Goal: Task Accomplishment & Management: Manage account settings

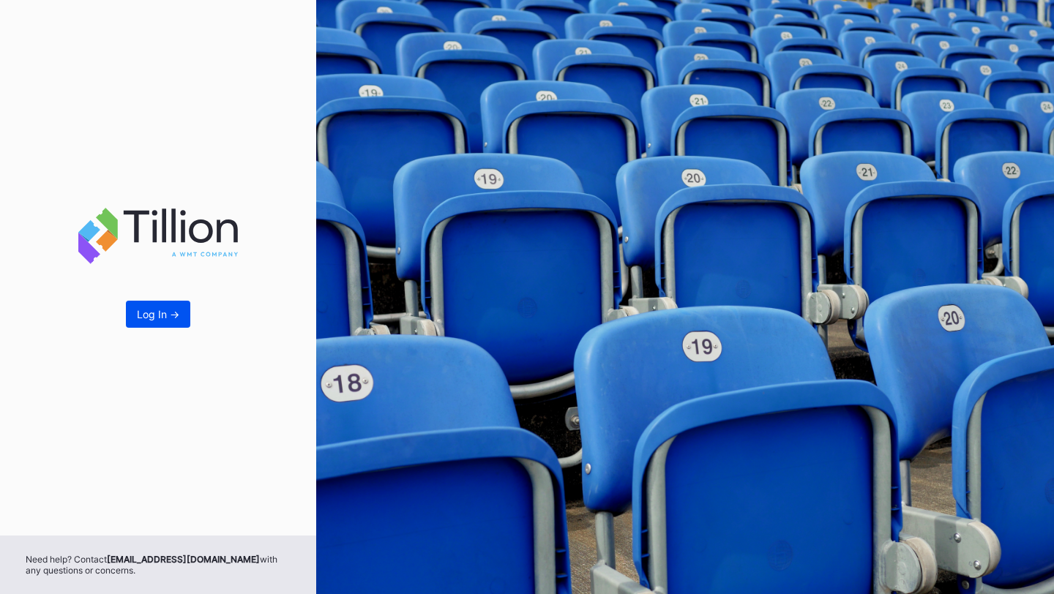
click at [160, 307] on button "Log In ->" at bounding box center [158, 314] width 64 height 27
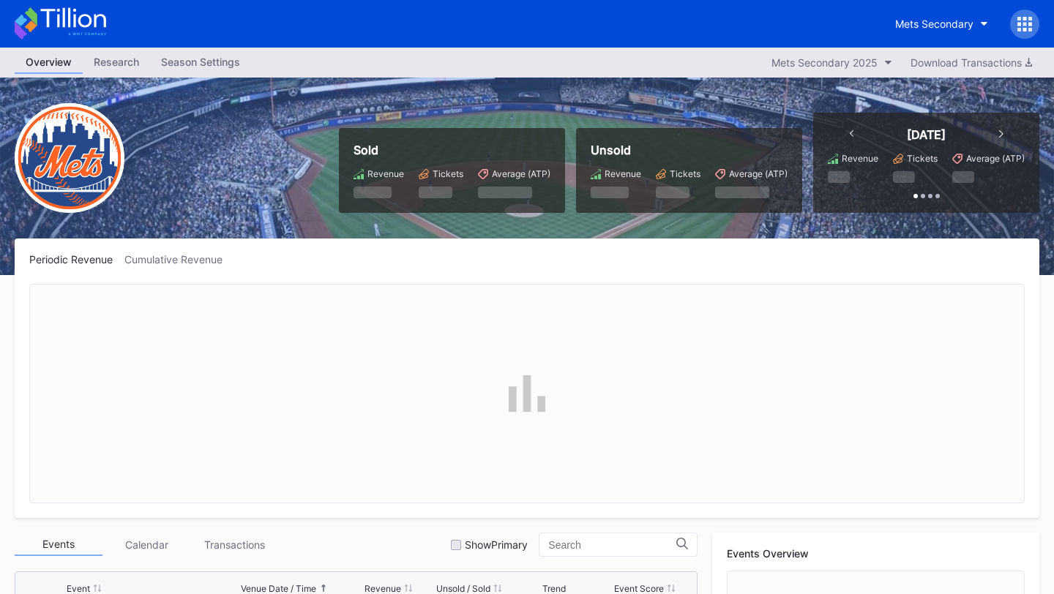
scroll to position [3045, 0]
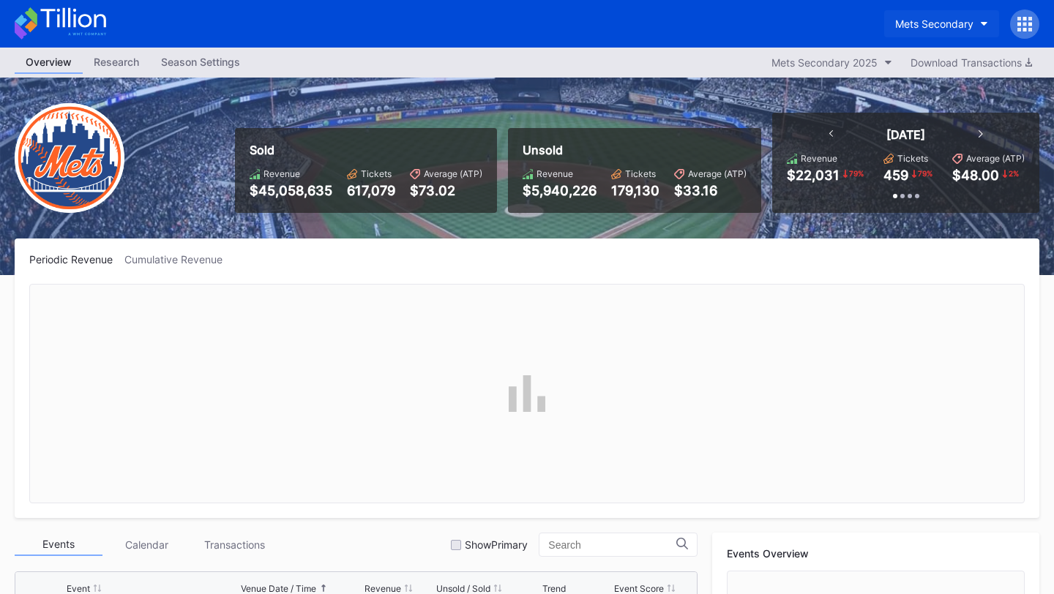
click at [961, 18] on div "Mets Secondary" at bounding box center [934, 24] width 78 height 12
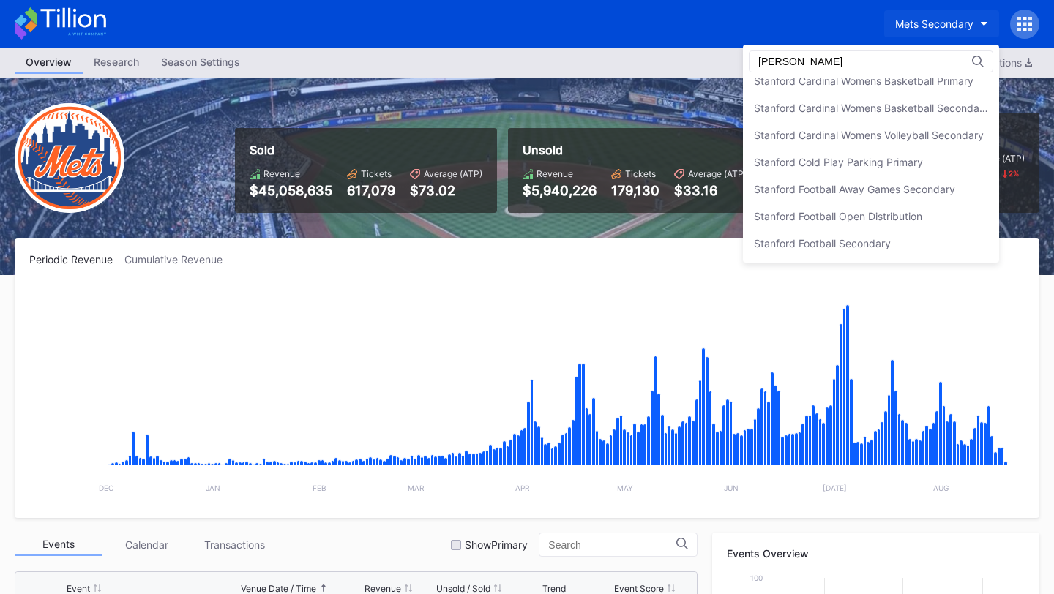
scroll to position [146, 0]
type input "stanford"
click at [895, 220] on div "Stanford Football Open Distribution" at bounding box center [838, 216] width 168 height 12
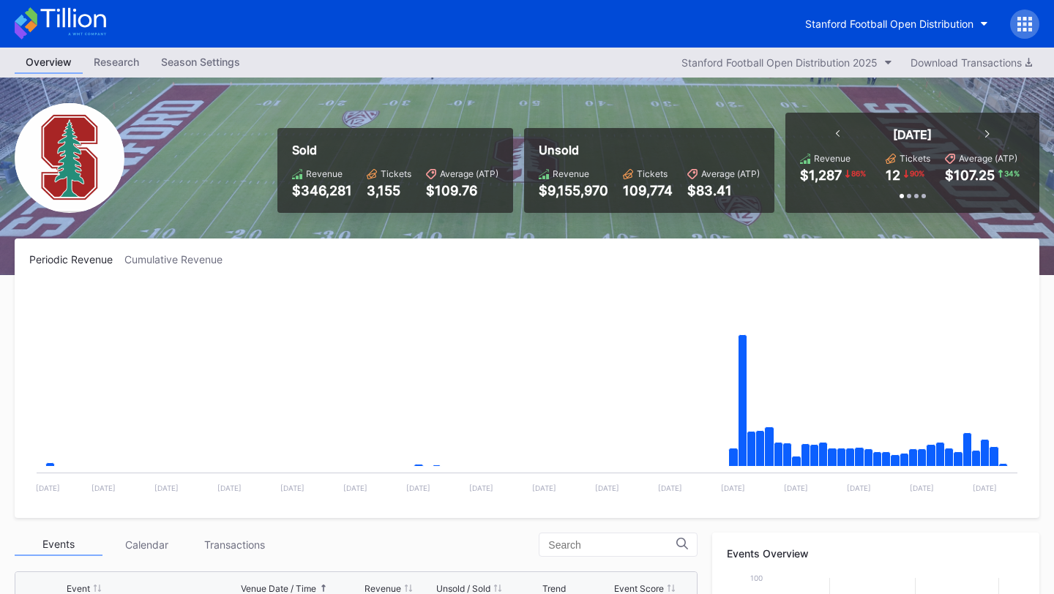
click at [840, 135] on div "[DATE]" at bounding box center [912, 134] width 183 height 15
click at [838, 135] on icon at bounding box center [838, 133] width 4 height 7
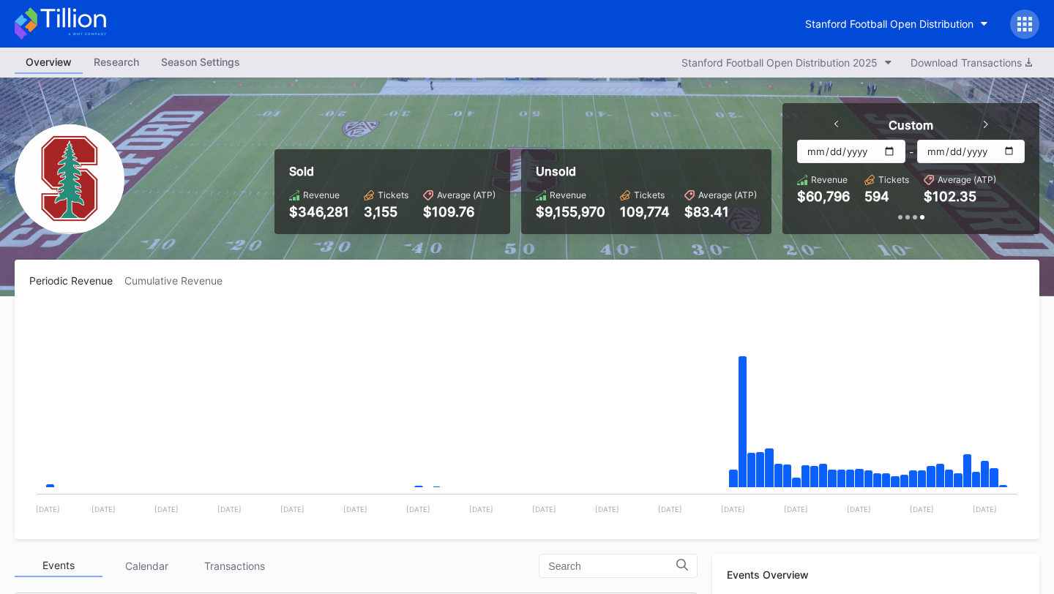
click at [885, 150] on input "[DATE]" at bounding box center [851, 151] width 108 height 23
type input "2025-07-01"
click at [1006, 153] on input "[DATE]" at bounding box center [971, 151] width 108 height 23
type input "2025-07-31"
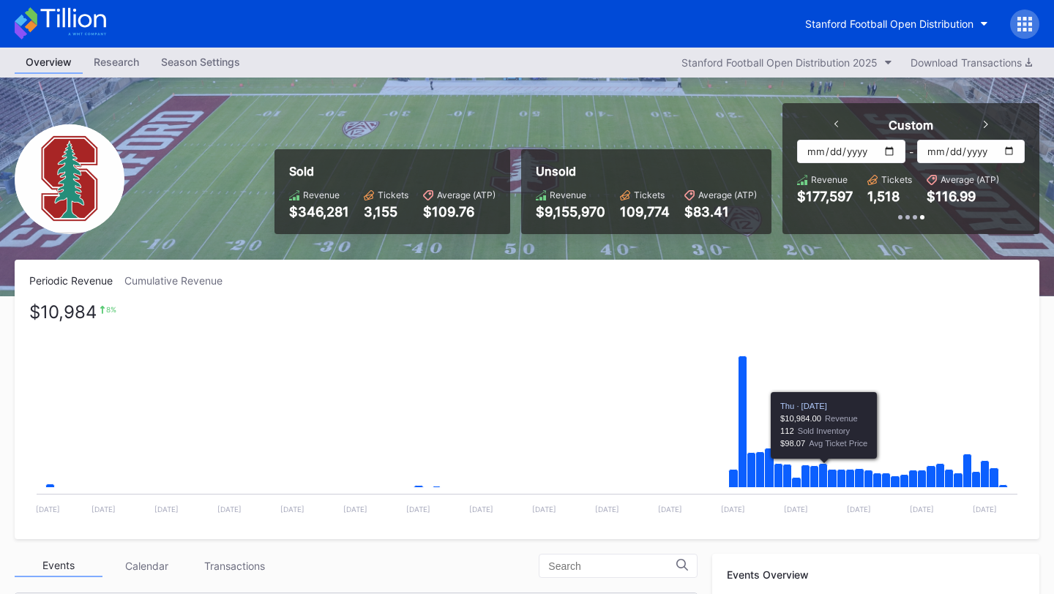
click at [789, 267] on div "Periodic Revenue Cumulative Revenue $10,984 8 % Created with Highcharts 11.2.0 …" at bounding box center [527, 400] width 1025 height 280
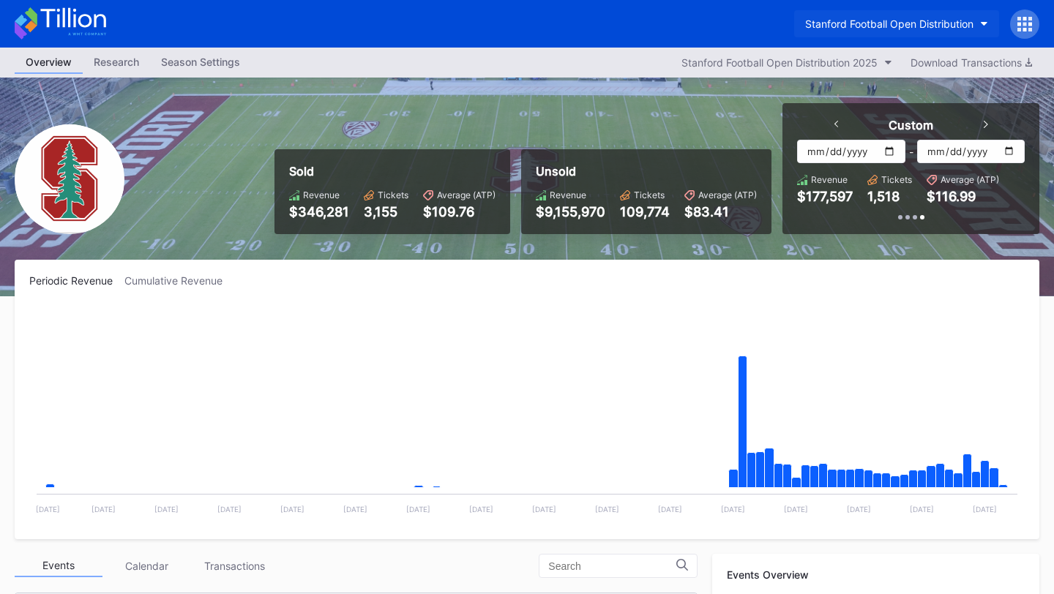
click at [916, 24] on div "Stanford Football Open Distribution" at bounding box center [889, 24] width 168 height 12
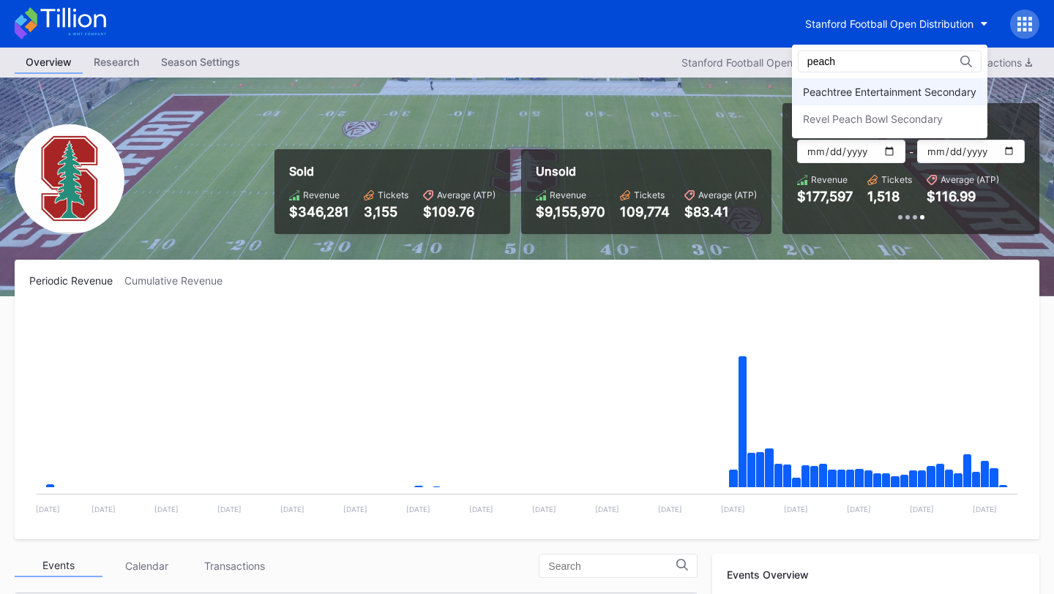
type input "peach"
click at [886, 94] on div "Peachtree Entertainment Secondary" at bounding box center [889, 92] width 173 height 12
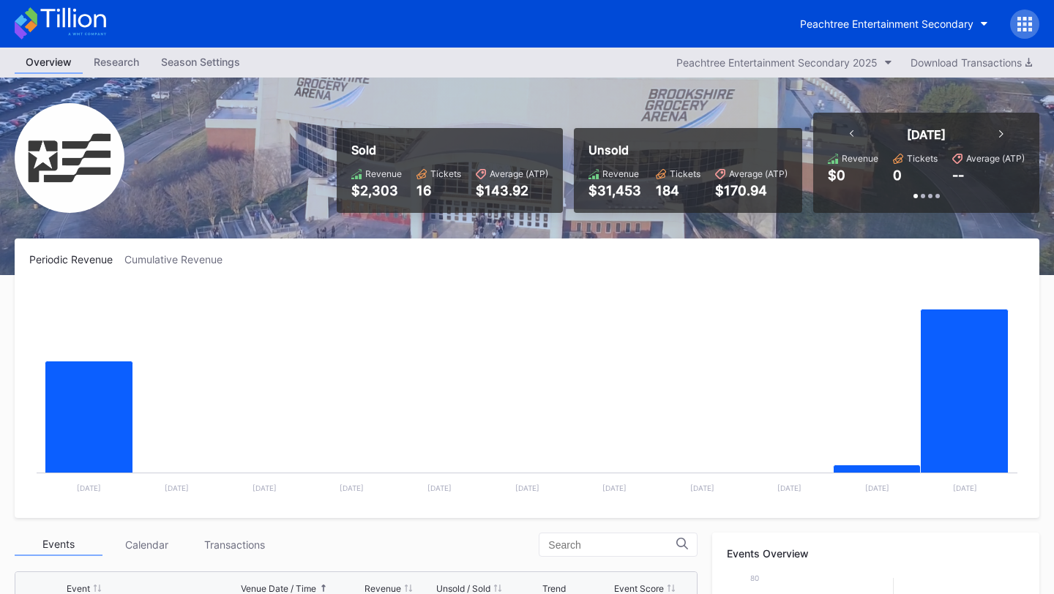
click at [1026, 17] on icon at bounding box center [1025, 19] width 4 height 4
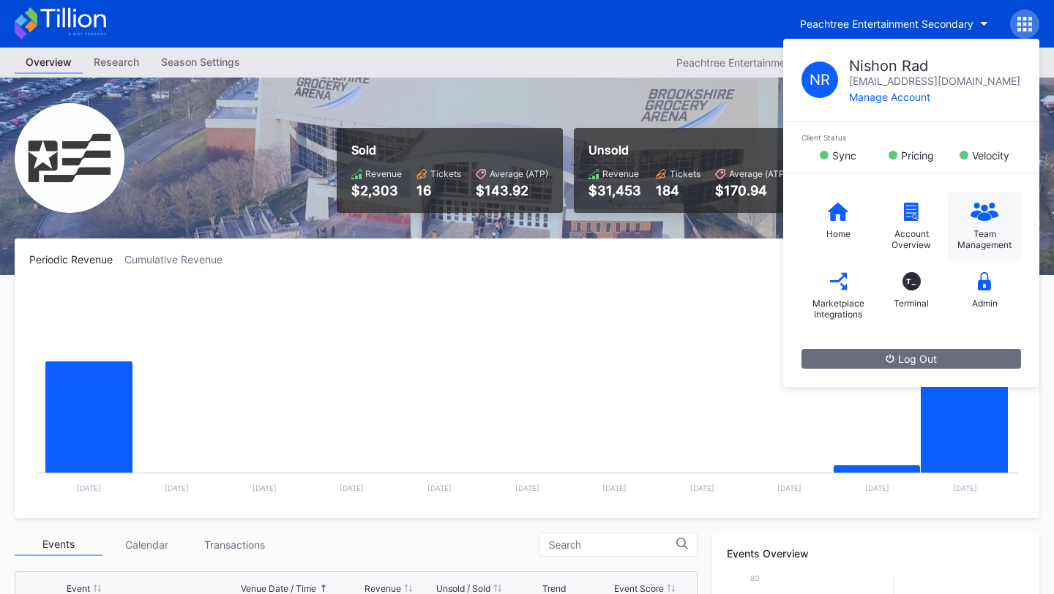
click at [994, 231] on div "Team Management" at bounding box center [984, 239] width 59 height 22
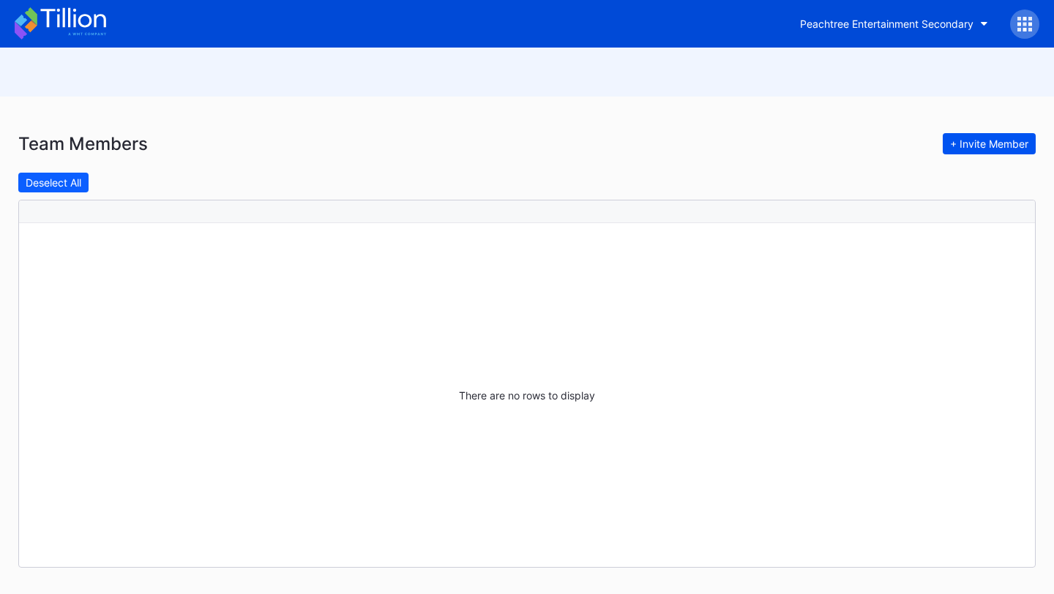
click at [979, 152] on button "+ Invite Member" at bounding box center [989, 143] width 93 height 21
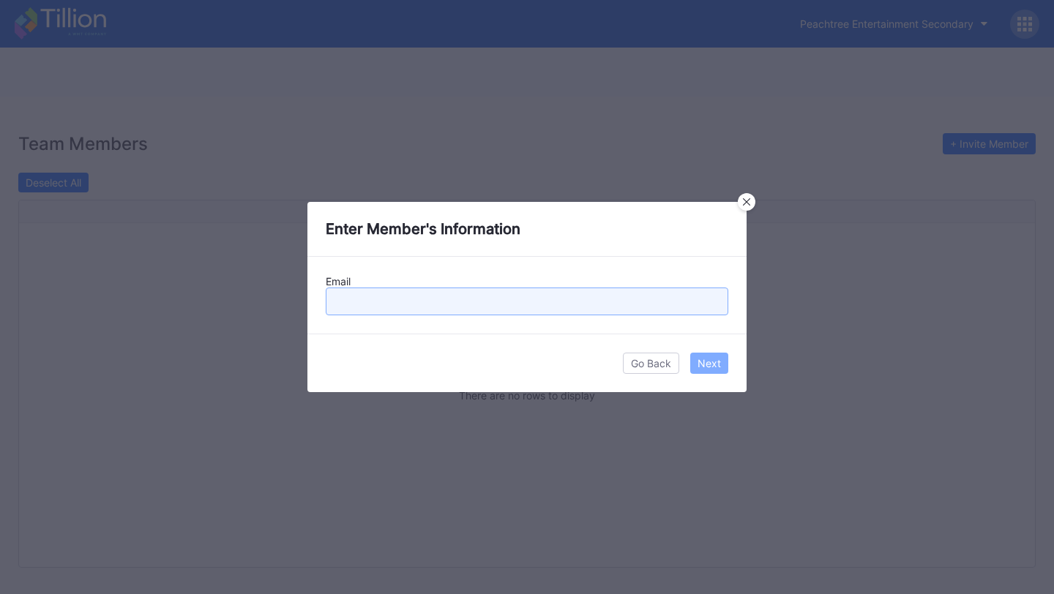
click at [485, 298] on input "text" at bounding box center [527, 302] width 403 height 28
paste input "justin@peachtreeent.com"
type input "justin@peachtreeent.com"
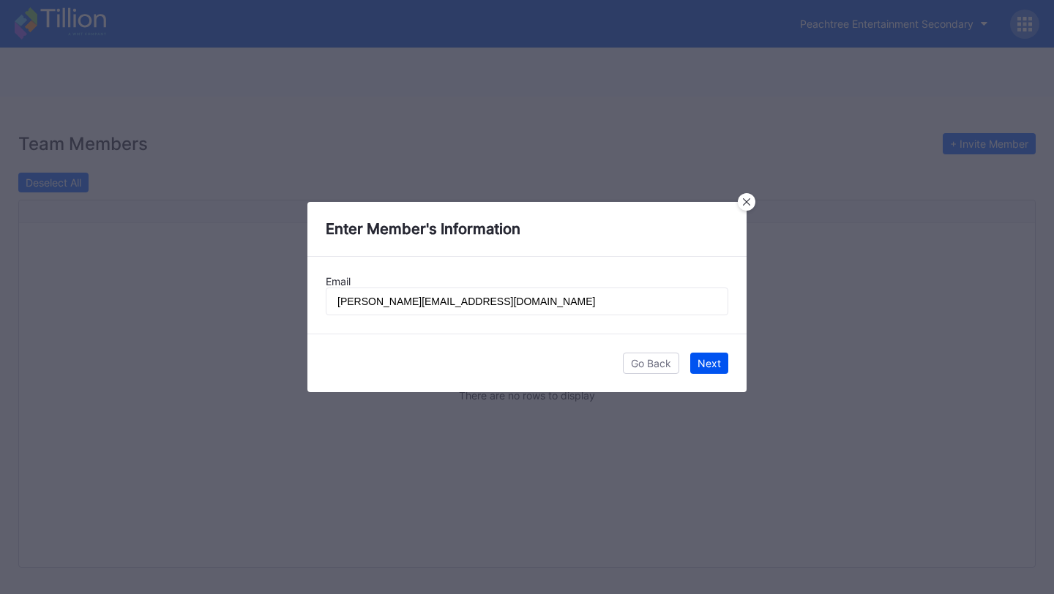
click at [721, 365] on button "Next" at bounding box center [709, 363] width 38 height 21
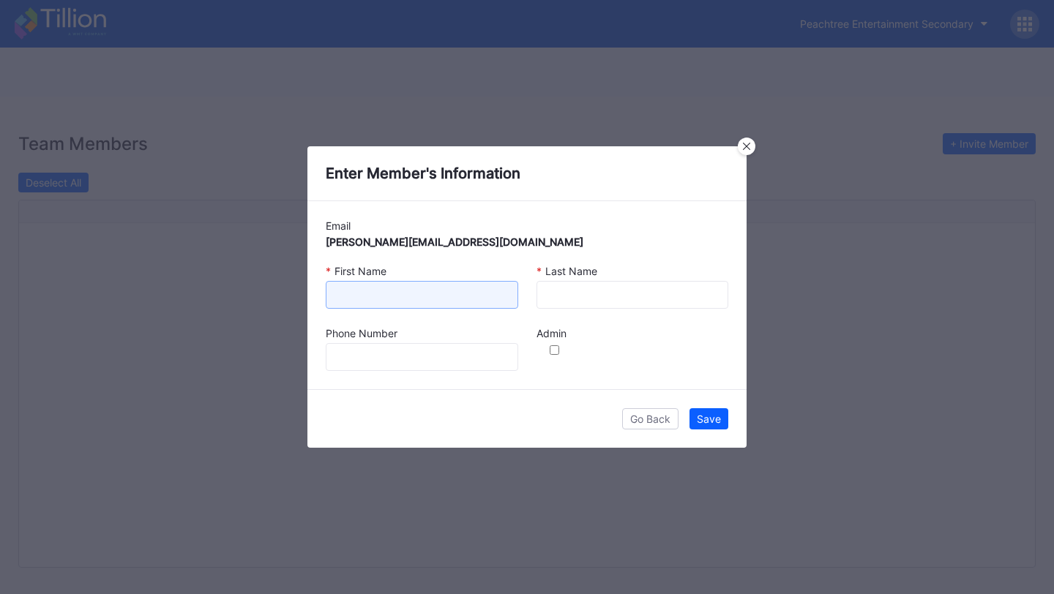
click at [428, 296] on input at bounding box center [422, 295] width 193 height 28
type input "Justin"
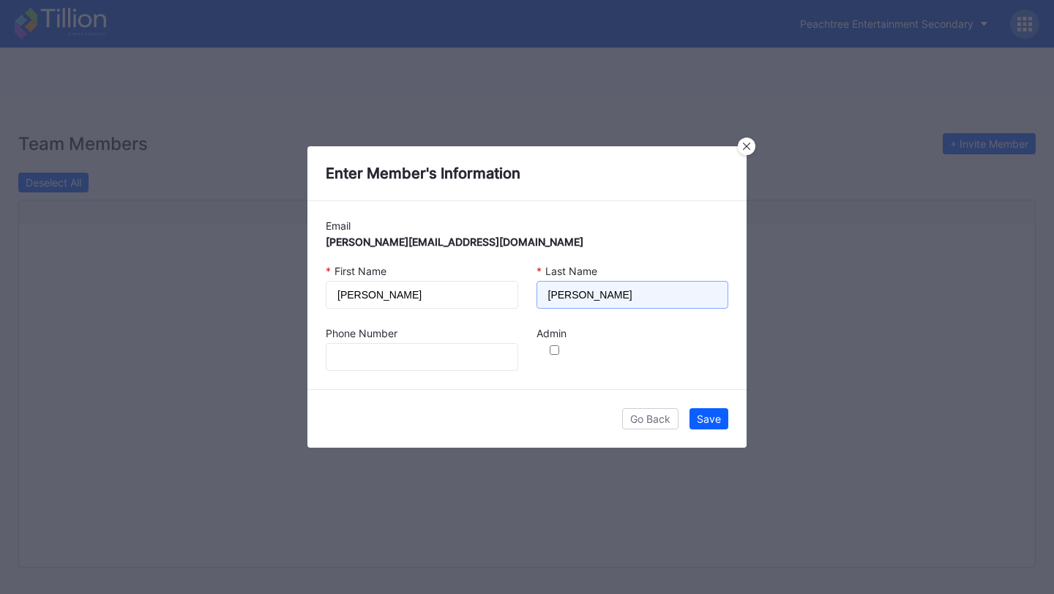
type input "Andrews"
click at [556, 355] on div "Admin" at bounding box center [551, 349] width 48 height 62
click at [560, 348] on input "checkbox" at bounding box center [554, 350] width 30 height 10
click at [553, 348] on input "checkbox" at bounding box center [554, 350] width 30 height 10
click at [550, 348] on input "checkbox" at bounding box center [554, 350] width 30 height 10
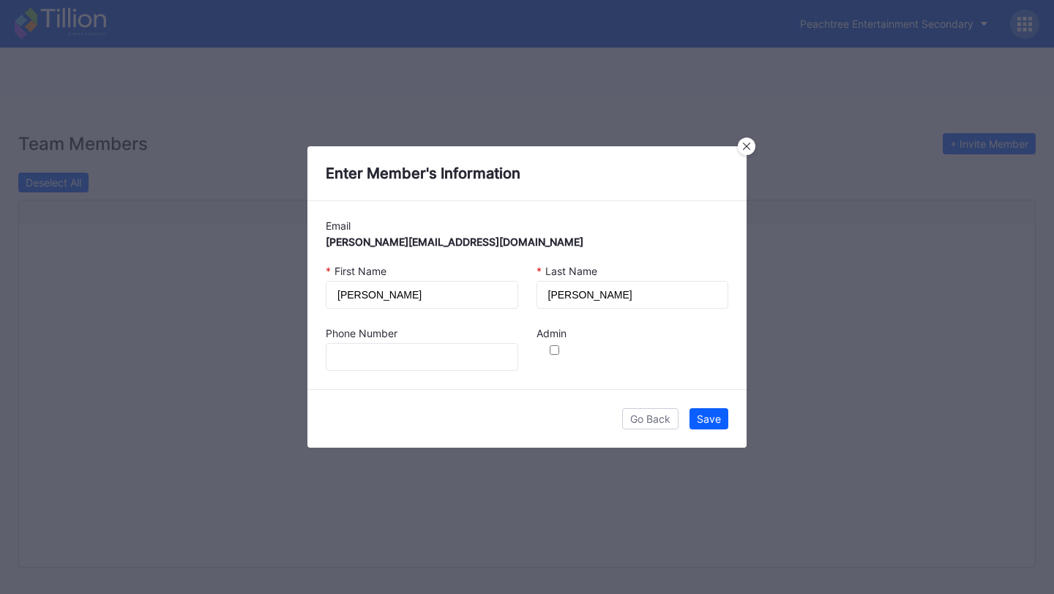
checkbox input "true"
click at [727, 422] on button "Save" at bounding box center [709, 418] width 39 height 21
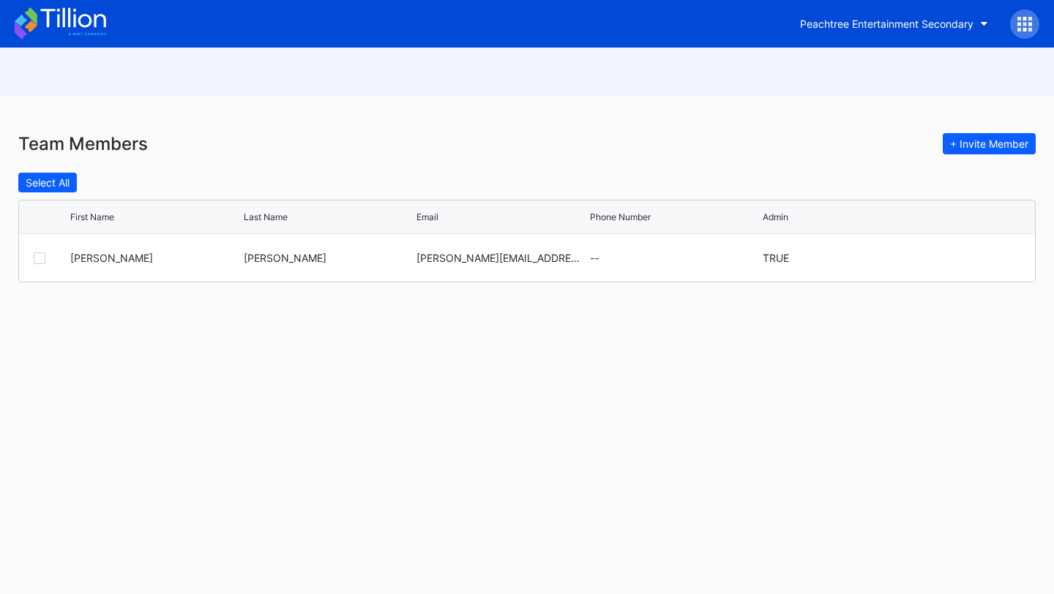
click at [73, 10] on icon at bounding box center [72, 18] width 65 height 20
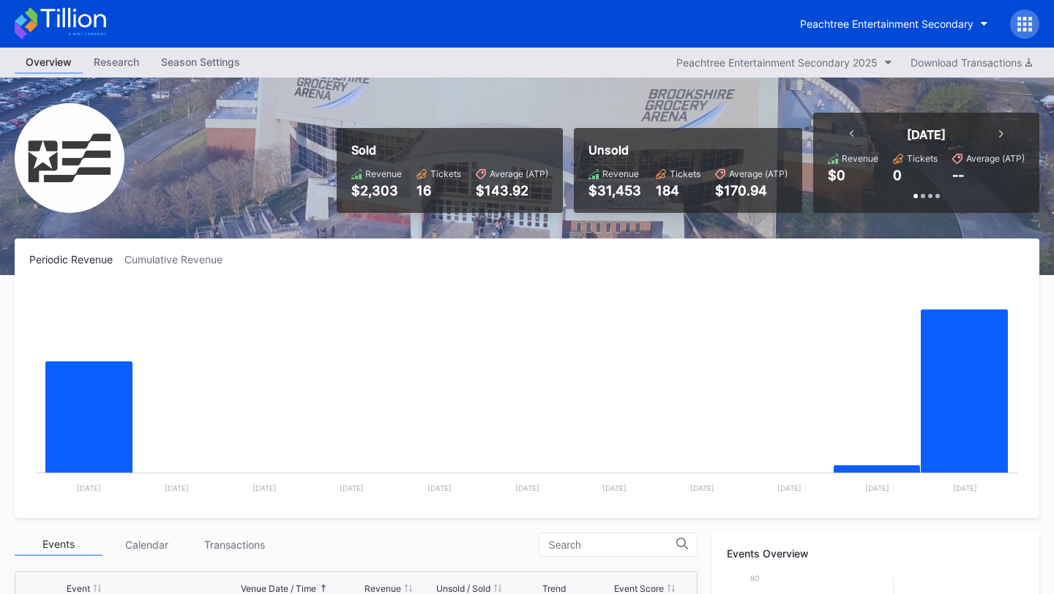
click at [74, 11] on icon at bounding box center [72, 18] width 65 height 20
click at [886, 18] on div "Peachtree Entertainment Secondary" at bounding box center [886, 24] width 173 height 12
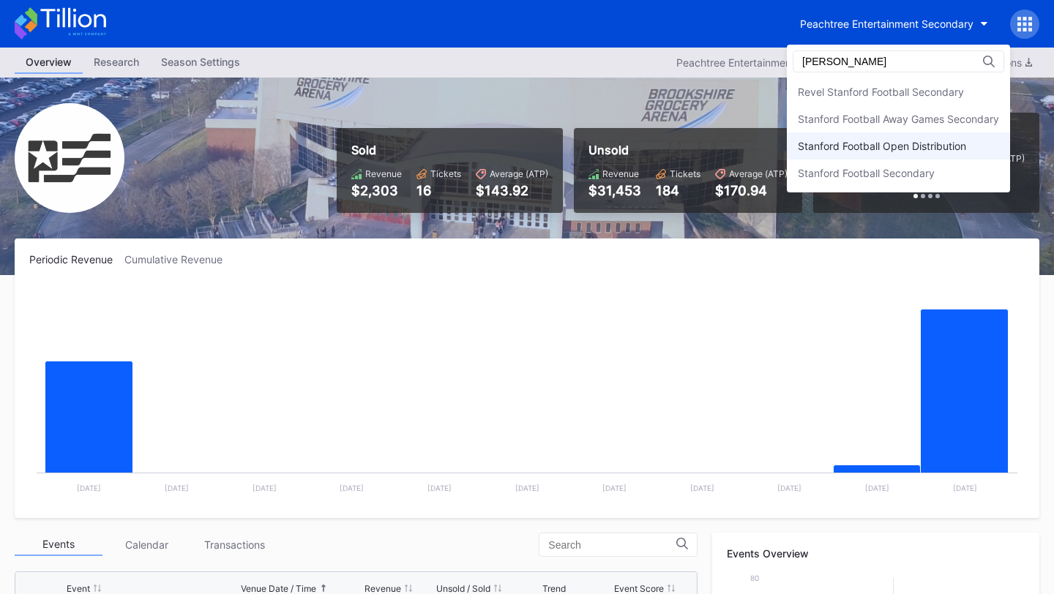
type input "stanford foo"
click at [851, 135] on div "Stanford Football Open Distribution" at bounding box center [898, 145] width 223 height 27
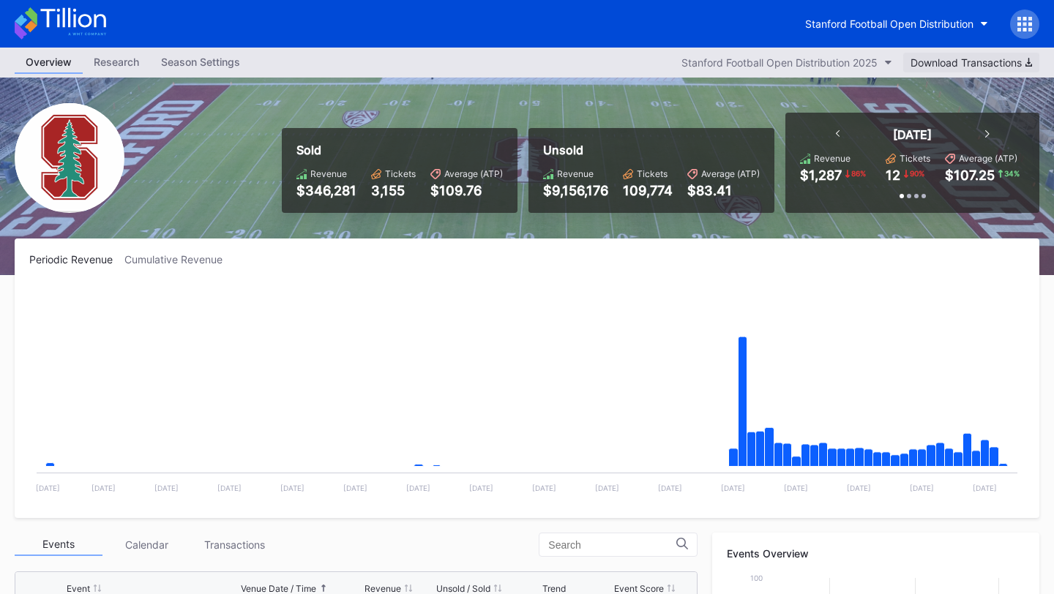
click at [977, 63] on div "Download Transactions" at bounding box center [972, 62] width 122 height 12
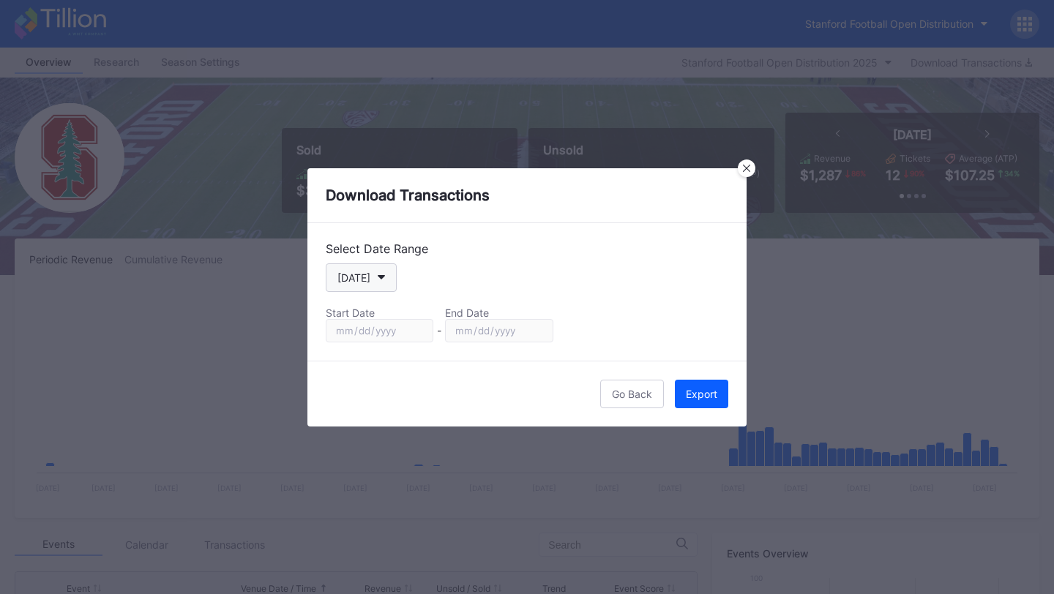
click at [378, 277] on icon "button" at bounding box center [381, 277] width 7 height 4
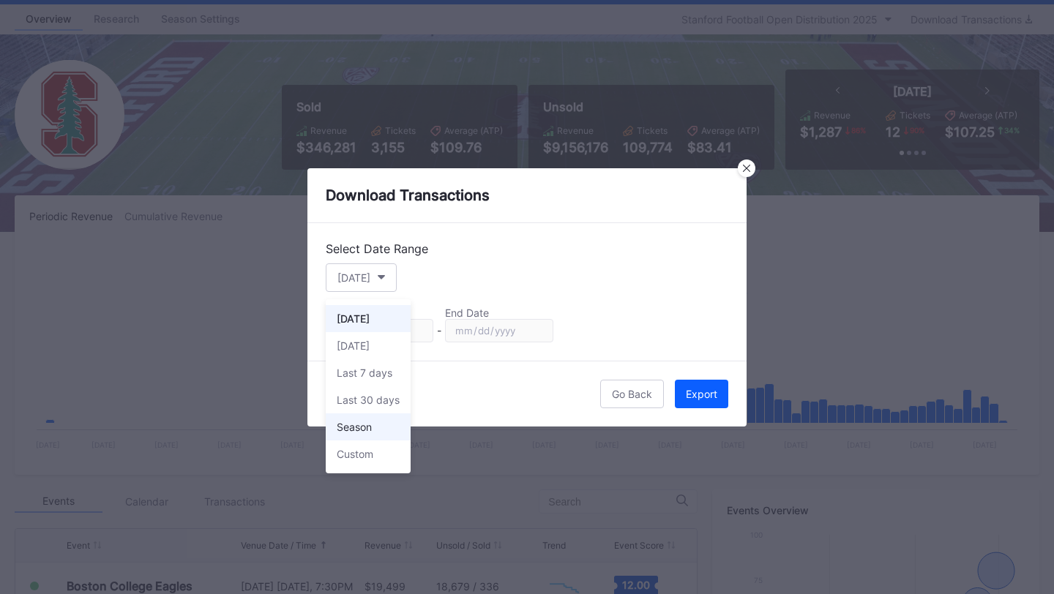
scroll to position [45, 0]
click at [369, 451] on div "Custom" at bounding box center [355, 454] width 37 height 12
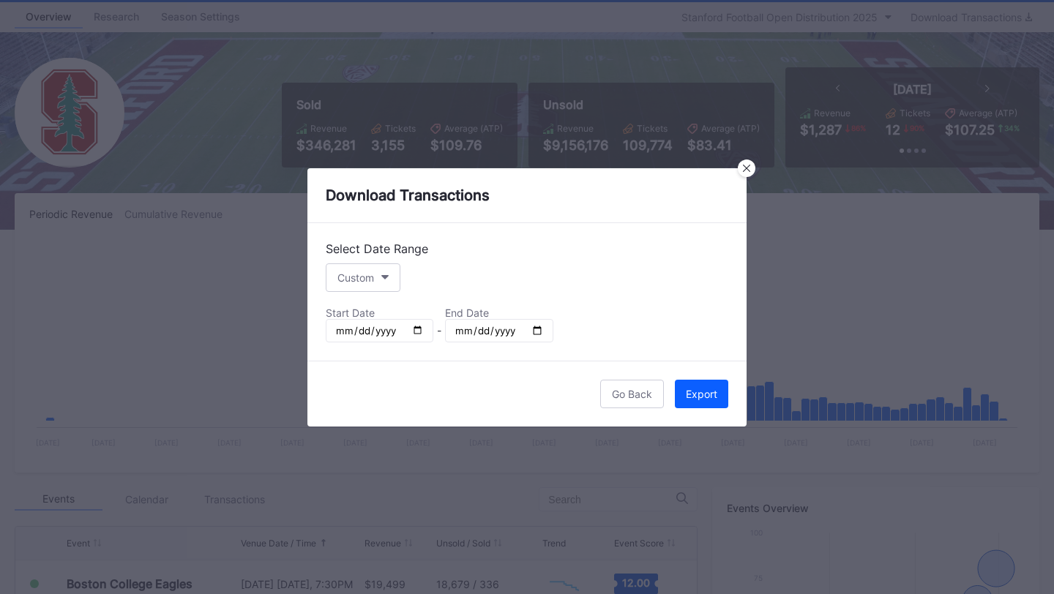
click at [413, 332] on input "[DATE]" at bounding box center [380, 330] width 108 height 23
type input "2025-07-01"
click at [534, 327] on input "[DATE]" at bounding box center [499, 330] width 108 height 23
type input "2025-07-31"
click at [699, 391] on div "Export" at bounding box center [701, 394] width 31 height 12
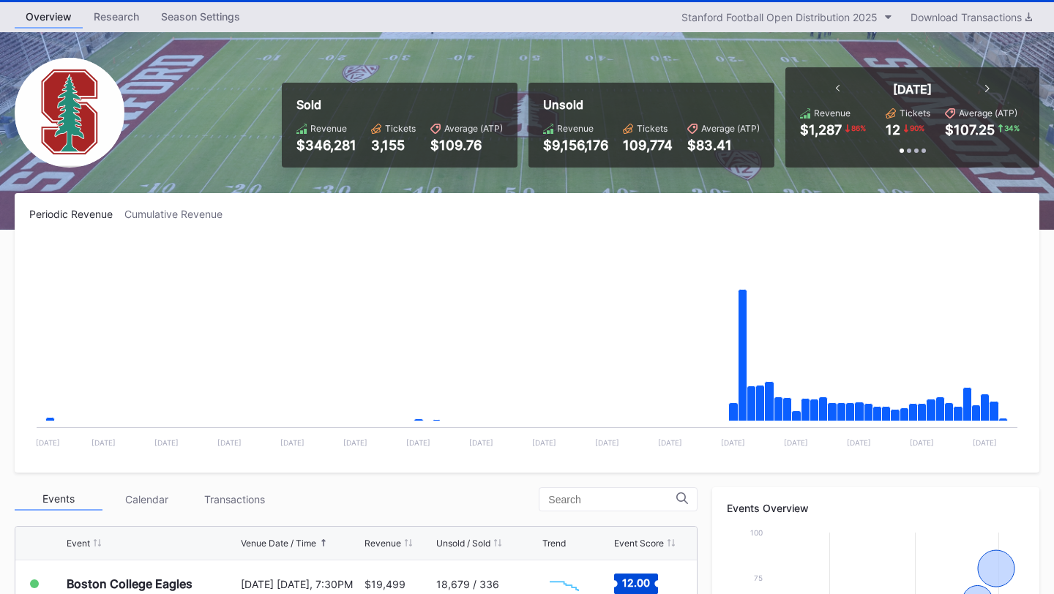
scroll to position [0, 0]
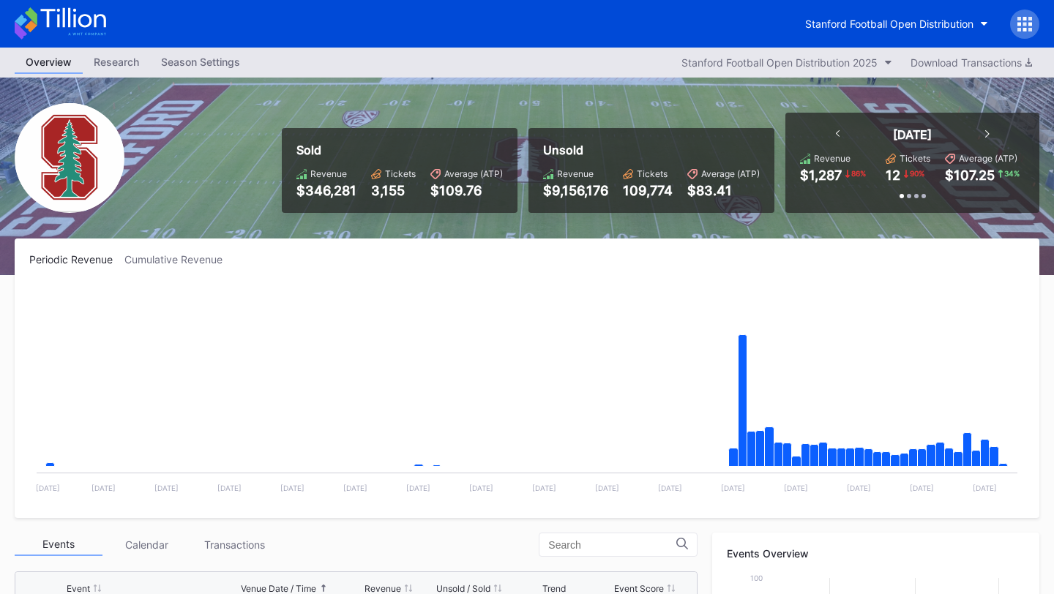
click at [57, 20] on icon at bounding box center [72, 18] width 65 height 20
click at [959, 15] on button "Stanford Football Open Distribution" at bounding box center [896, 23] width 205 height 27
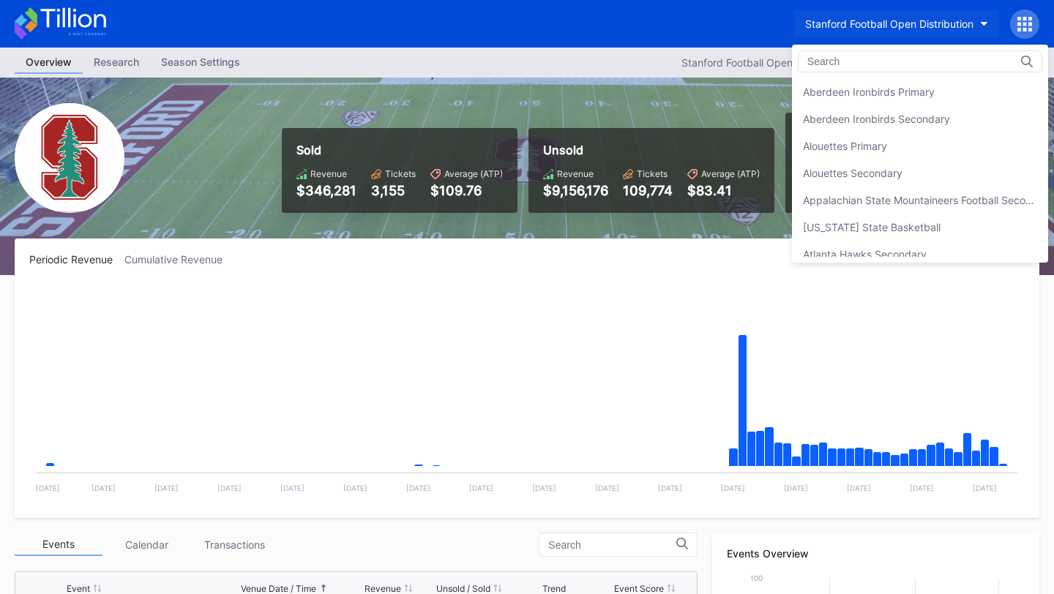
scroll to position [4550, 0]
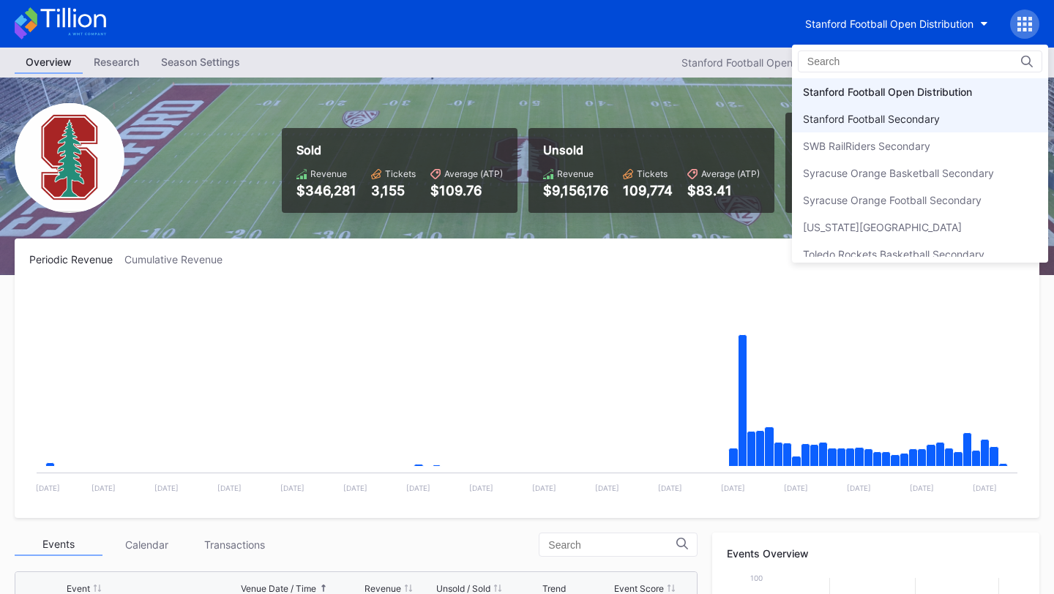
click at [904, 117] on div "Stanford Football Secondary" at bounding box center [871, 119] width 137 height 12
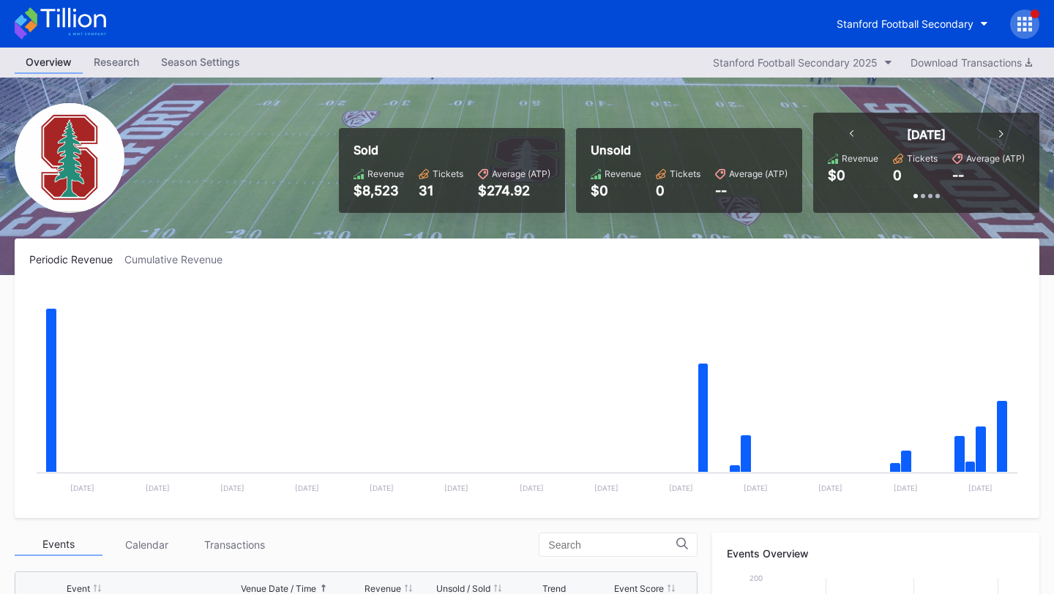
click at [854, 136] on icon at bounding box center [852, 133] width 4 height 7
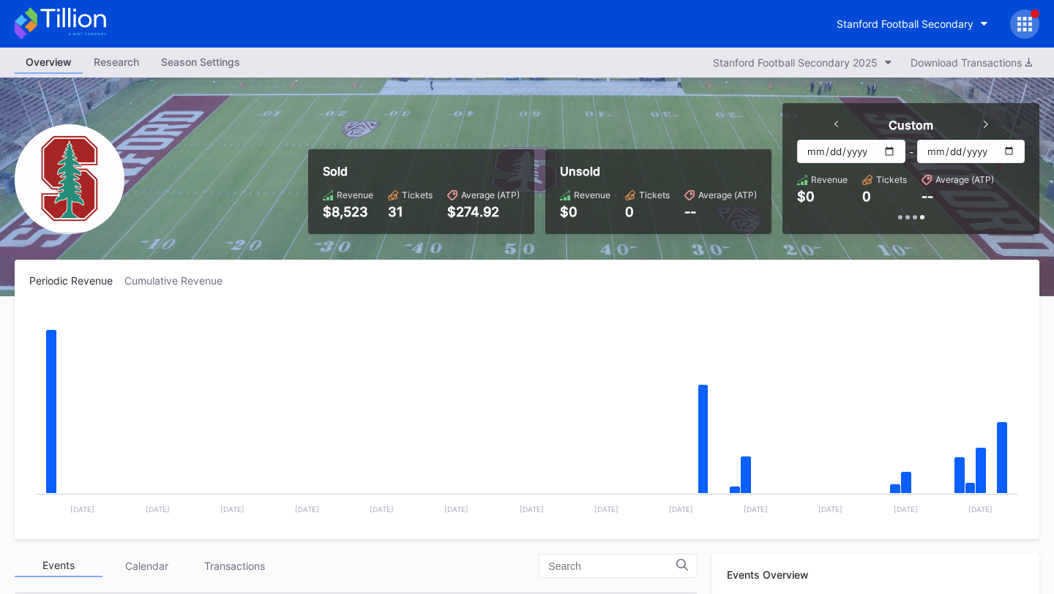
click at [874, 153] on input "[DATE]" at bounding box center [851, 151] width 108 height 23
click at [899, 152] on input "[DATE]" at bounding box center [851, 151] width 108 height 23
click at [893, 150] on input "[DATE]" at bounding box center [851, 151] width 108 height 23
type input "2025-07-01"
click at [1008, 152] on input "[DATE]" at bounding box center [971, 151] width 108 height 23
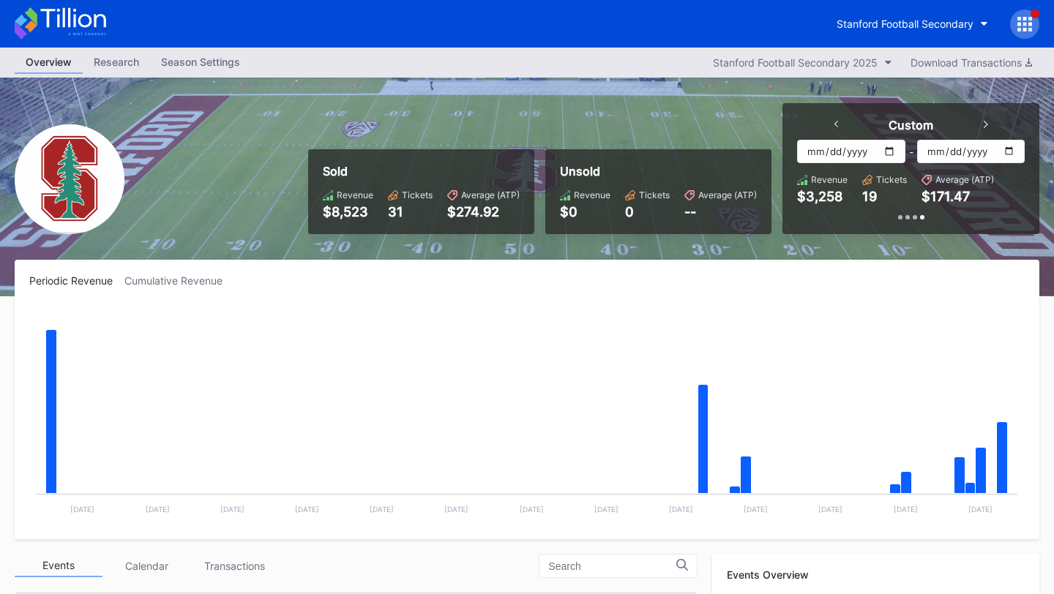
type input "2025-08-31"
click at [941, 20] on div "Stanford Football Secondary" at bounding box center [905, 24] width 137 height 12
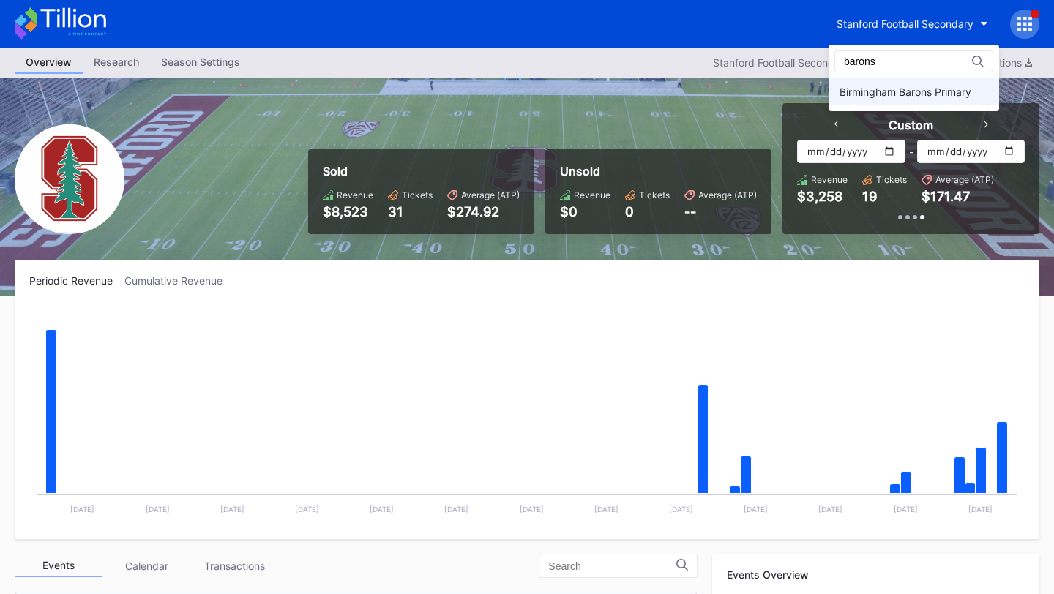
type input "barons"
click at [903, 88] on div "Birmingham Barons Primary" at bounding box center [906, 92] width 132 height 12
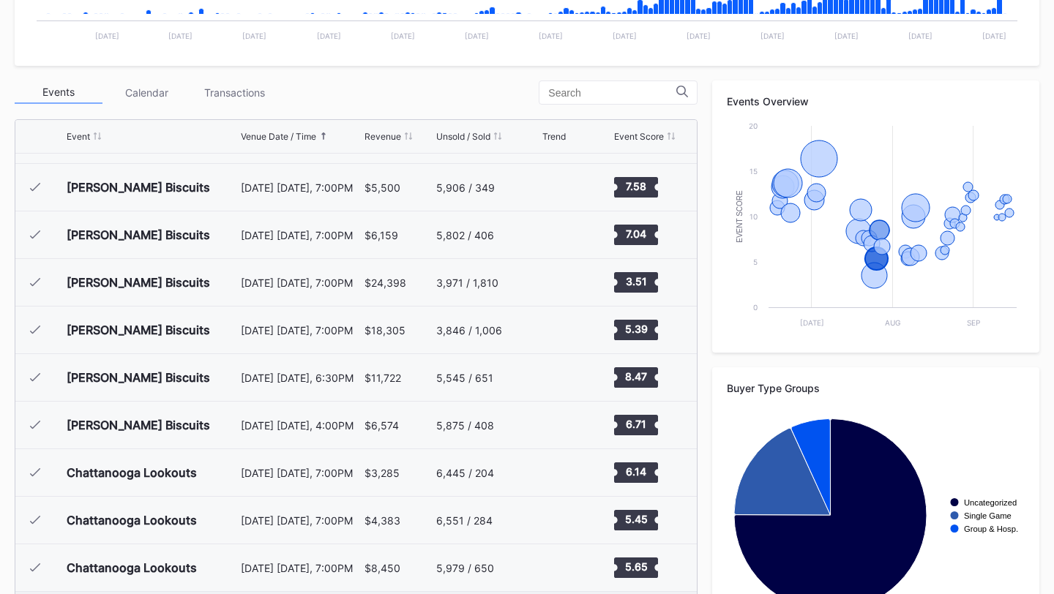
scroll to position [560, 0]
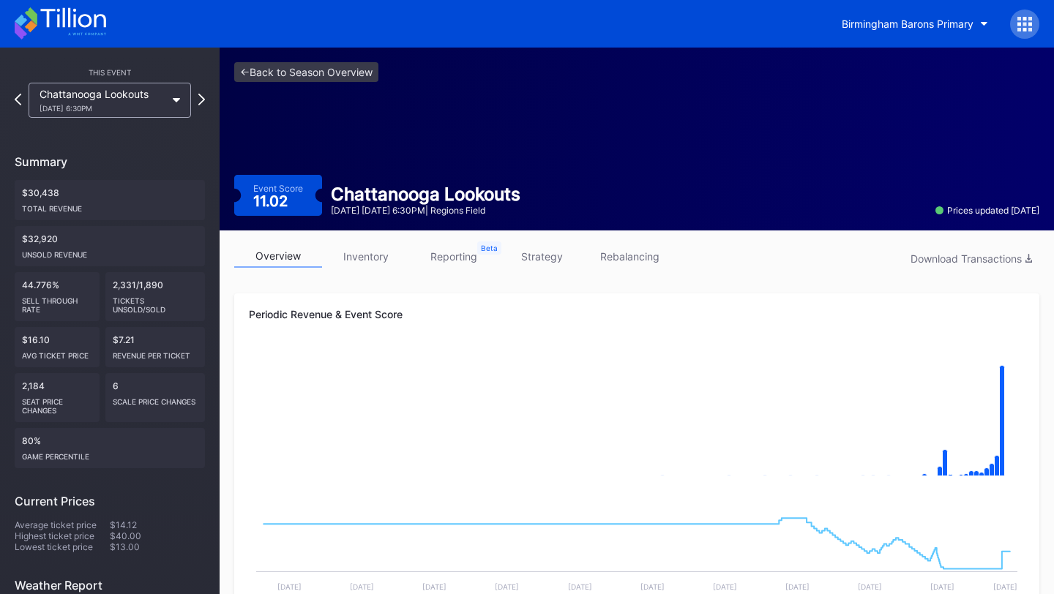
click at [557, 250] on link "strategy" at bounding box center [542, 256] width 88 height 23
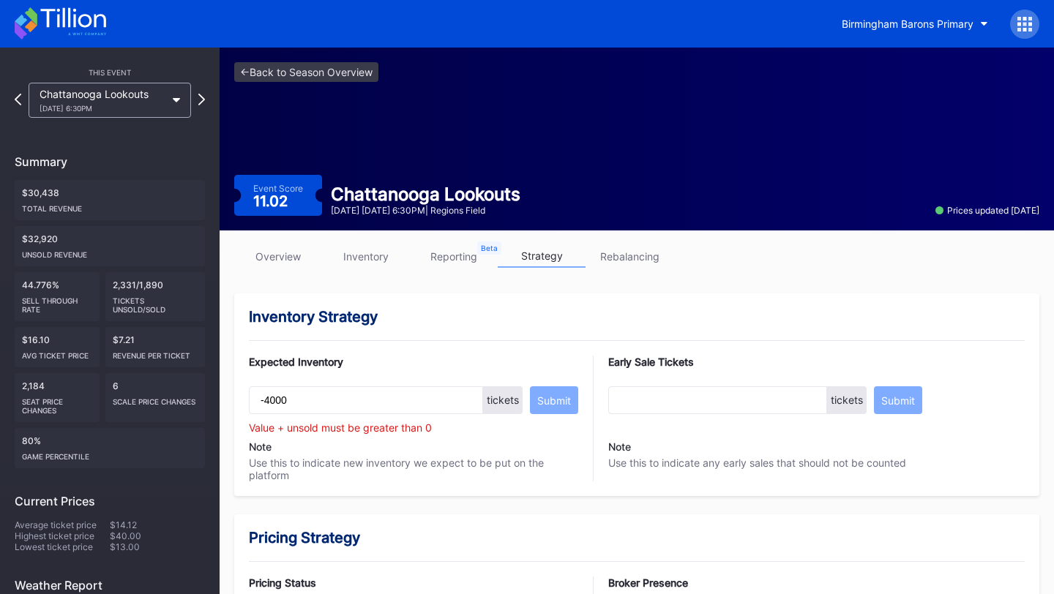
click at [308, 82] on div "<- Back to Season Overview Event Score 11.02 Chattanooga Lookouts August 9 Satu…" at bounding box center [637, 139] width 834 height 183
click at [307, 81] on link "<- Back to Season Overview" at bounding box center [306, 72] width 144 height 20
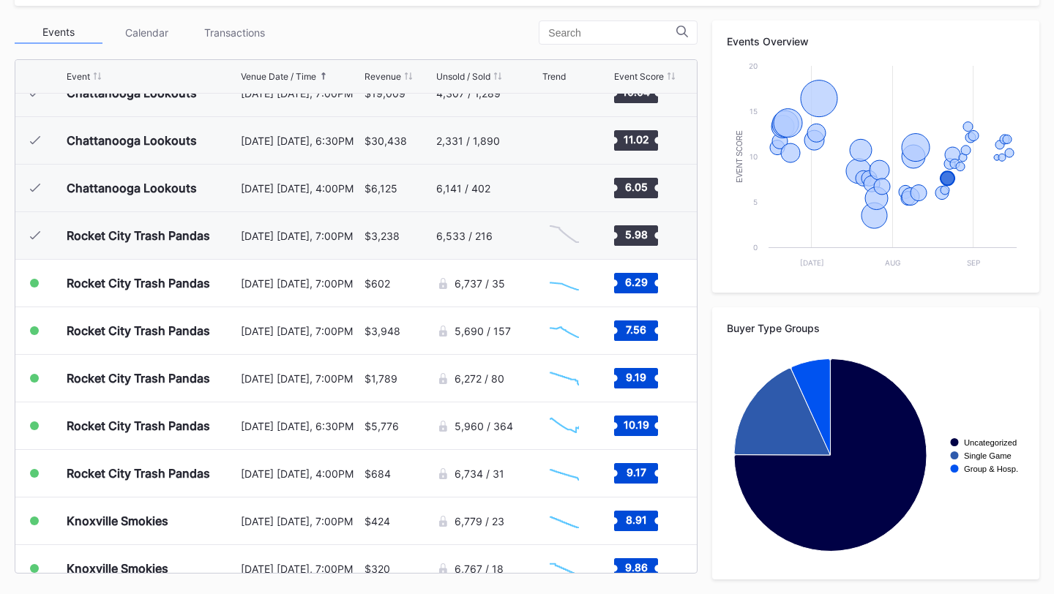
scroll to position [1020, 0]
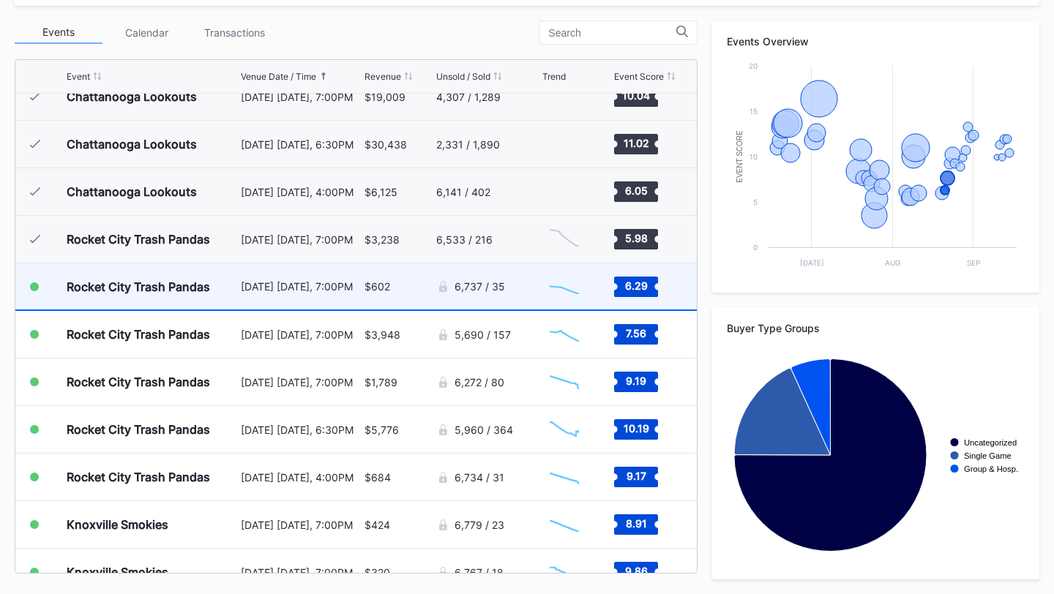
click at [411, 280] on div "$602" at bounding box center [399, 287] width 68 height 46
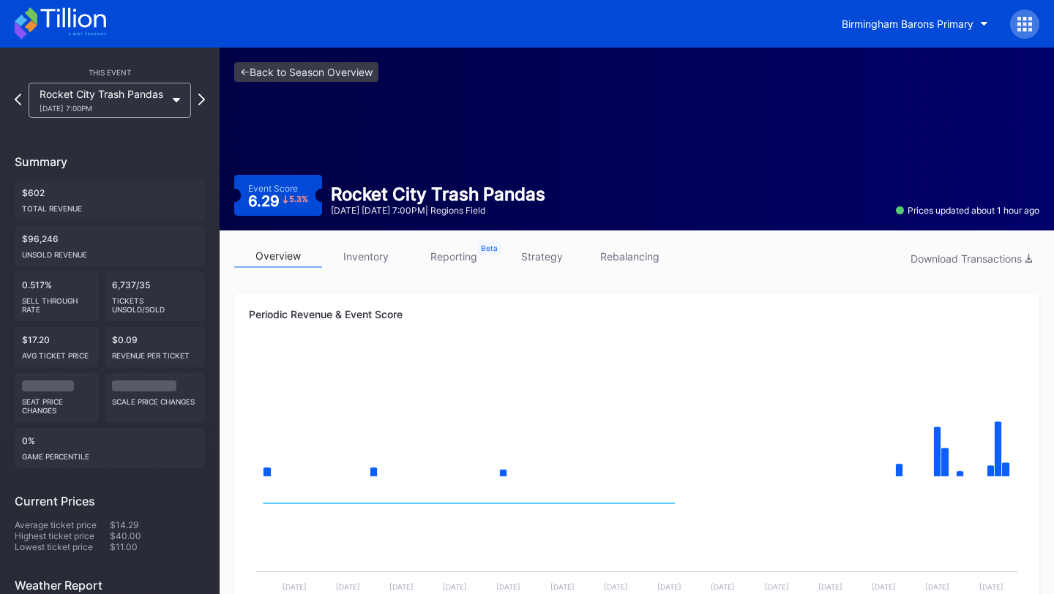
click at [545, 248] on link "strategy" at bounding box center [542, 256] width 88 height 23
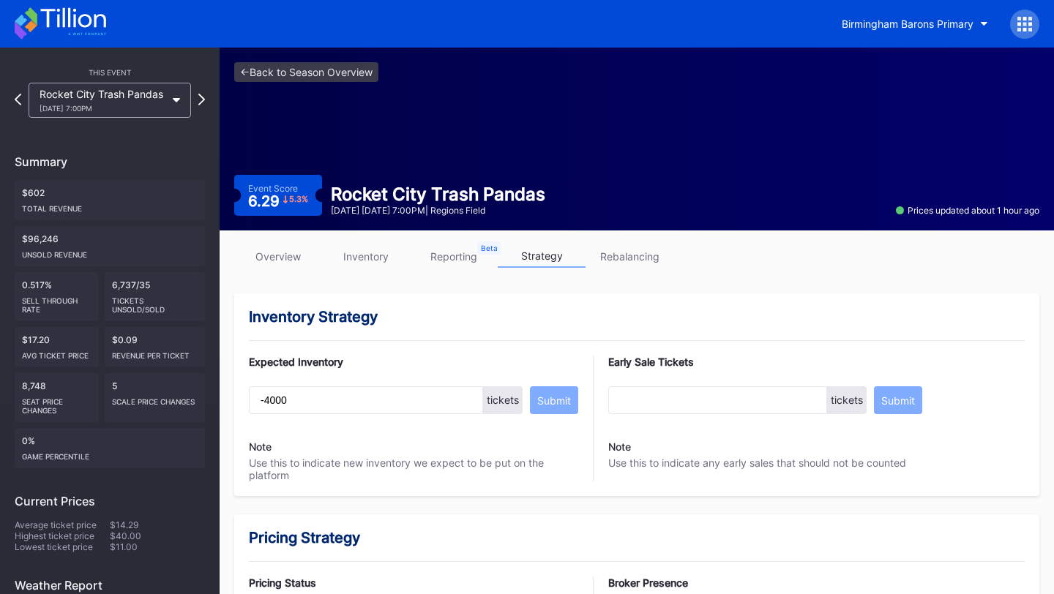
click at [362, 257] on link "inventory" at bounding box center [366, 256] width 88 height 23
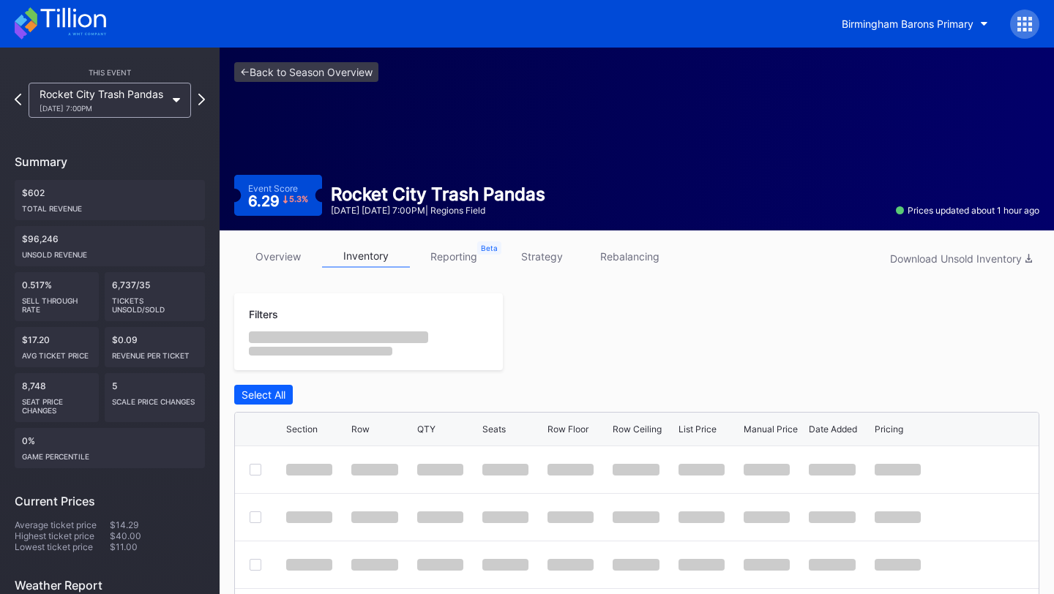
scroll to position [248, 0]
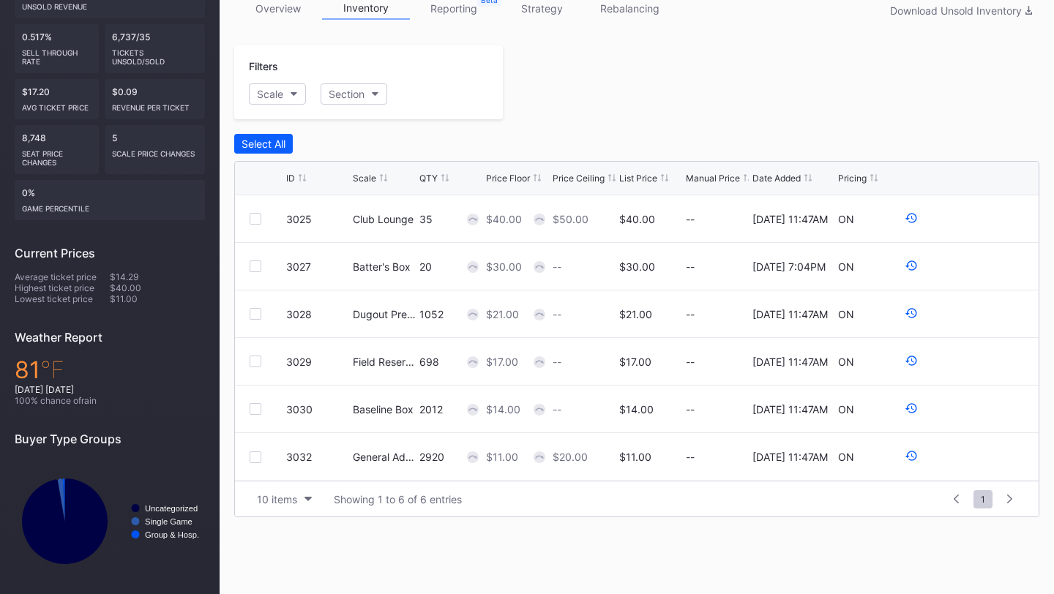
click at [427, 180] on div "QTY" at bounding box center [428, 178] width 18 height 11
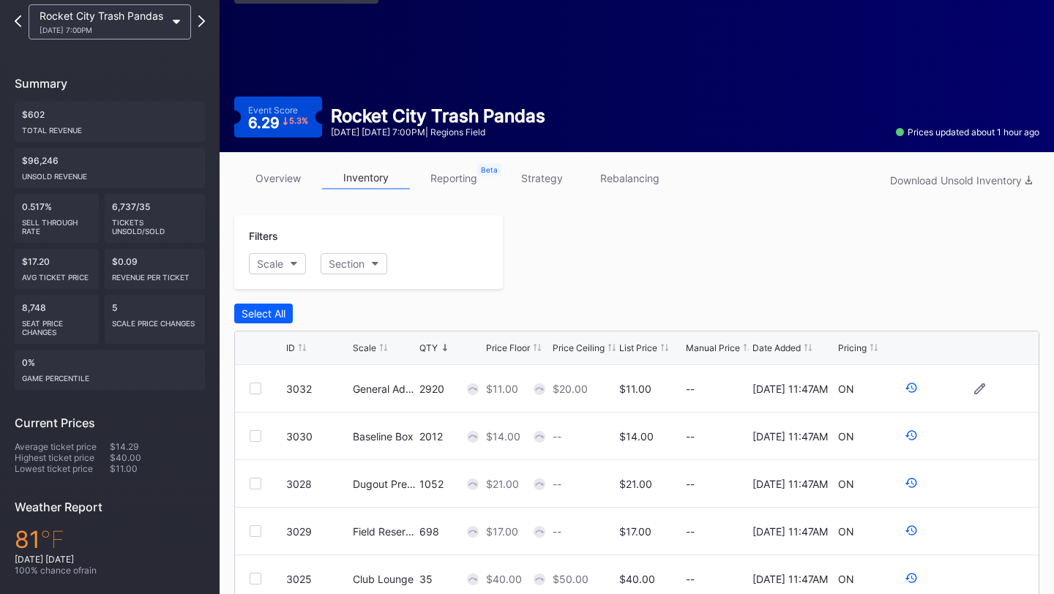
scroll to position [0, 0]
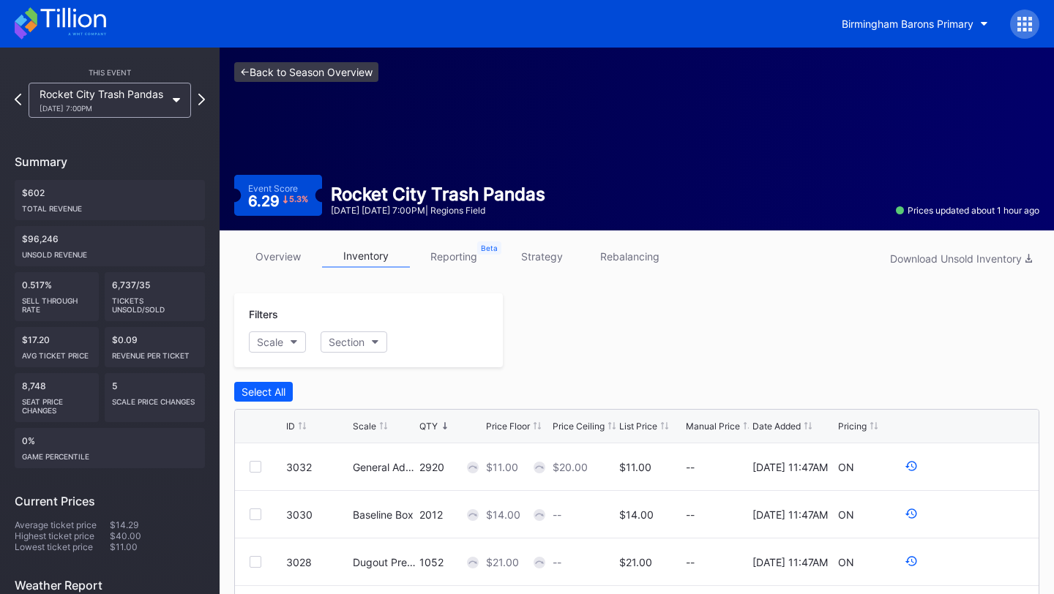
click at [302, 72] on link "<- Back to Season Overview" at bounding box center [306, 72] width 144 height 20
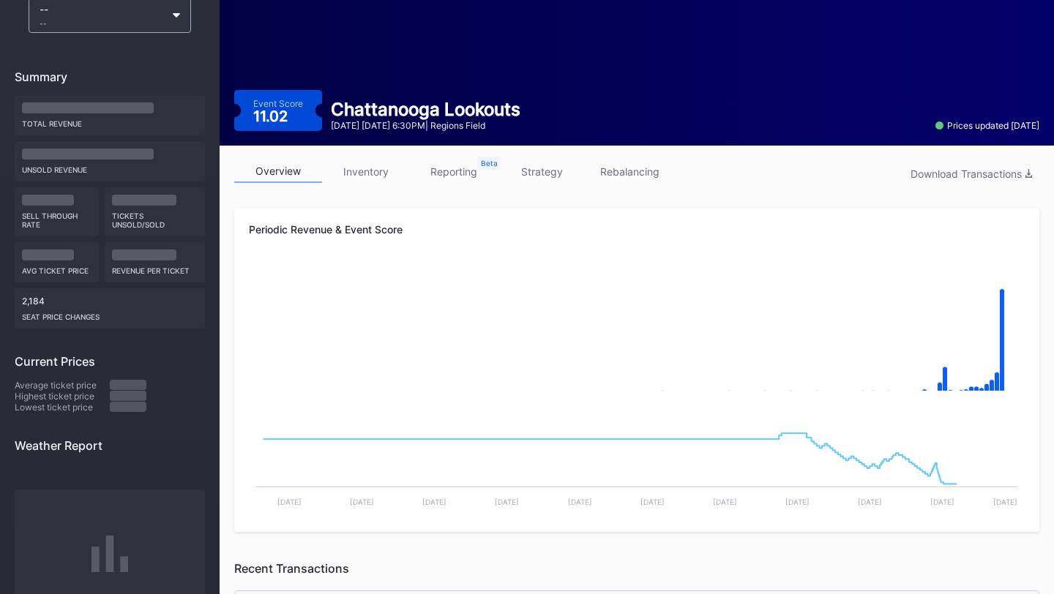
scroll to position [96, 0]
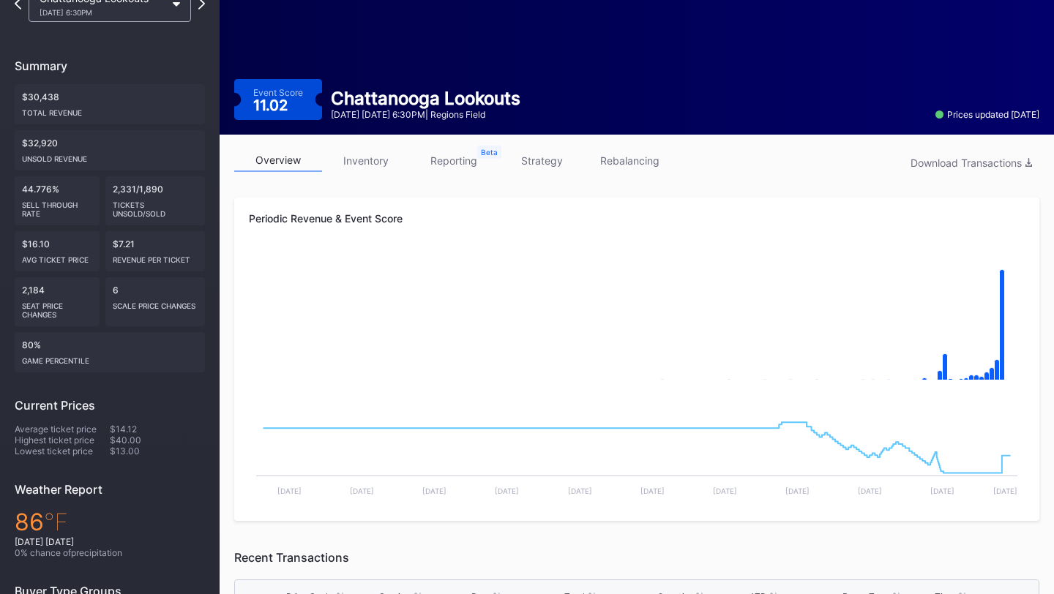
click at [551, 164] on link "strategy" at bounding box center [542, 160] width 88 height 23
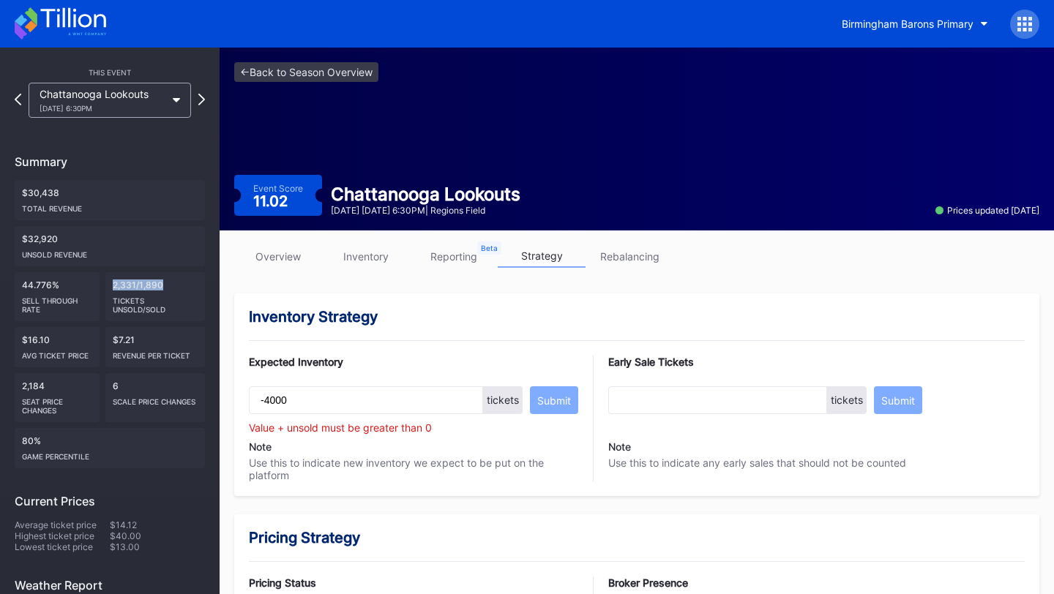
drag, startPoint x: 113, startPoint y: 285, endPoint x: 168, endPoint y: 285, distance: 54.9
click at [168, 285] on div "2,331/1,890 Tickets Unsold/Sold" at bounding box center [155, 296] width 100 height 49
click at [296, 73] on link "<- Back to Season Overview" at bounding box center [306, 72] width 144 height 20
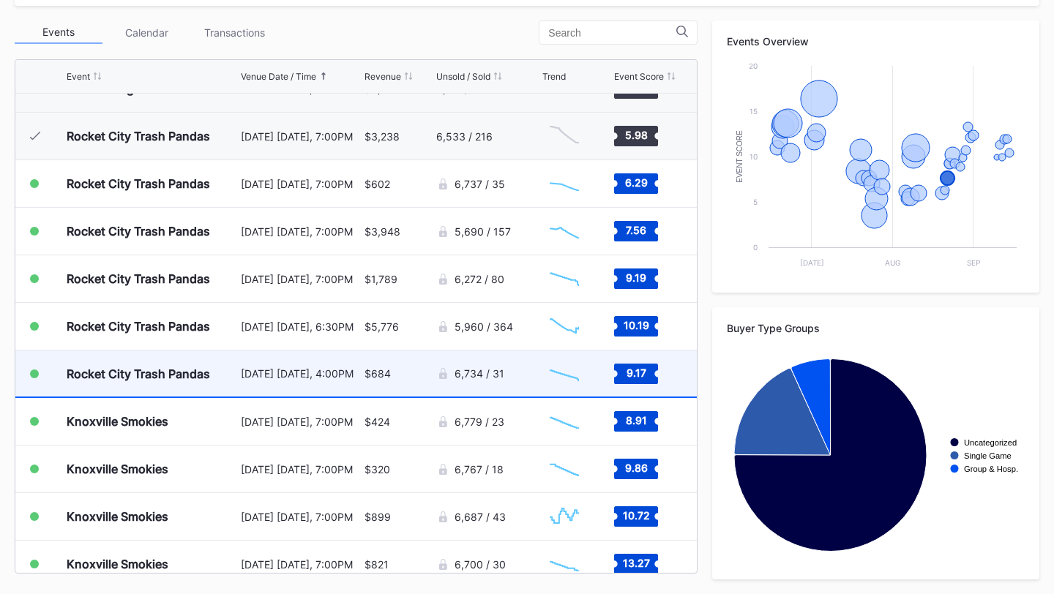
scroll to position [1112, 0]
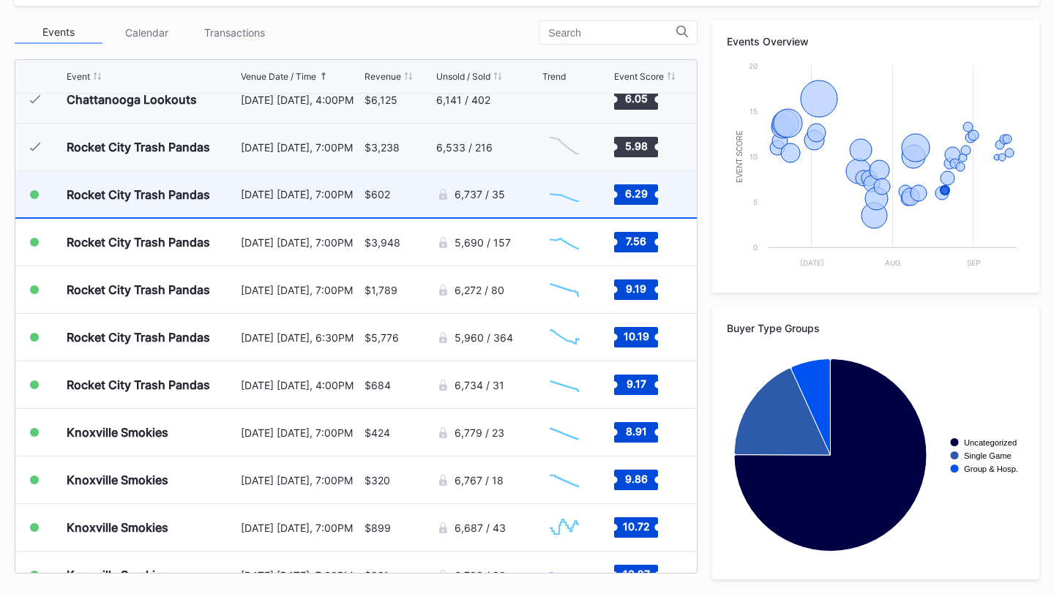
click at [411, 194] on div "$602" at bounding box center [399, 194] width 68 height 46
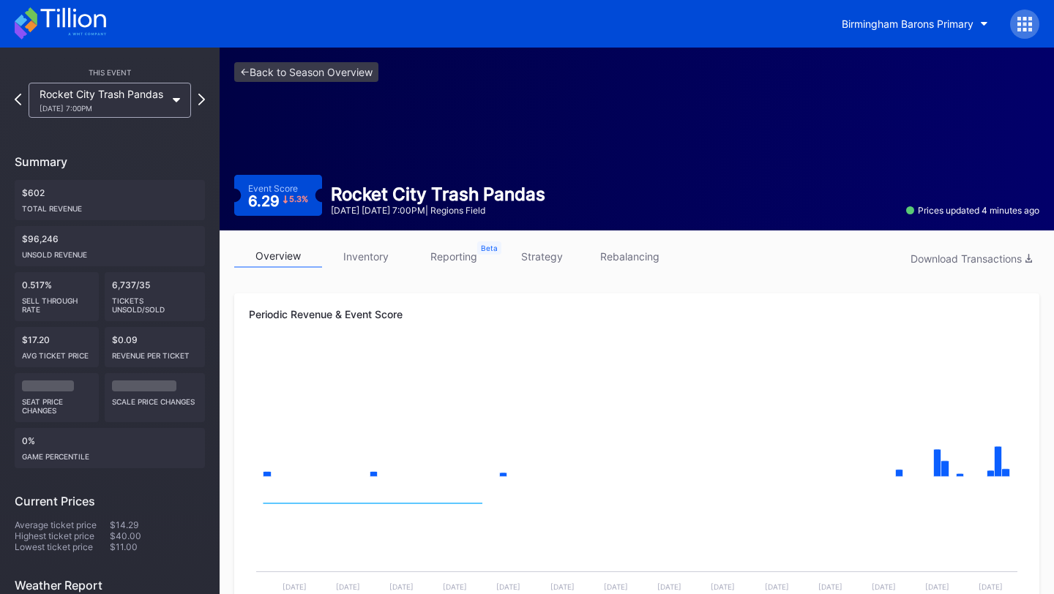
click at [373, 251] on link "inventory" at bounding box center [366, 256] width 88 height 23
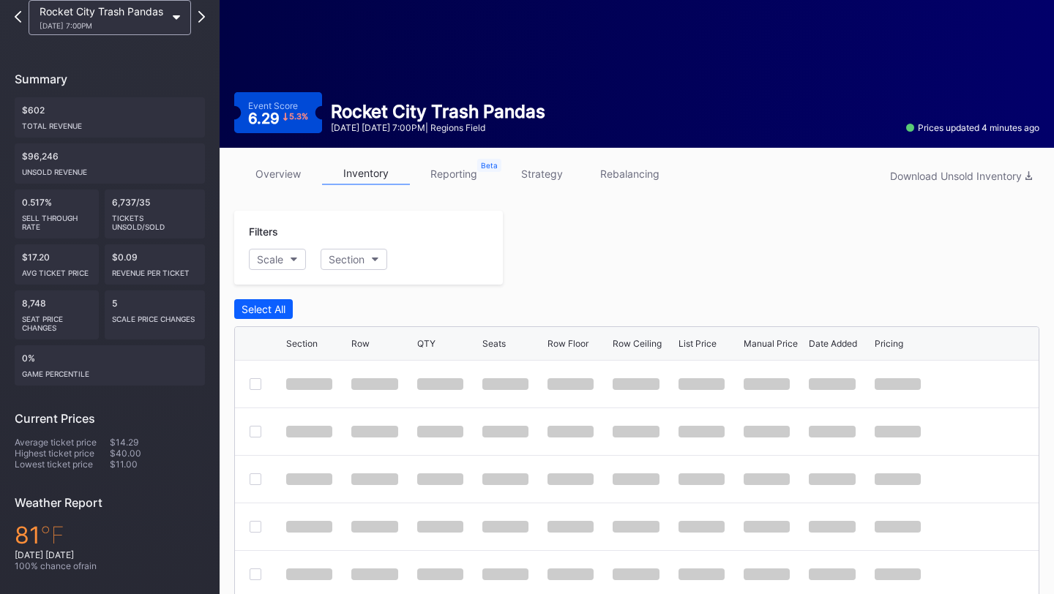
scroll to position [248, 0]
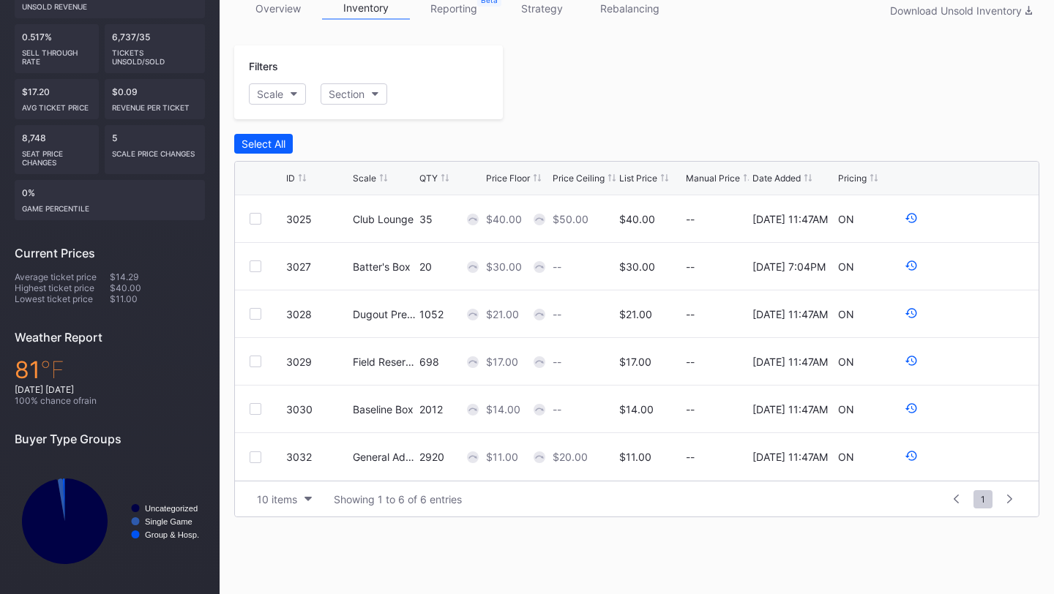
click at [425, 178] on div "QTY" at bounding box center [428, 178] width 18 height 11
drag, startPoint x: 442, startPoint y: 216, endPoint x: 422, endPoint y: 216, distance: 19.8
click at [422, 216] on div "2920" at bounding box center [450, 219] width 63 height 12
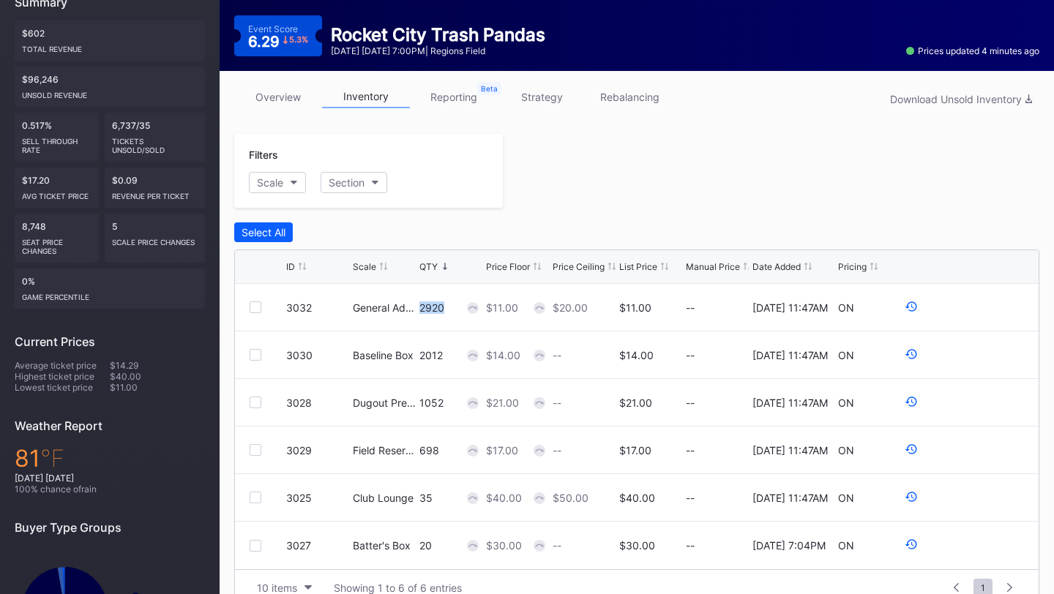
scroll to position [0, 0]
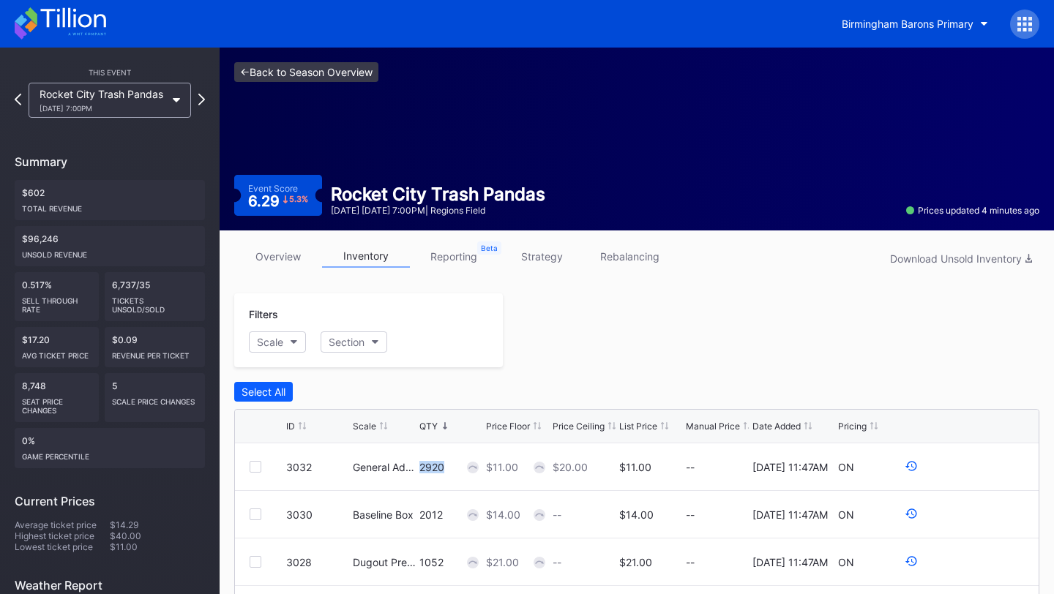
click at [320, 70] on link "<- Back to Season Overview" at bounding box center [306, 72] width 144 height 20
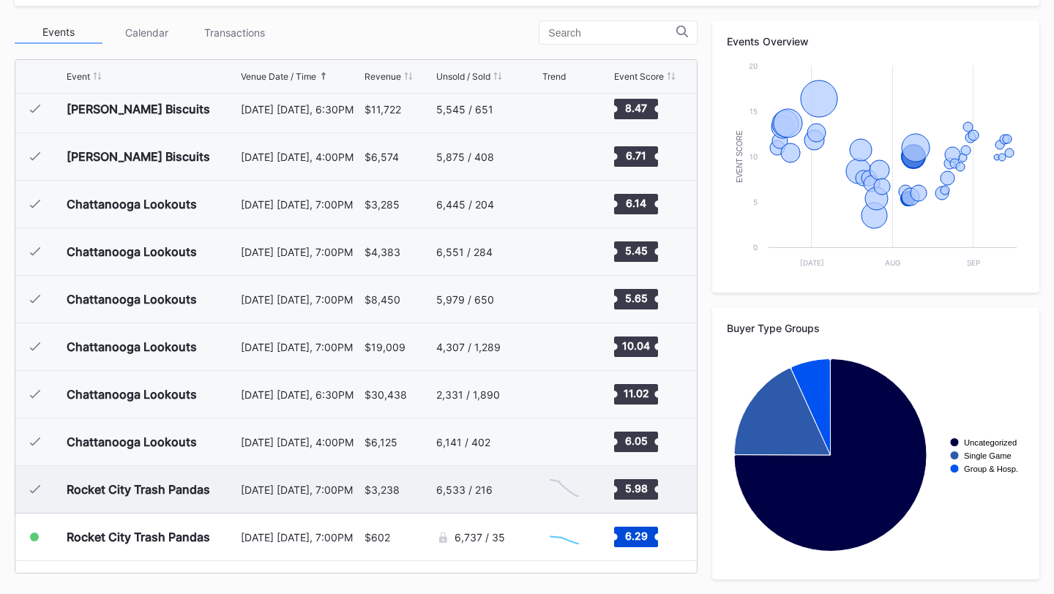
scroll to position [763, 0]
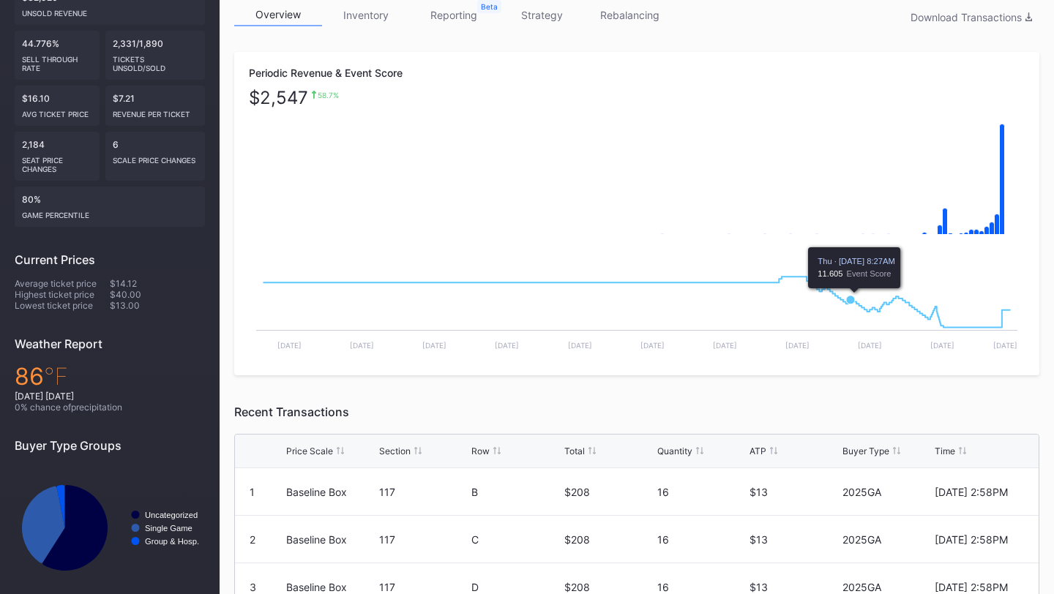
scroll to position [20, 0]
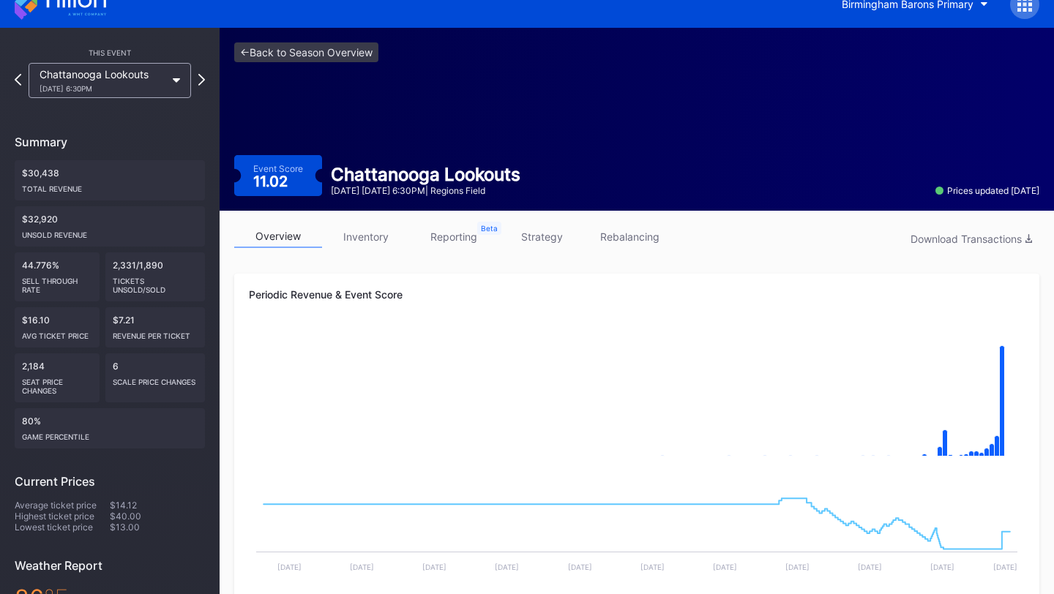
click at [536, 235] on link "strategy" at bounding box center [542, 236] width 88 height 23
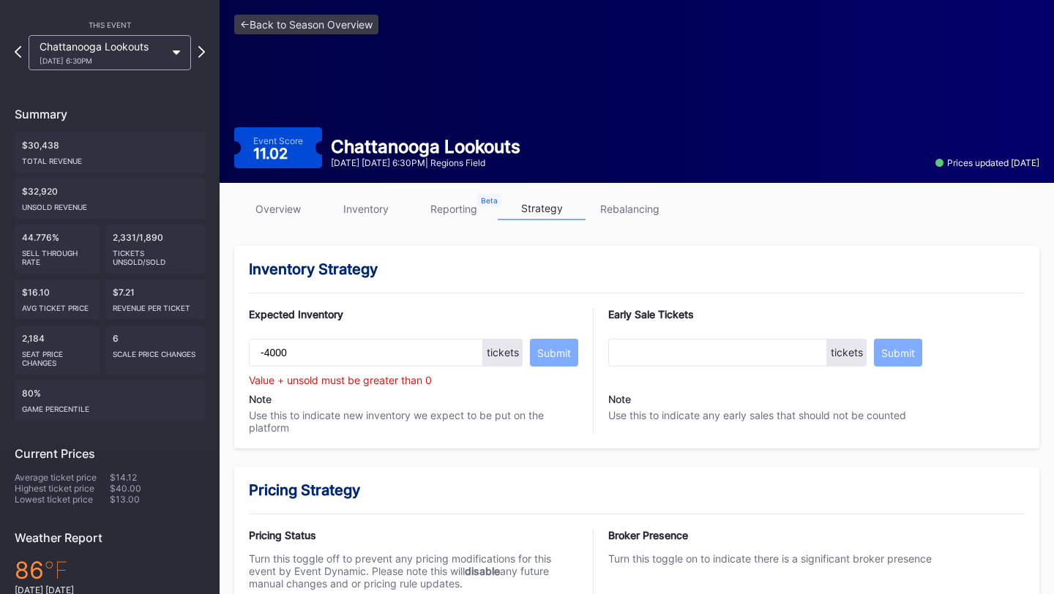
scroll to position [47, 0]
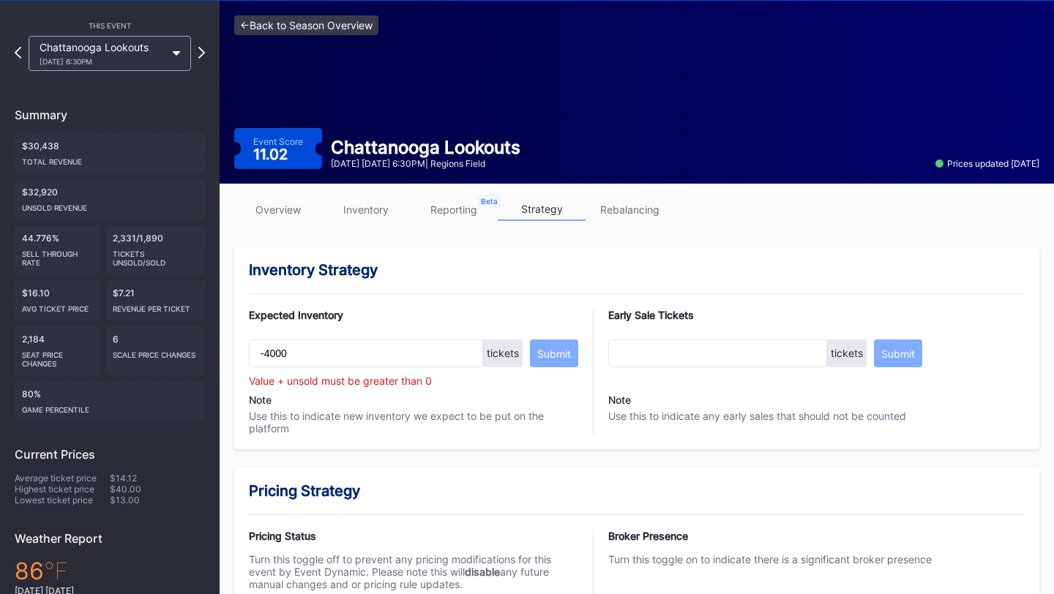
click at [300, 28] on link "<- Back to Season Overview" at bounding box center [306, 25] width 144 height 20
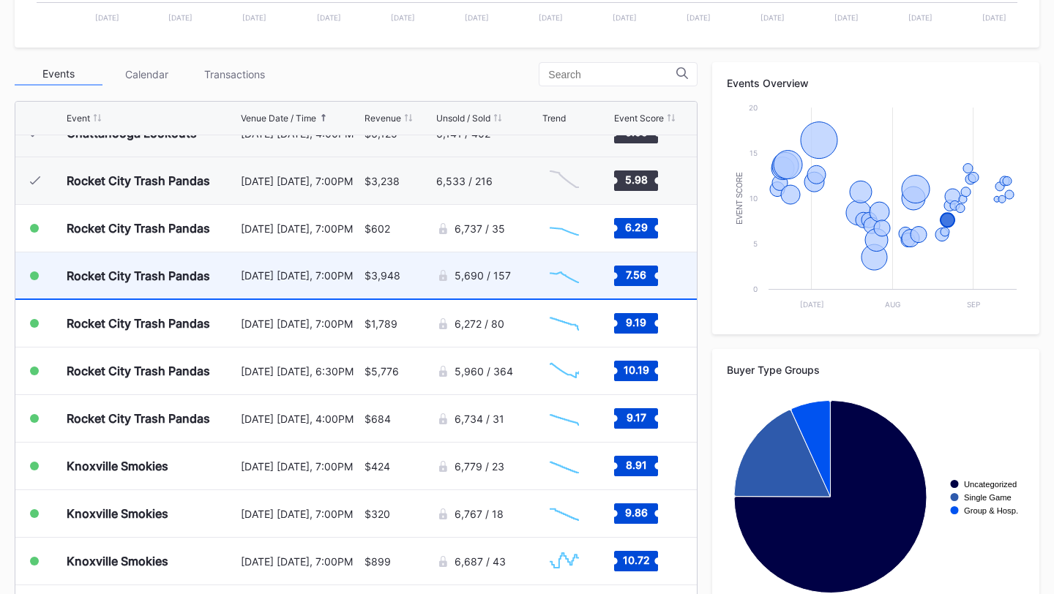
scroll to position [1079, 0]
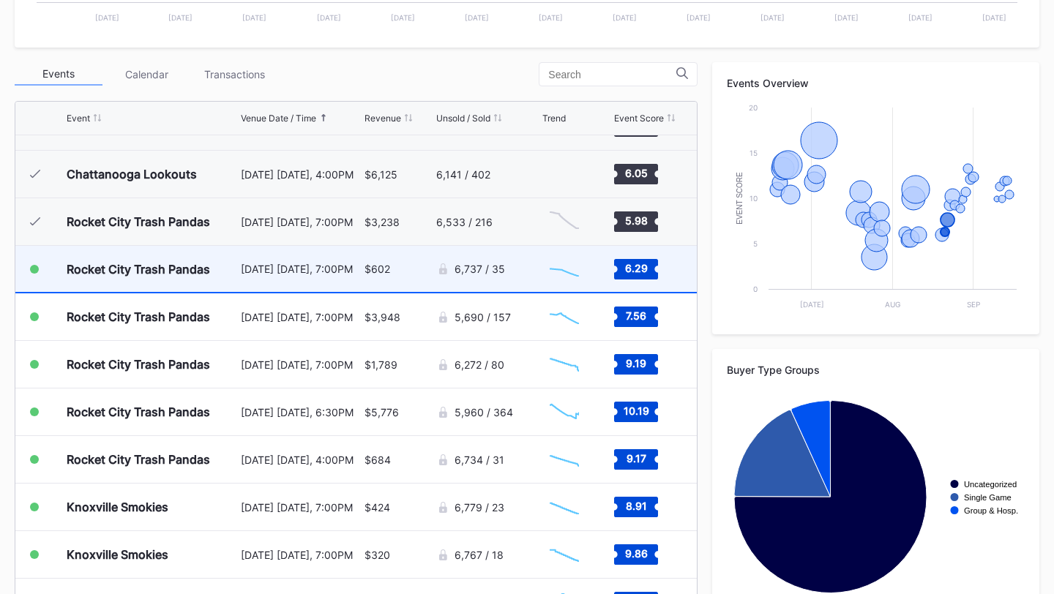
click at [386, 269] on div "$602" at bounding box center [378, 269] width 26 height 12
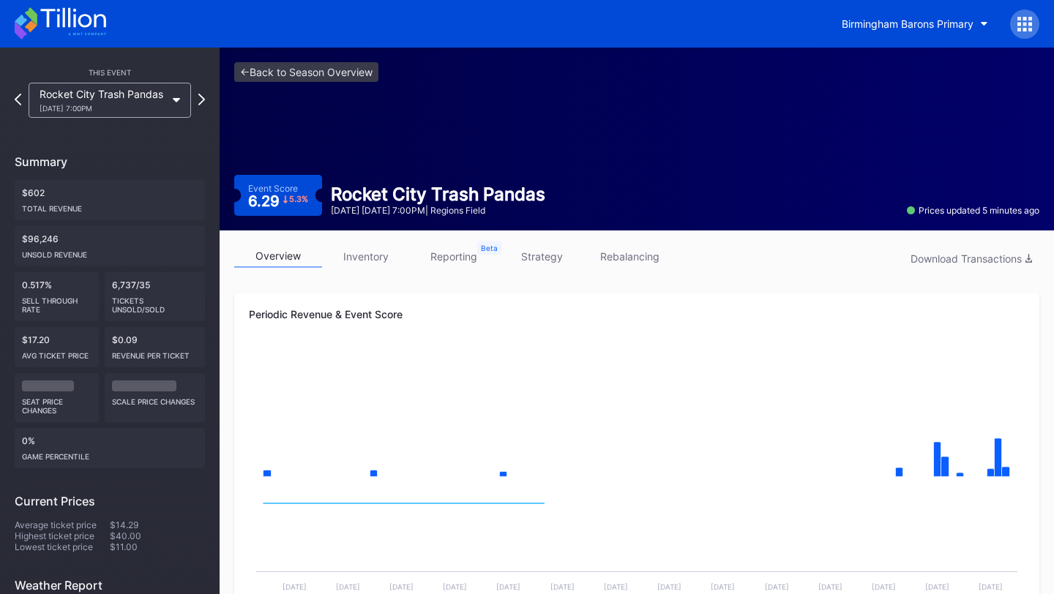
click at [531, 255] on link "strategy" at bounding box center [542, 256] width 88 height 23
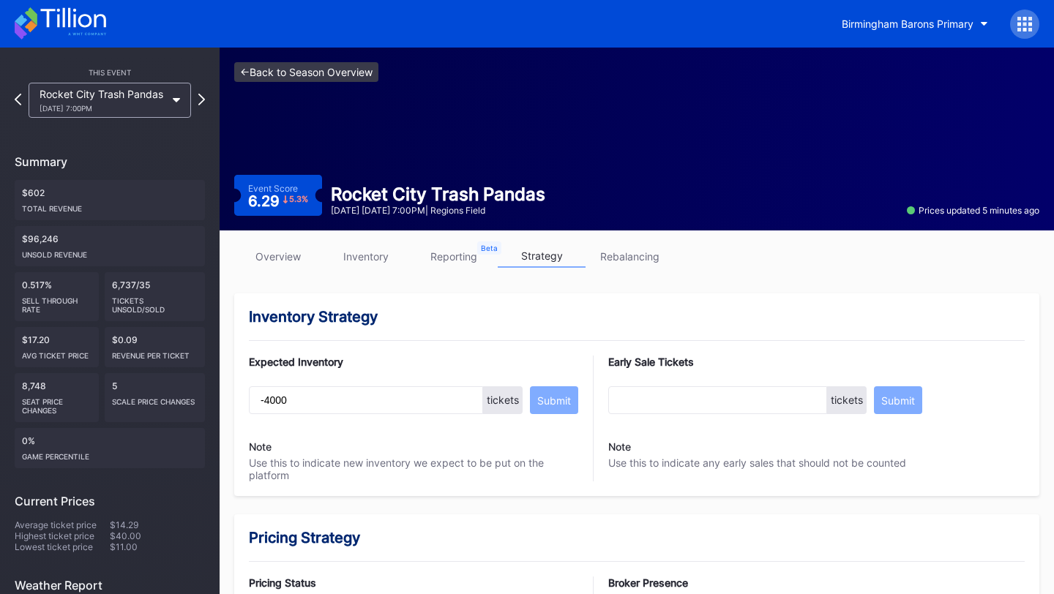
click at [309, 65] on link "<- Back to Season Overview" at bounding box center [306, 72] width 144 height 20
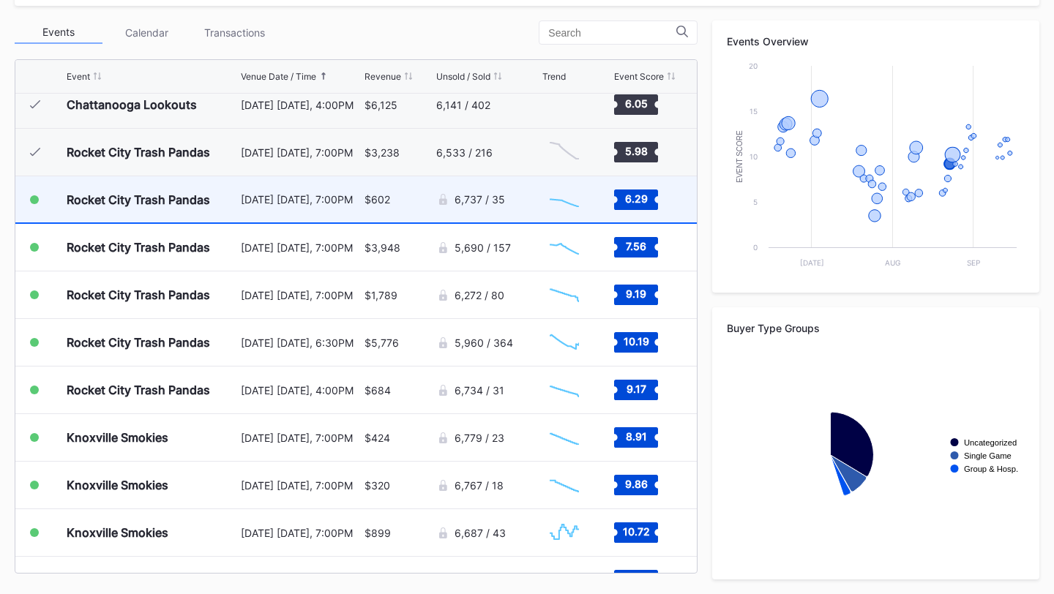
scroll to position [1108, 0]
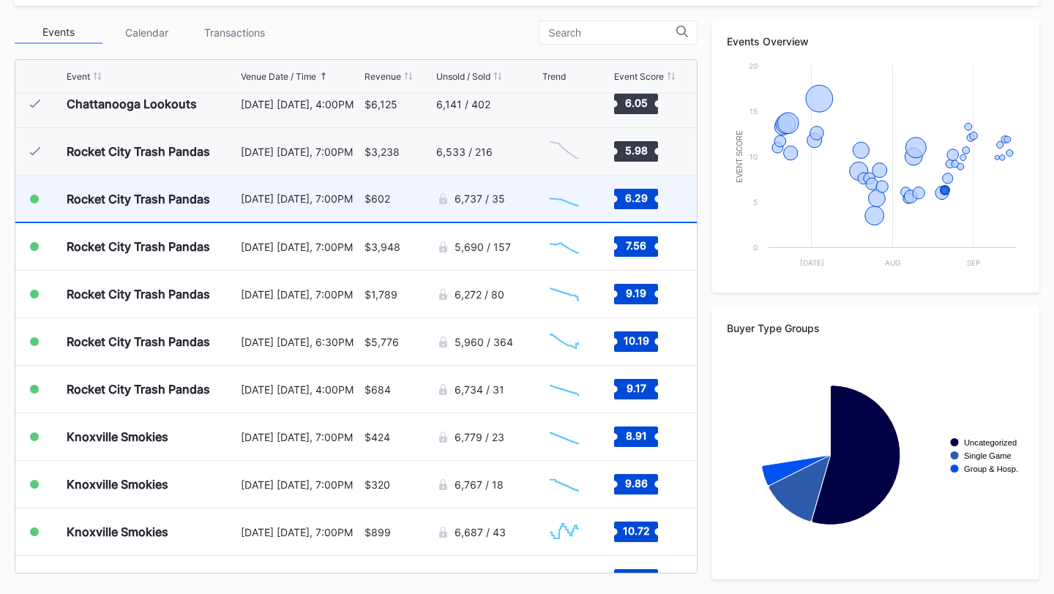
click at [496, 194] on div "6,737 / 35" at bounding box center [480, 199] width 51 height 12
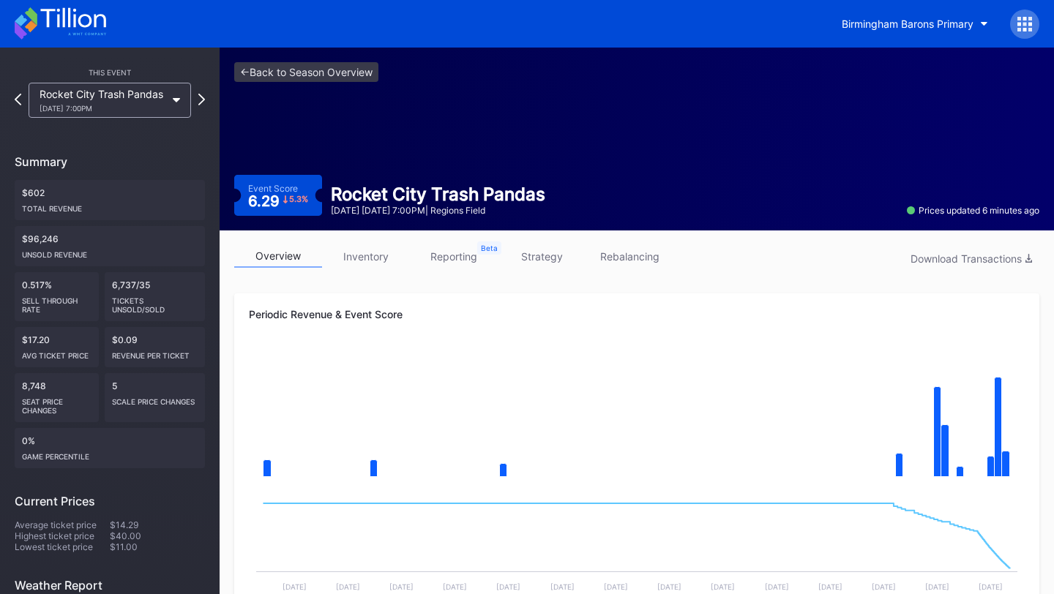
click at [323, 60] on div "<- Back to Season Overview Event Score 6.29 5.3 % Rocket City Trash Pandas Augu…" at bounding box center [637, 139] width 834 height 183
click at [330, 81] on link "<- Back to Season Overview" at bounding box center [306, 72] width 144 height 20
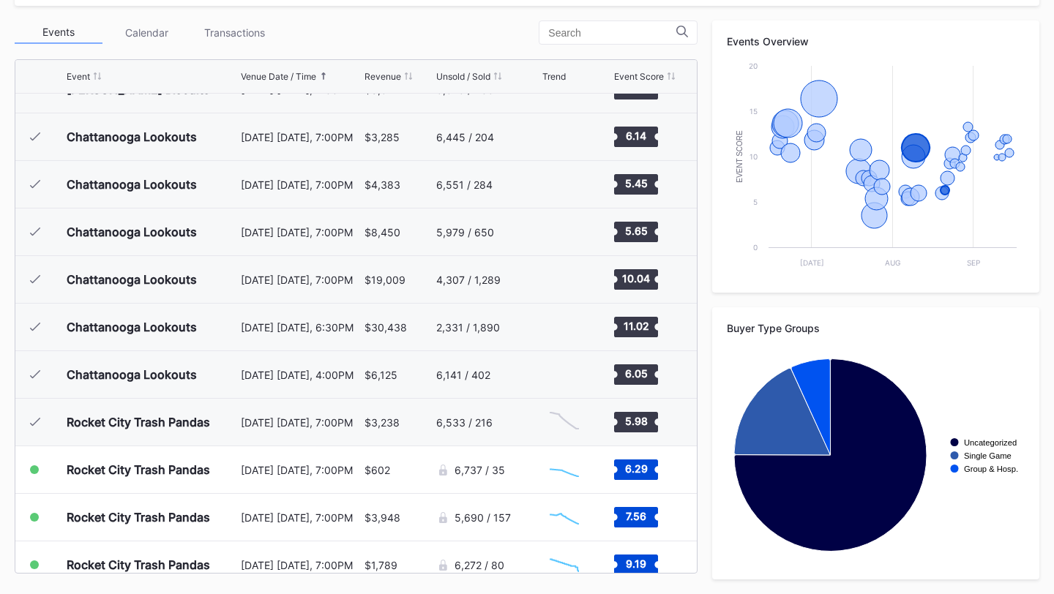
scroll to position [832, 0]
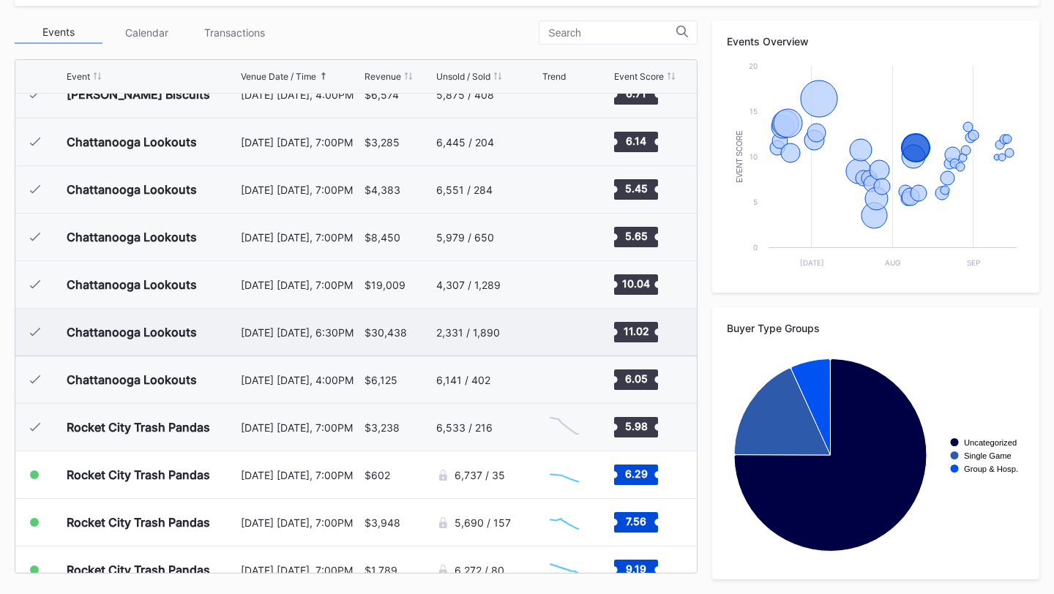
click at [485, 337] on div "2,331 / 1,890" at bounding box center [468, 332] width 64 height 12
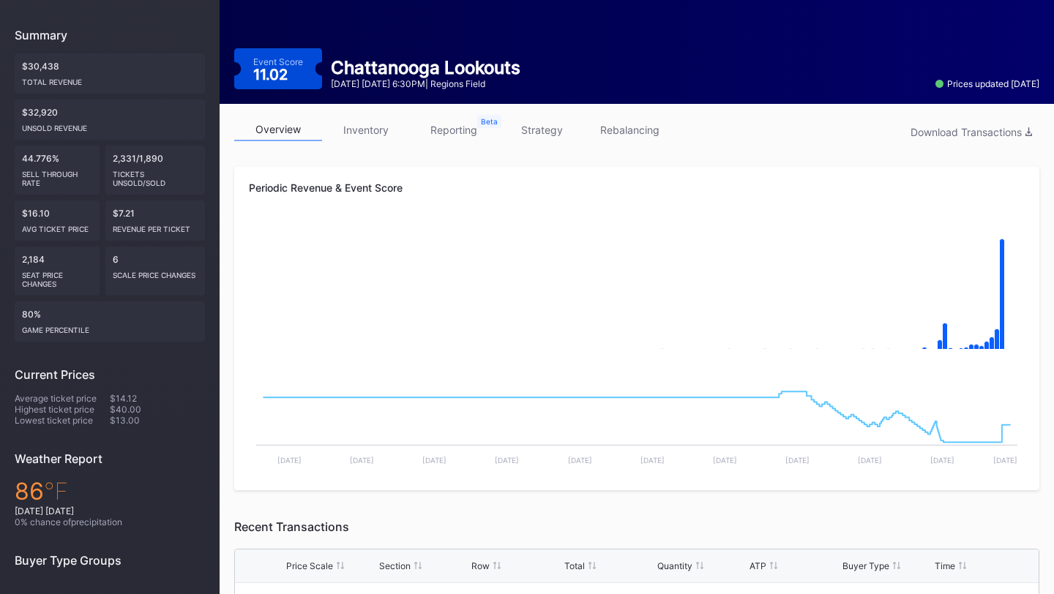
scroll to position [135, 0]
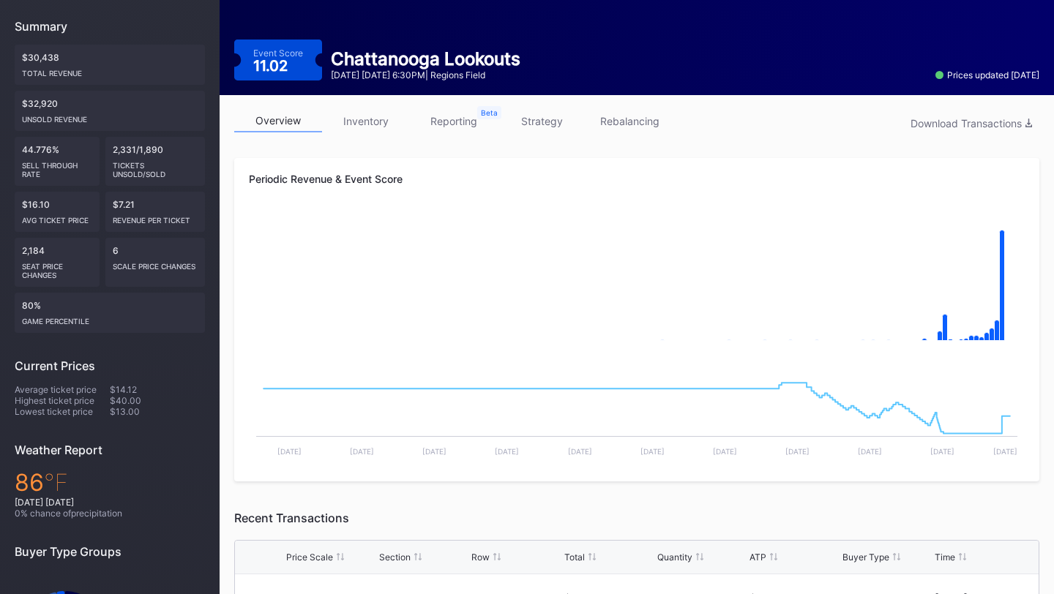
click at [535, 118] on link "strategy" at bounding box center [542, 121] width 88 height 23
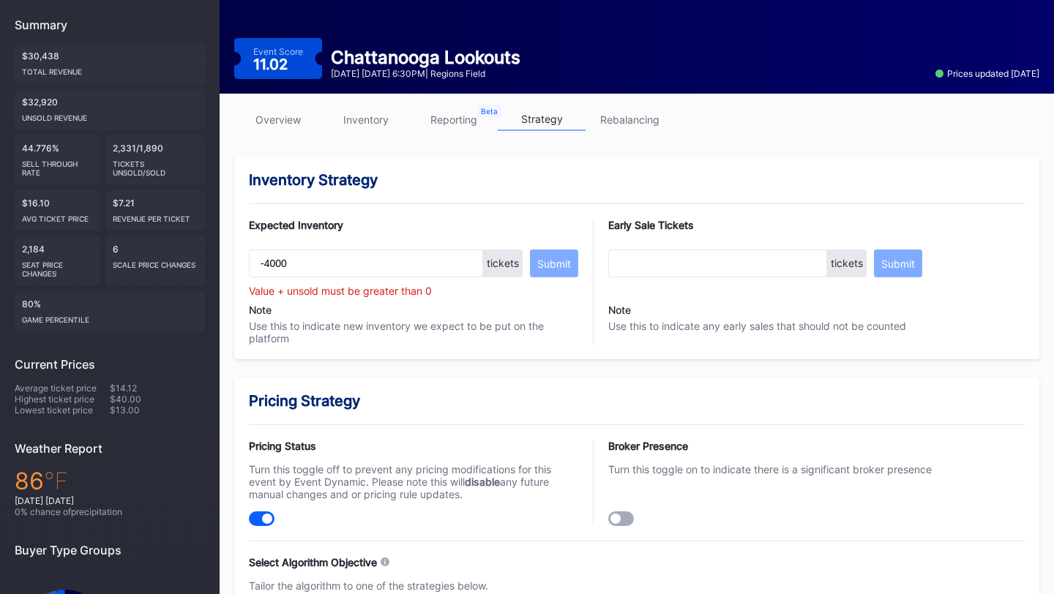
scroll to position [139, 0]
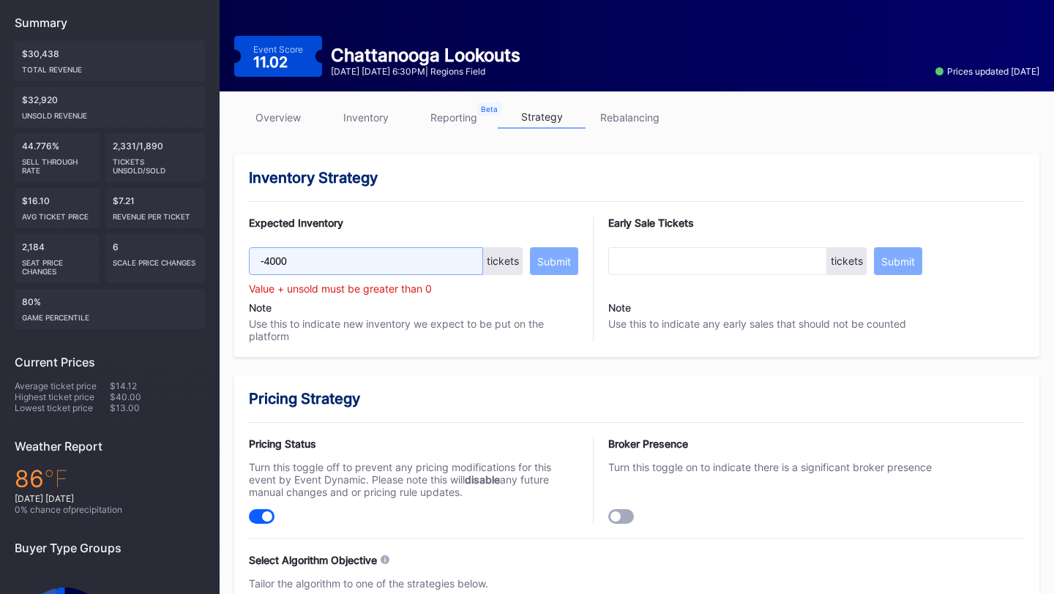
drag, startPoint x: 307, startPoint y: 267, endPoint x: 239, endPoint y: 268, distance: 67.3
click at [239, 268] on div "Inventory Strategy Expected Inventory -4000 tickets Submit Value + unsold must …" at bounding box center [636, 255] width 805 height 203
drag, startPoint x: 286, startPoint y: 270, endPoint x: 247, endPoint y: 266, distance: 39.8
click at [247, 266] on div "Inventory Strategy Expected Inventory -4000 tickets Submit Value + unsold must …" at bounding box center [636, 255] width 805 height 203
click at [294, 263] on input "-4000" at bounding box center [366, 261] width 234 height 28
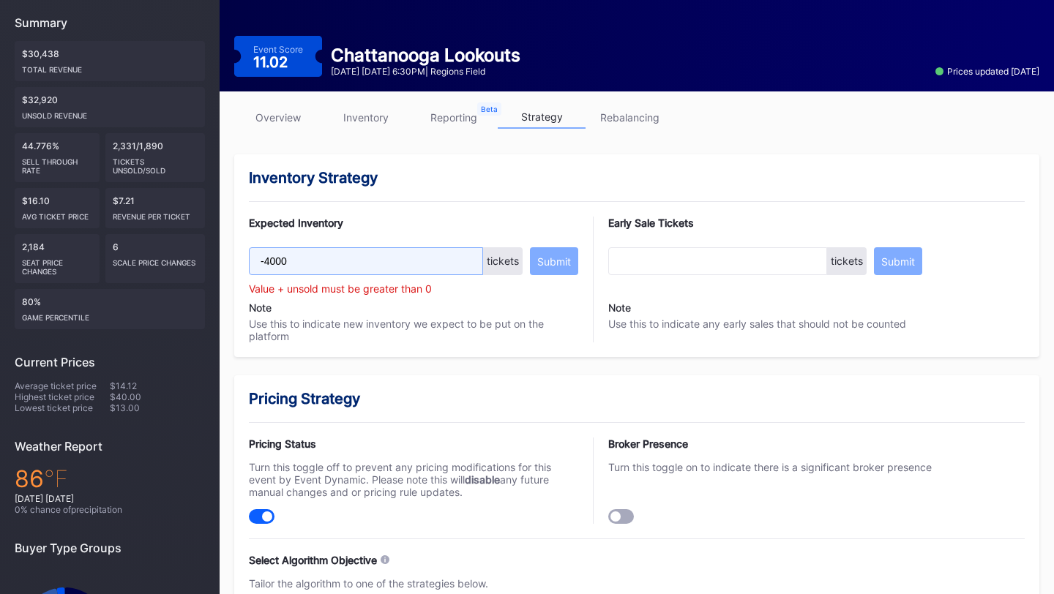
drag, startPoint x: 294, startPoint y: 263, endPoint x: 209, endPoint y: 260, distance: 84.2
click at [277, 294] on div "Value + unsold must be greater than 0" at bounding box center [413, 289] width 329 height 12
drag, startPoint x: 291, startPoint y: 265, endPoint x: 255, endPoint y: 261, distance: 36.1
click at [255, 261] on input "-4000" at bounding box center [366, 261] width 234 height 28
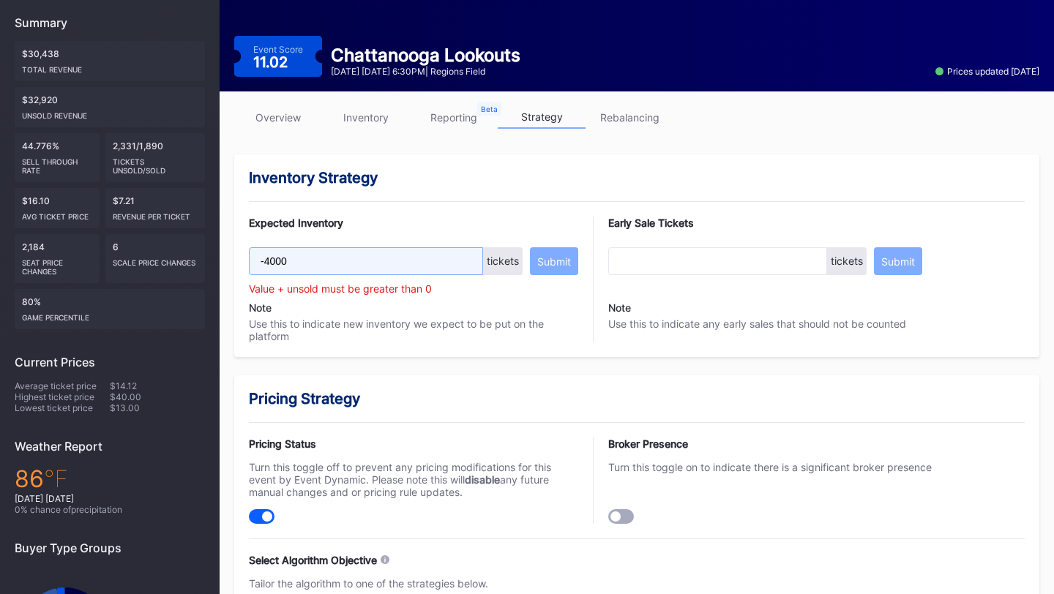
scroll to position [0, 0]
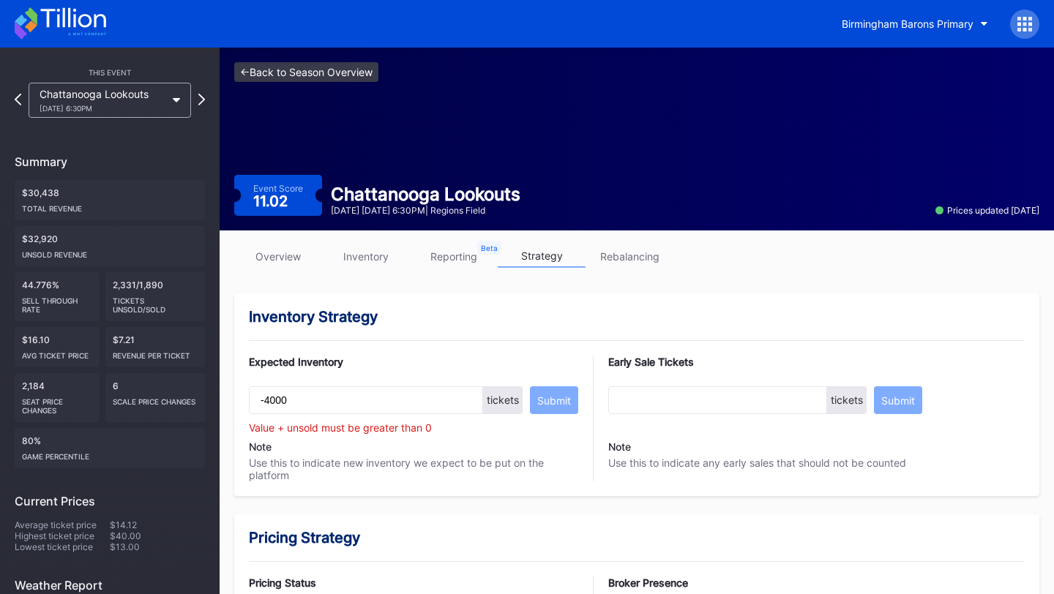
click at [313, 71] on link "<- Back to Season Overview" at bounding box center [306, 72] width 144 height 20
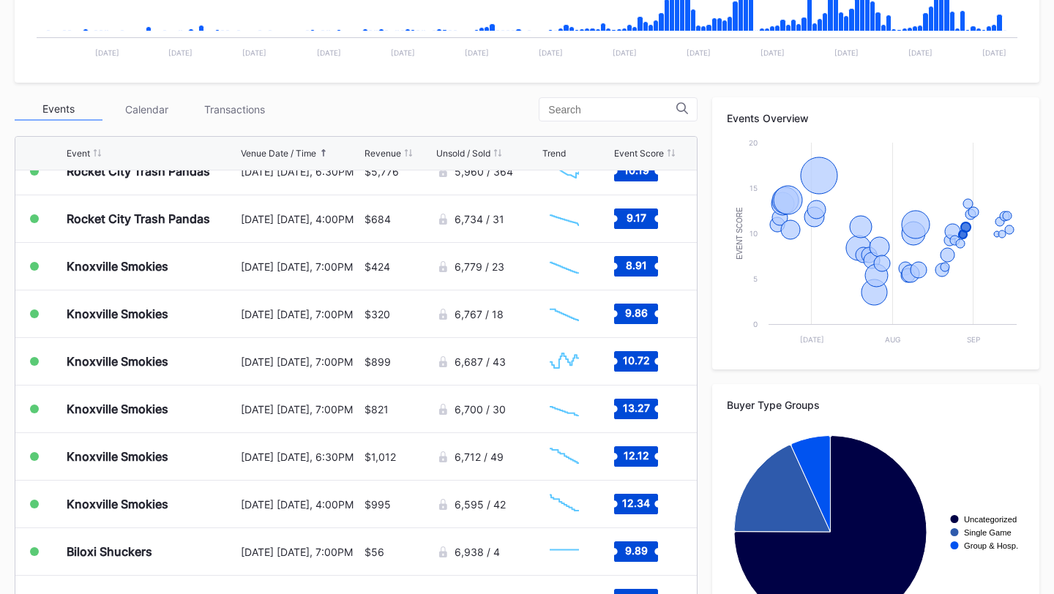
scroll to position [512, 0]
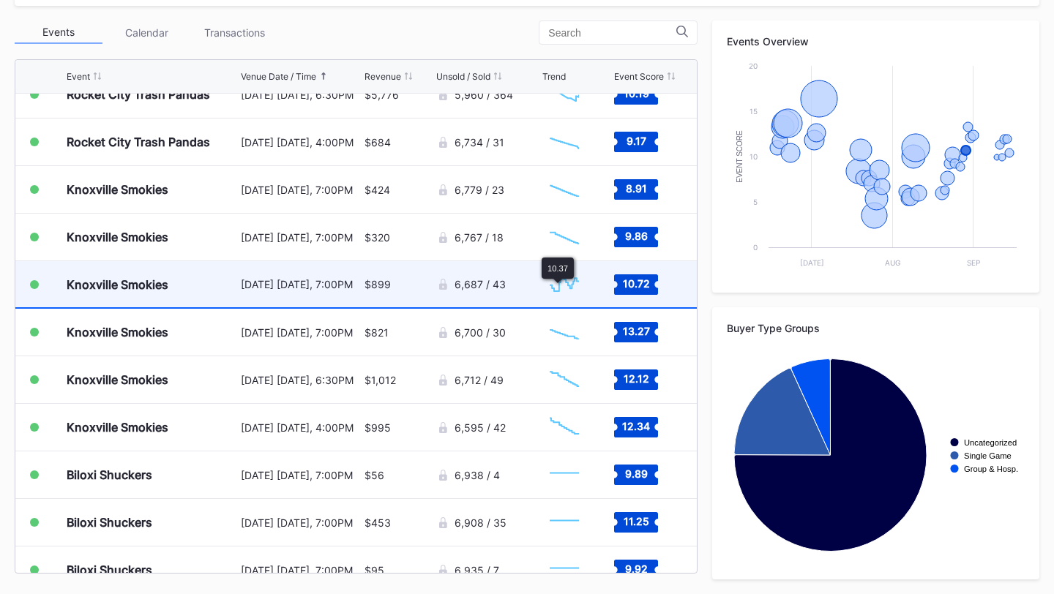
click at [493, 288] on div "6,687 / 43" at bounding box center [480, 284] width 51 height 12
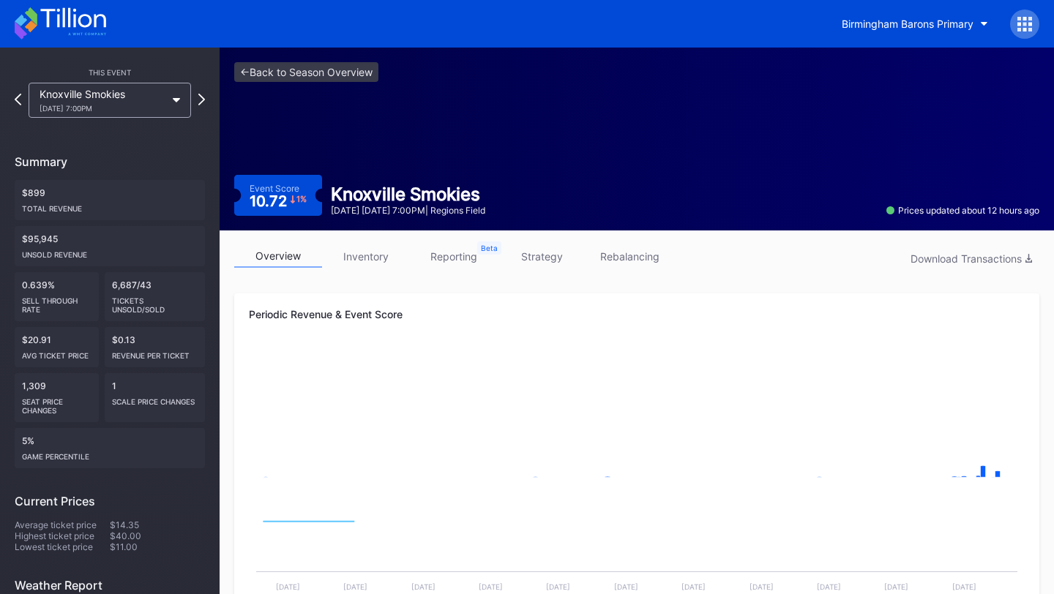
click at [545, 250] on link "strategy" at bounding box center [542, 256] width 88 height 23
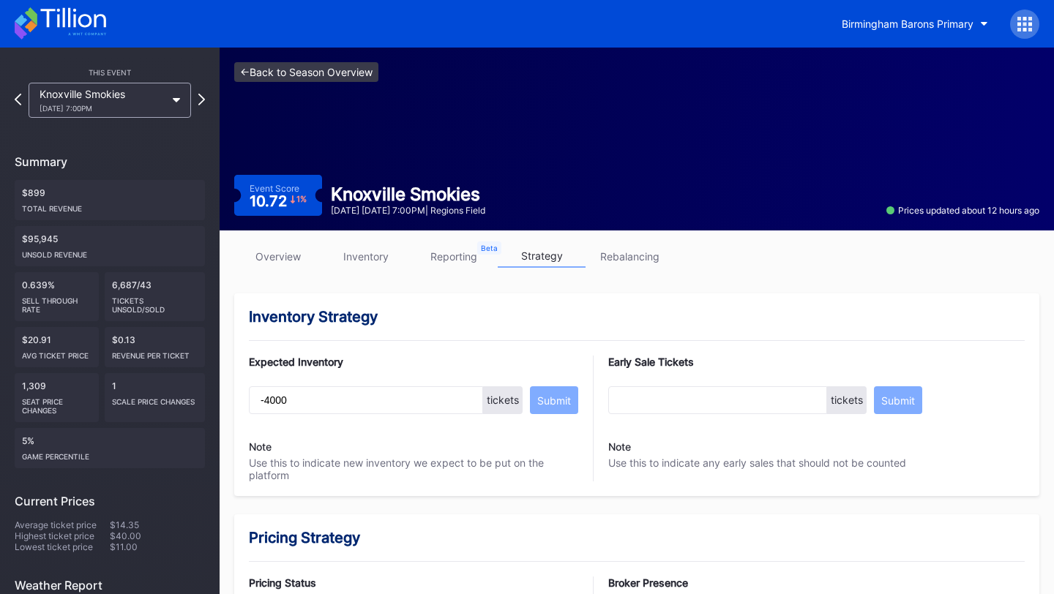
click at [283, 70] on link "<- Back to Season Overview" at bounding box center [306, 72] width 144 height 20
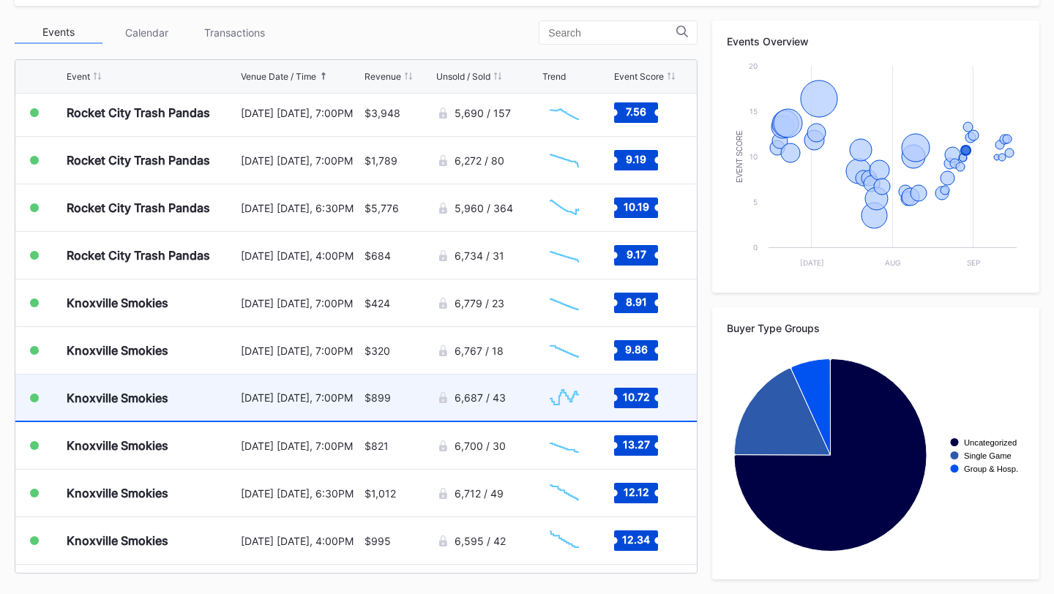
scroll to position [1327, 0]
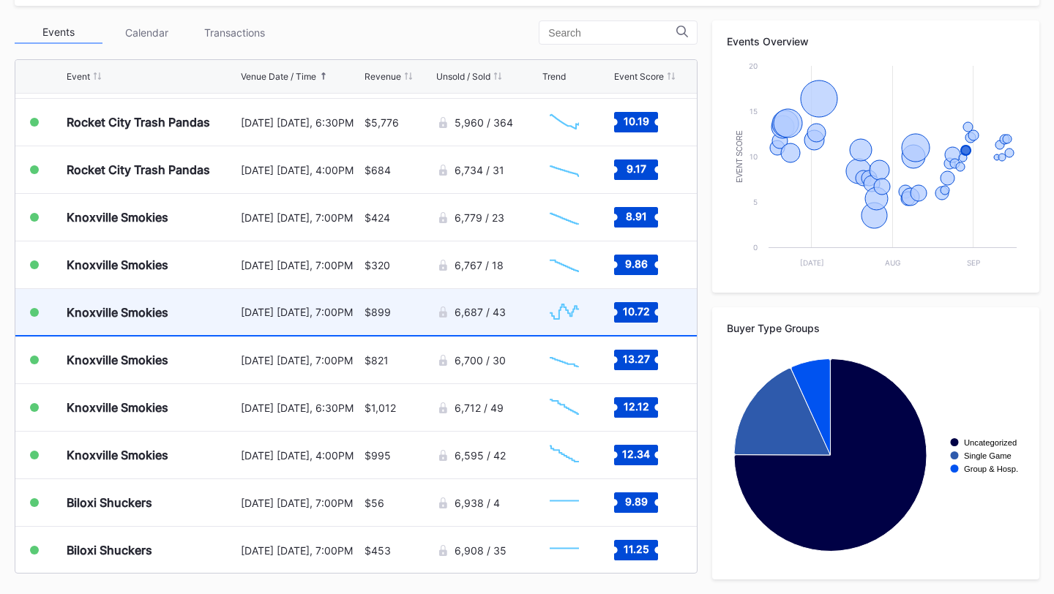
click at [535, 315] on div "6,687 / 43" at bounding box center [487, 312] width 102 height 46
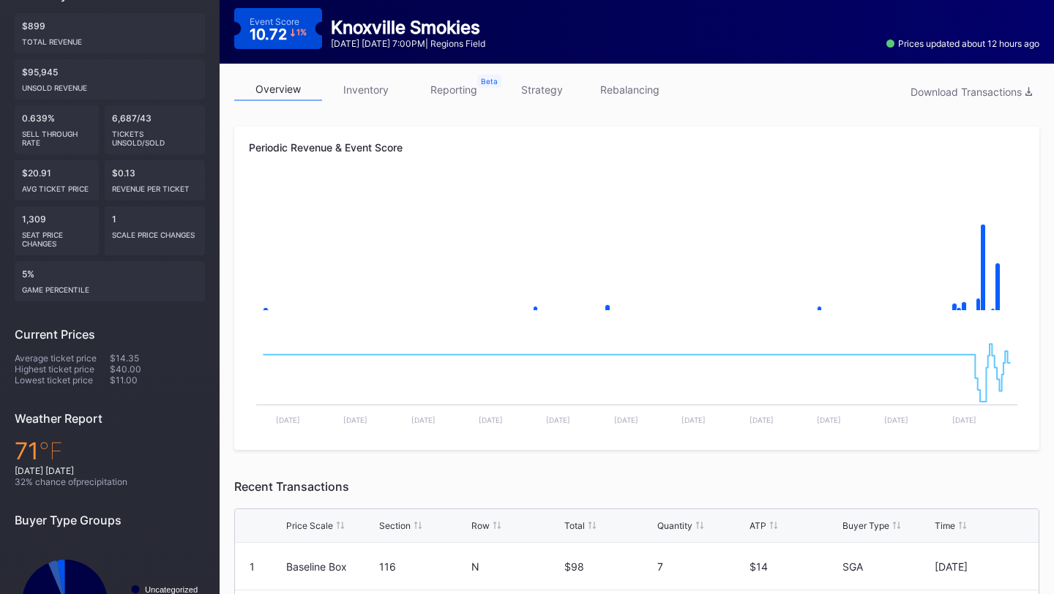
scroll to position [97, 0]
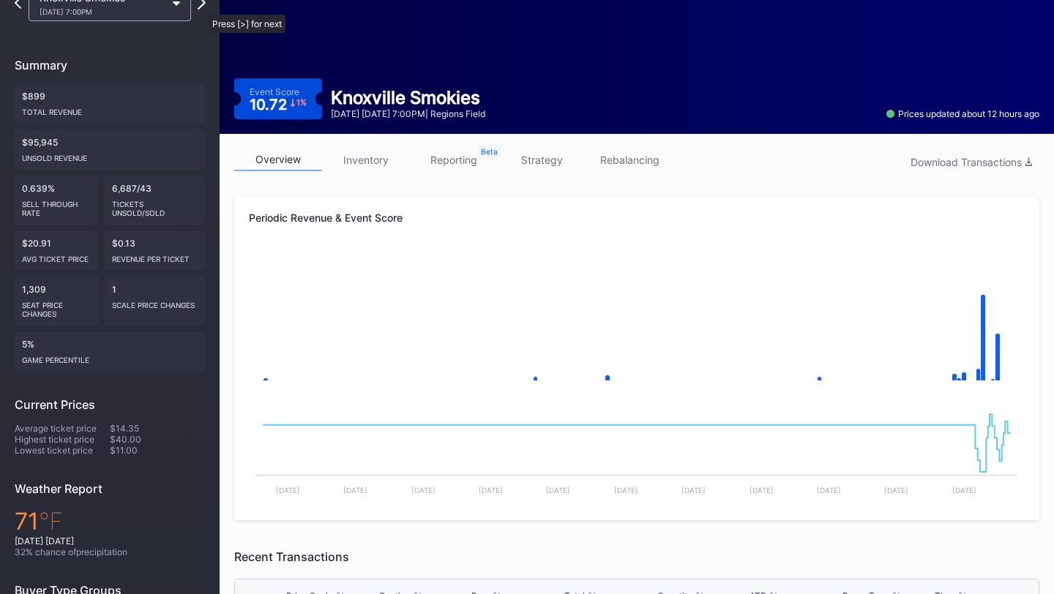
click at [201, 7] on icon at bounding box center [202, 3] width 8 height 14
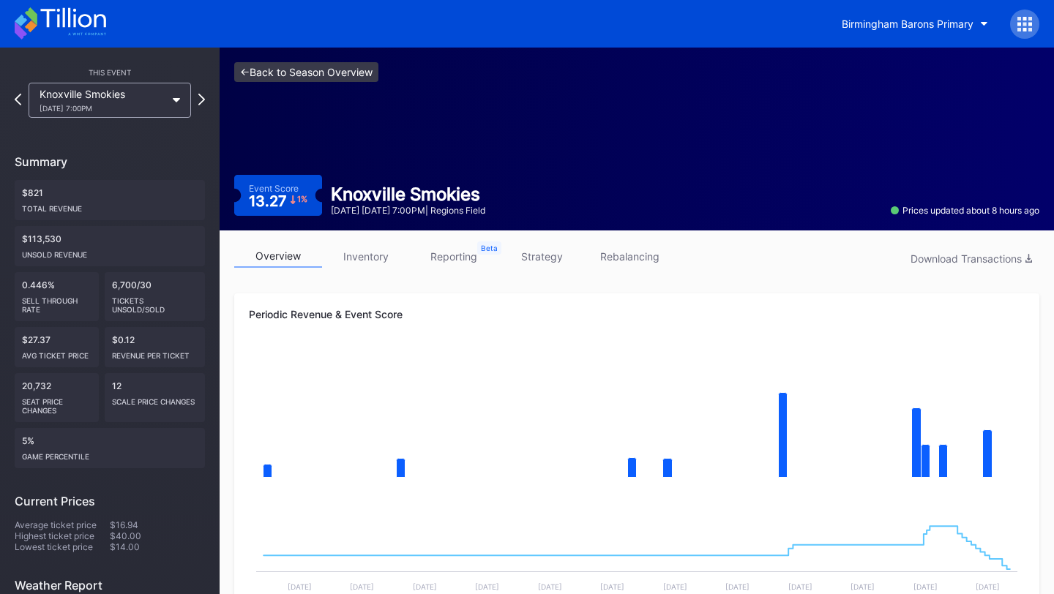
click at [283, 78] on link "<- Back to Season Overview" at bounding box center [306, 72] width 144 height 20
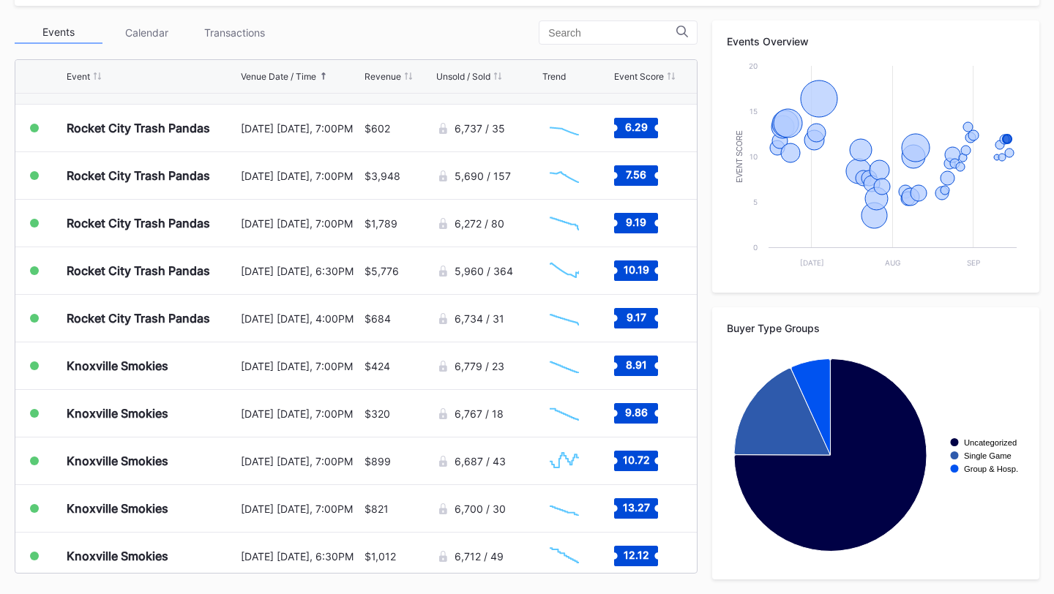
scroll to position [1180, 0]
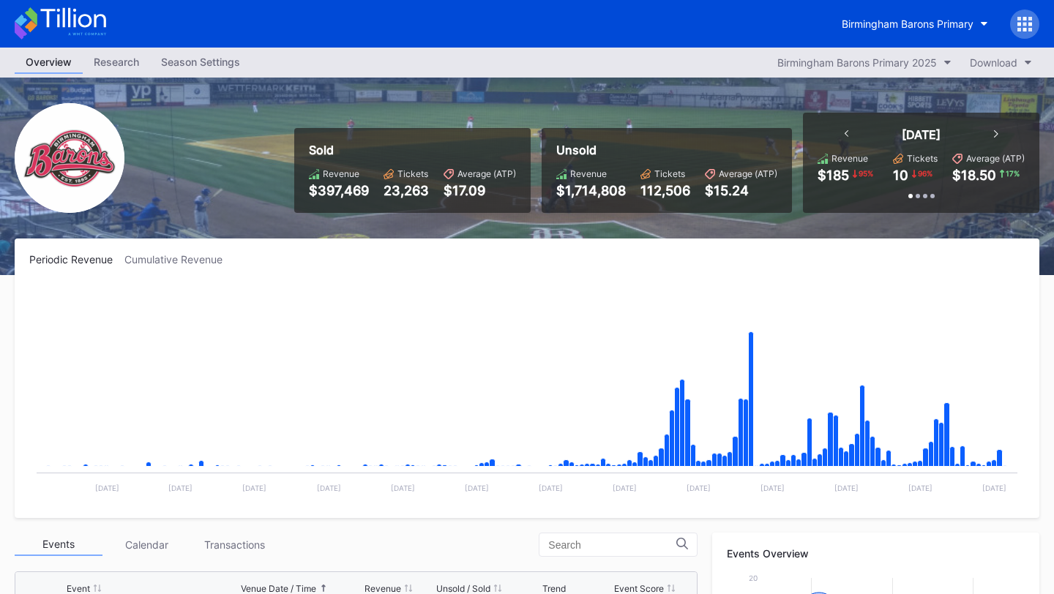
click at [1020, 18] on icon at bounding box center [1019, 19] width 4 height 4
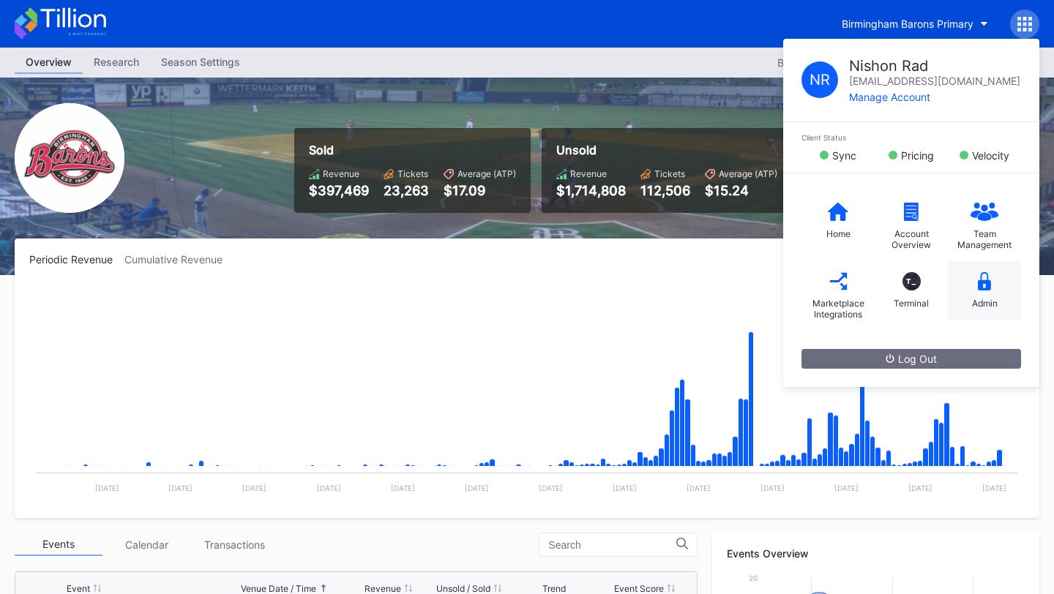
click at [996, 287] on div "Admin" at bounding box center [984, 290] width 73 height 59
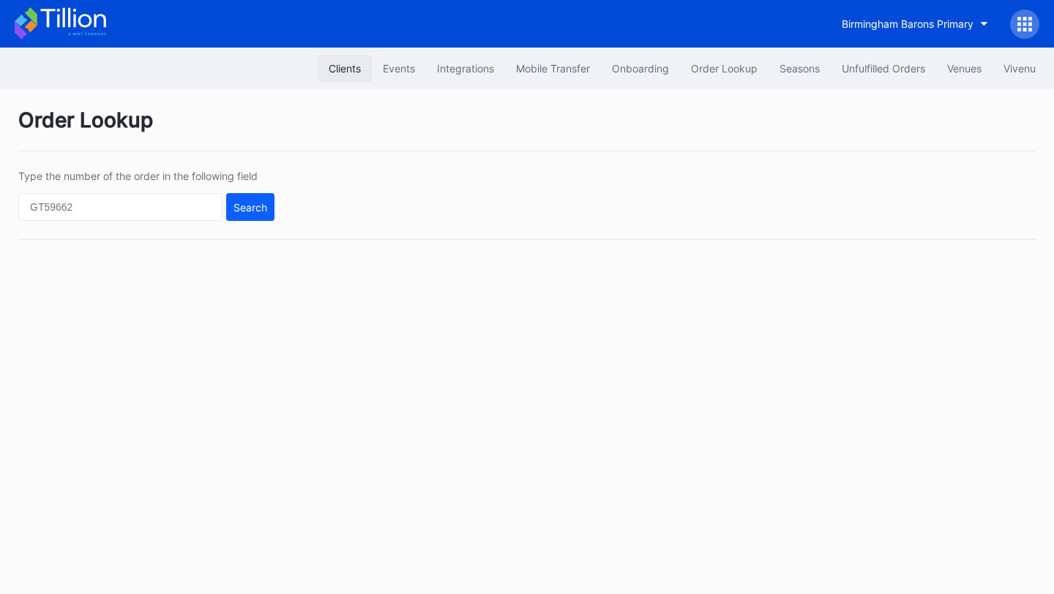
click at [329, 64] on div "Clients" at bounding box center [345, 68] width 32 height 12
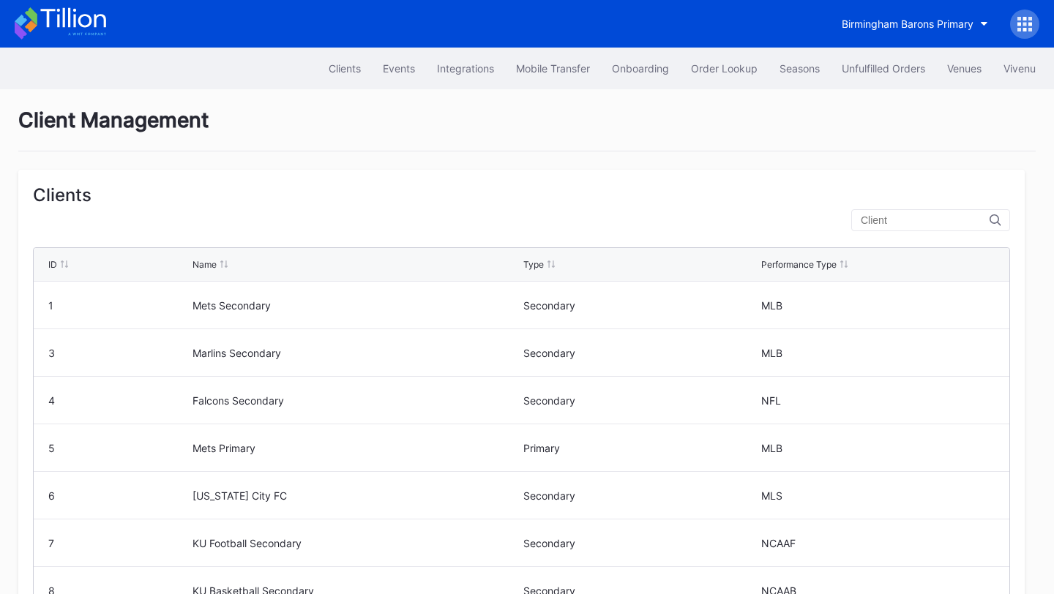
click at [916, 215] on input "text" at bounding box center [925, 220] width 129 height 12
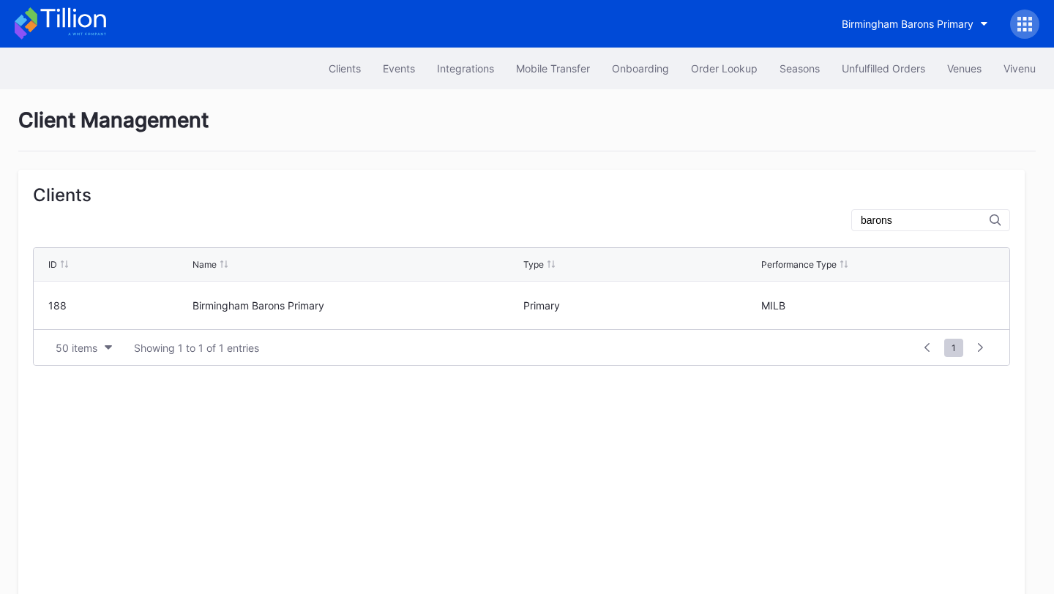
type input "barons"
click at [44, 21] on icon at bounding box center [60, 23] width 91 height 32
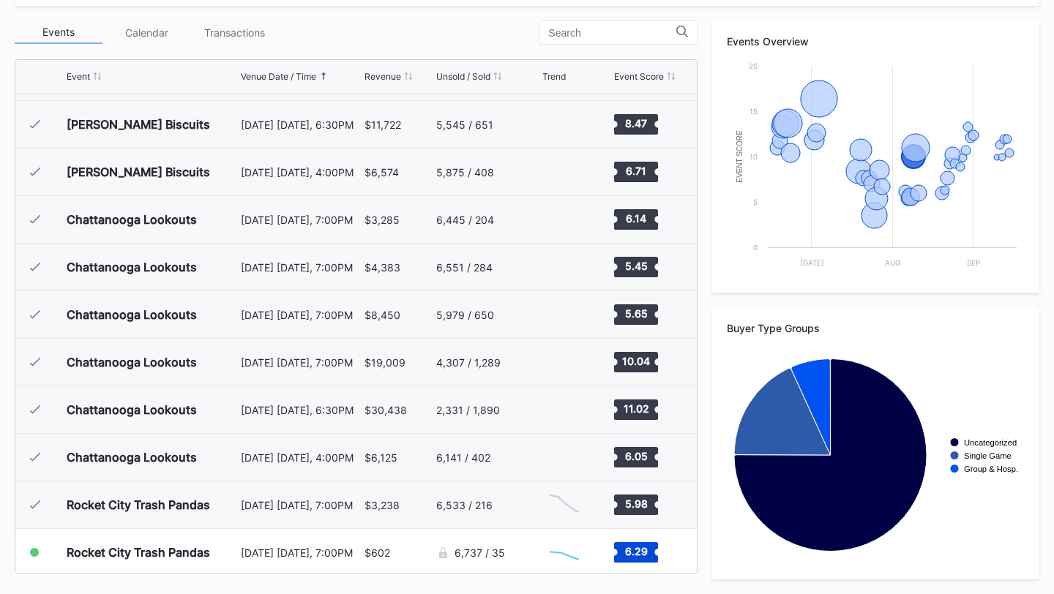
scroll to position [755, 0]
click at [362, 366] on div "Chattanooga Lookouts August 8 Friday, 7:00PM $19,009 4,307 / 1,289 Created with…" at bounding box center [355, 362] width 681 height 48
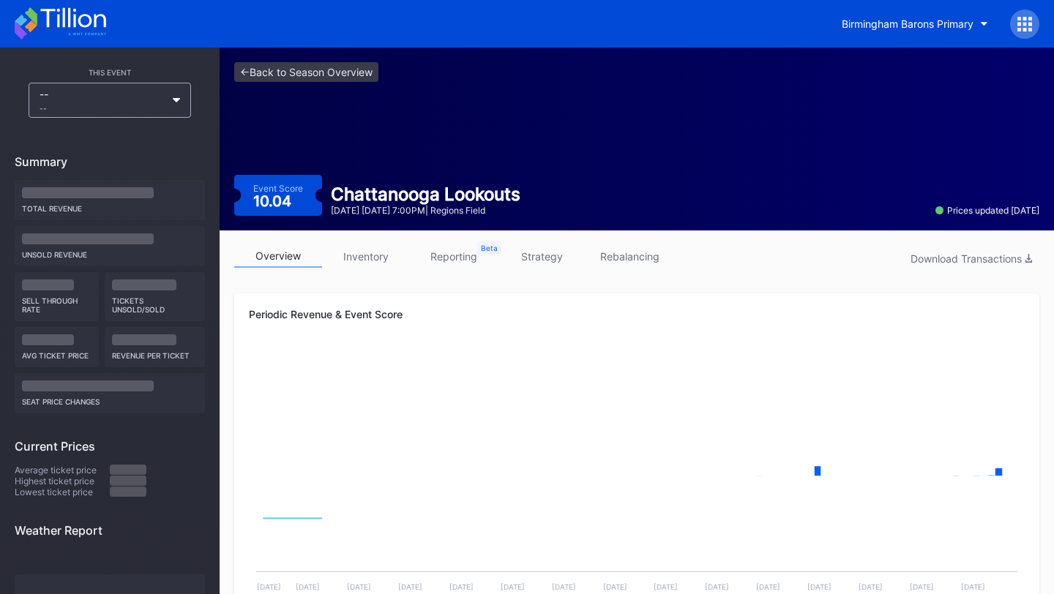
click at [549, 247] on link "strategy" at bounding box center [542, 256] width 88 height 23
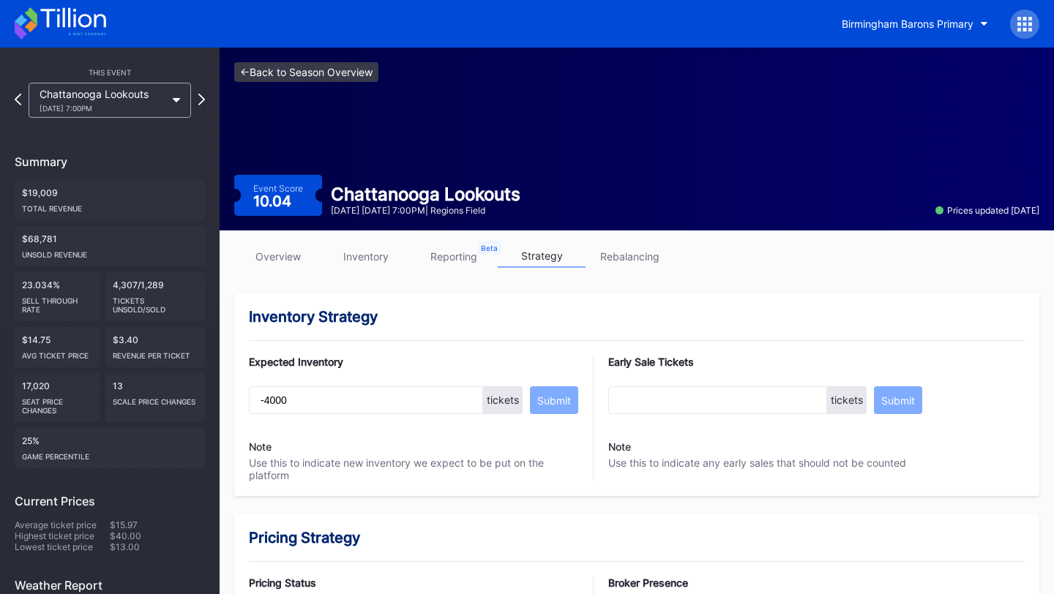
click at [293, 67] on link "<- Back to Season Overview" at bounding box center [306, 72] width 144 height 20
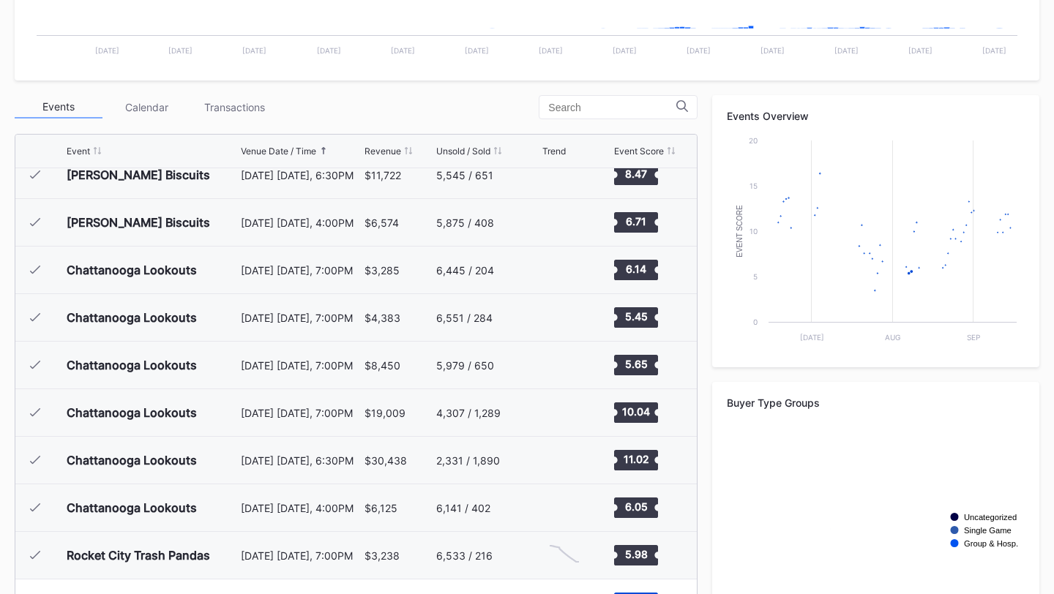
scroll to position [780, 0]
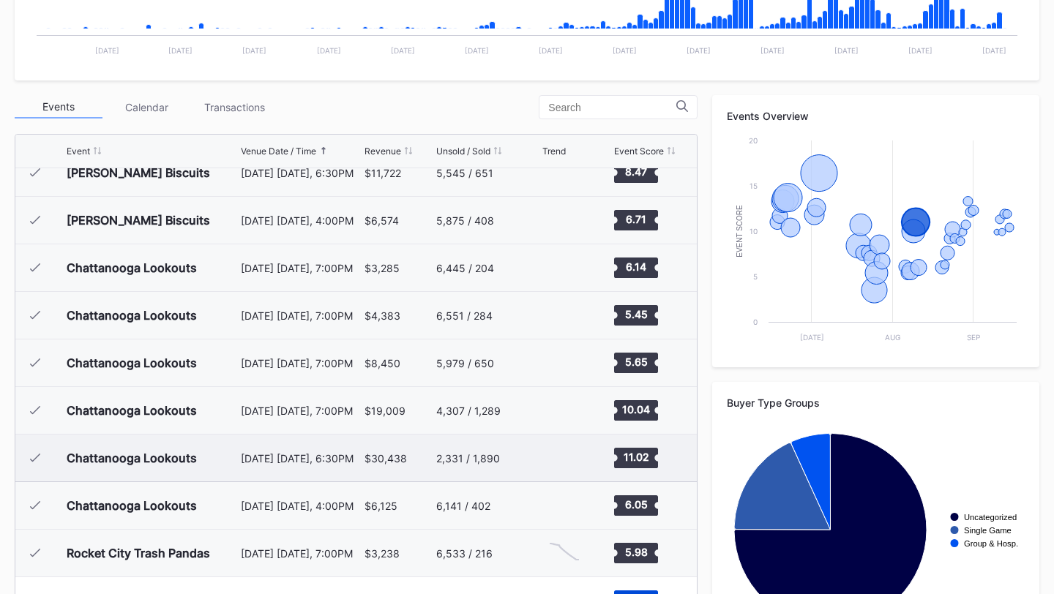
click at [475, 466] on div "2,331 / 1,890" at bounding box center [487, 458] width 102 height 47
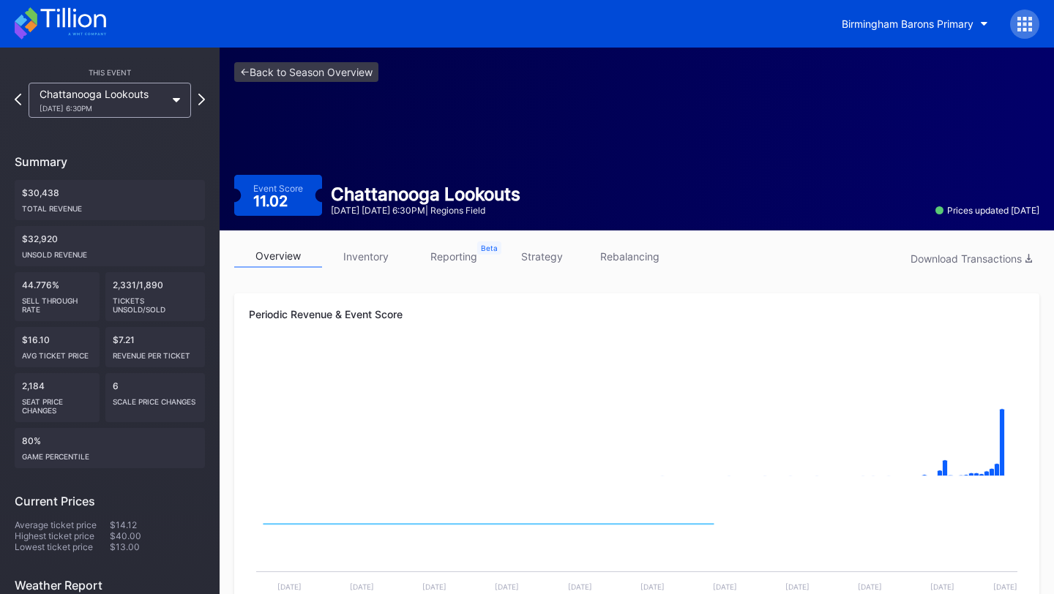
click at [563, 255] on link "strategy" at bounding box center [542, 256] width 88 height 23
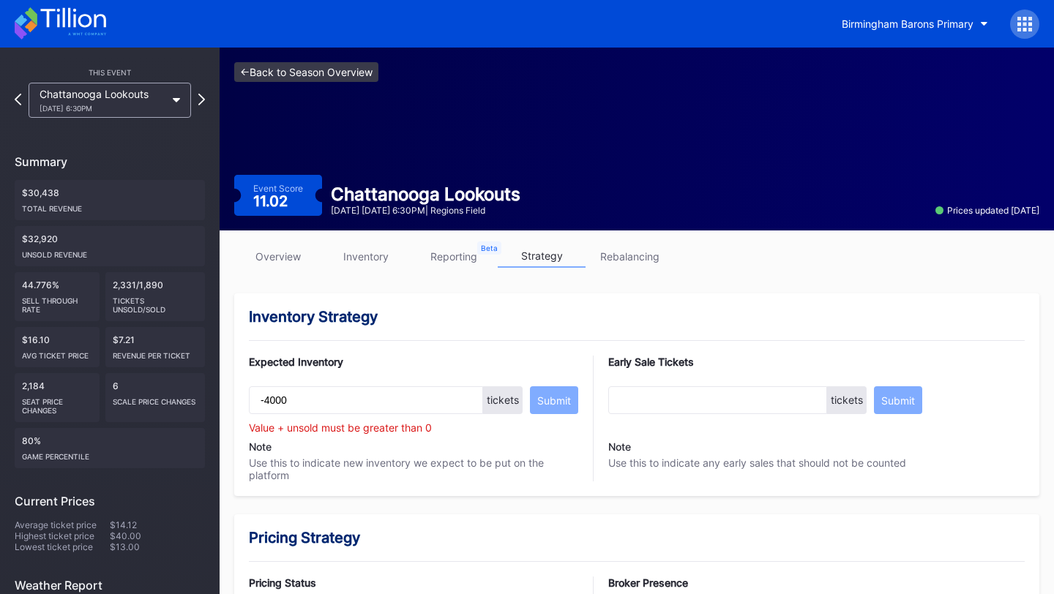
click at [290, 67] on link "<- Back to Season Overview" at bounding box center [306, 72] width 144 height 20
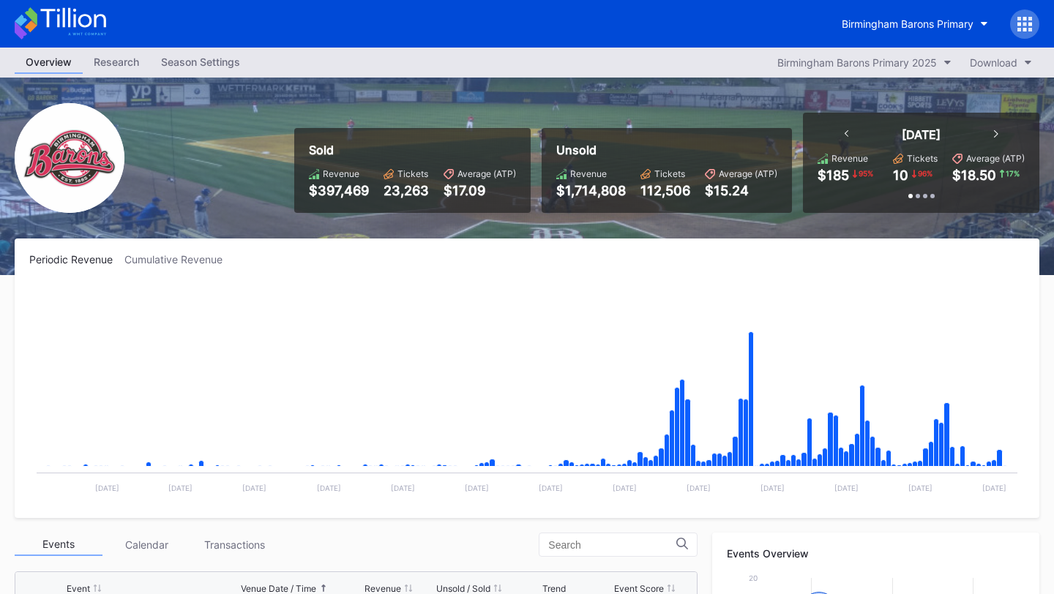
click at [1038, 15] on div "Birmingham Barons Primary" at bounding box center [935, 24] width 209 height 29
click at [1033, 17] on div at bounding box center [1024, 24] width 29 height 29
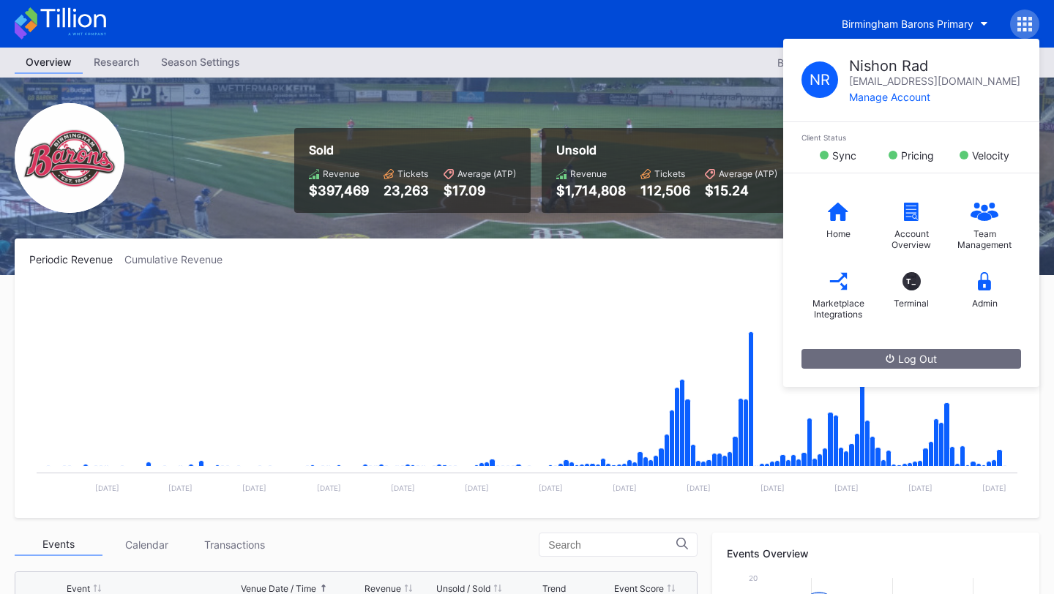
click at [645, 261] on div "Periodic Revenue Cumulative Revenue" at bounding box center [527, 259] width 996 height 12
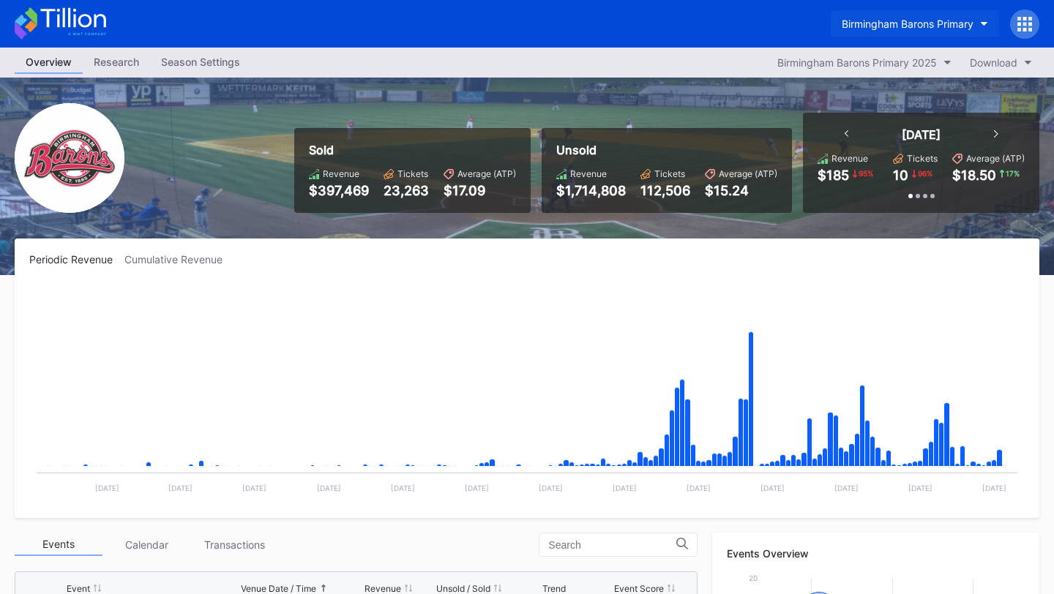
click at [914, 21] on div "Birmingham Barons Primary" at bounding box center [908, 24] width 132 height 12
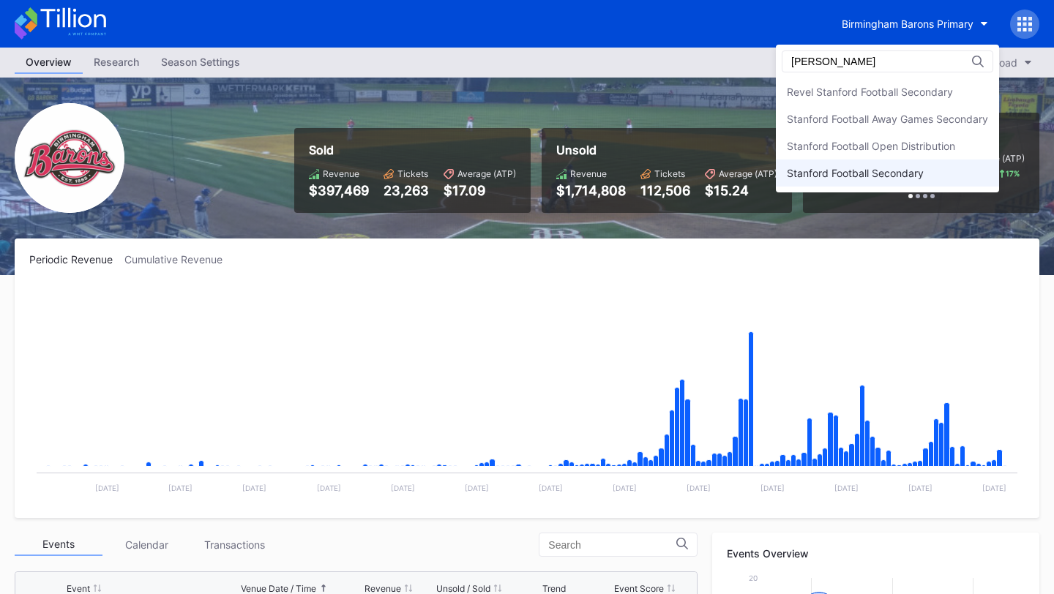
type input "stanford foo"
click at [874, 175] on div "Stanford Football Secondary" at bounding box center [855, 173] width 137 height 12
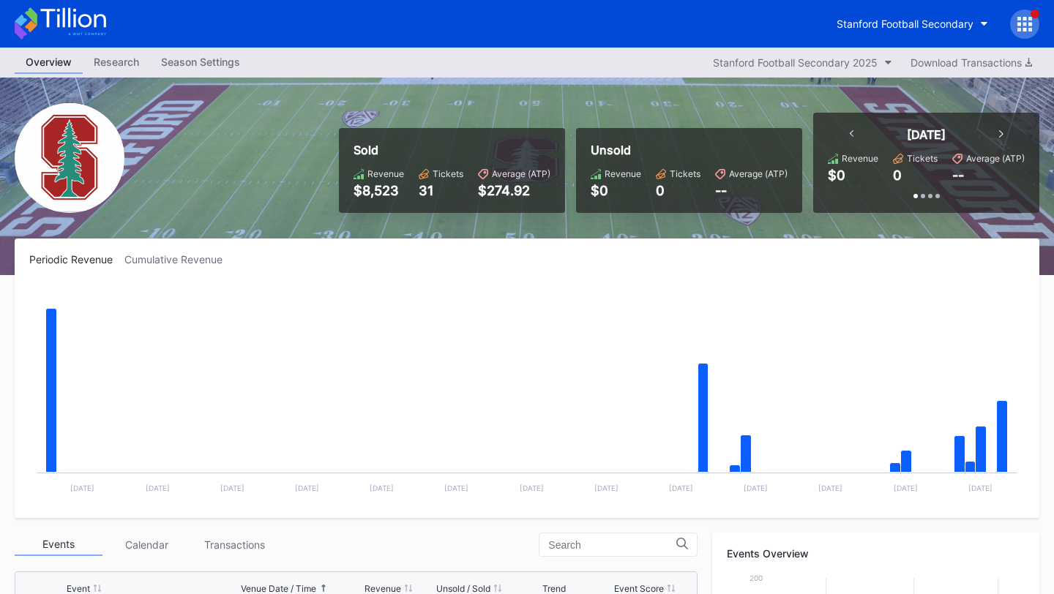
click at [70, 15] on icon at bounding box center [60, 23] width 91 height 32
click at [970, 20] on div "Stanford Football Secondary" at bounding box center [905, 24] width 137 height 12
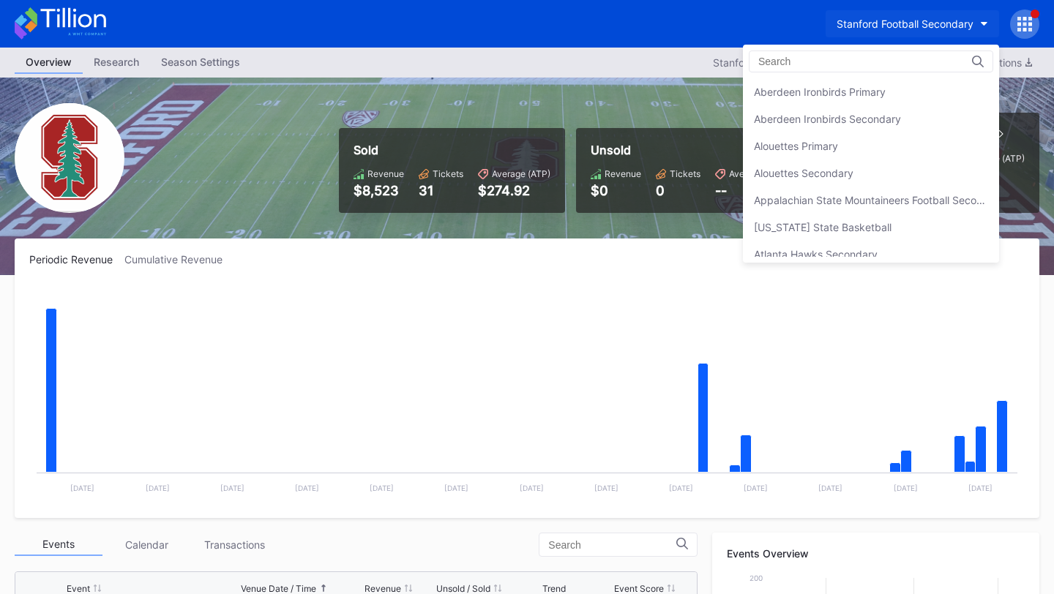
scroll to position [4577, 0]
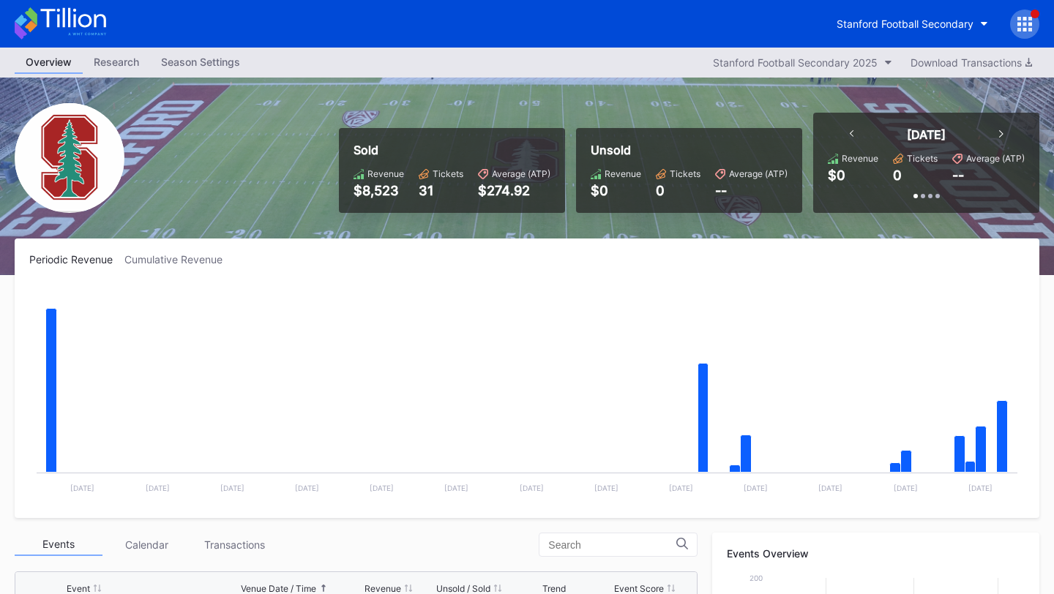
click at [1015, 32] on div at bounding box center [1024, 24] width 29 height 29
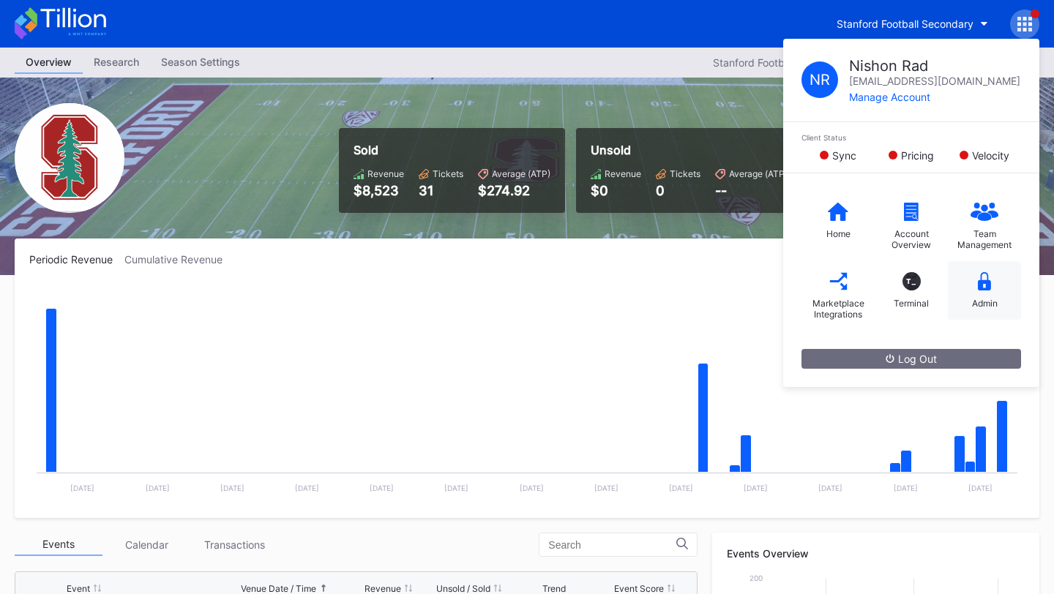
click at [978, 285] on icon at bounding box center [984, 281] width 13 height 18
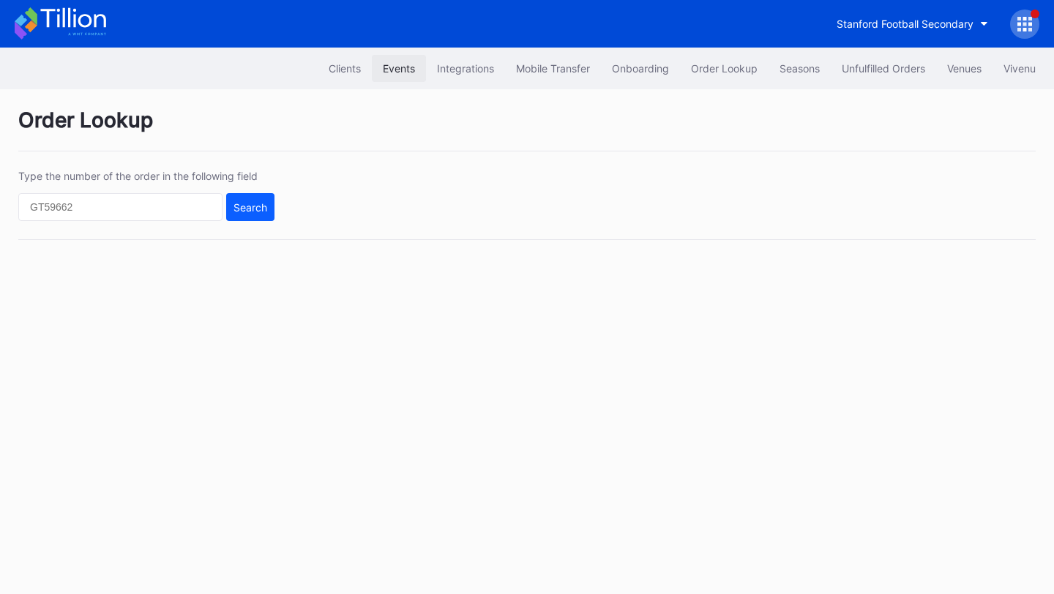
click at [386, 65] on div "Events" at bounding box center [399, 68] width 32 height 12
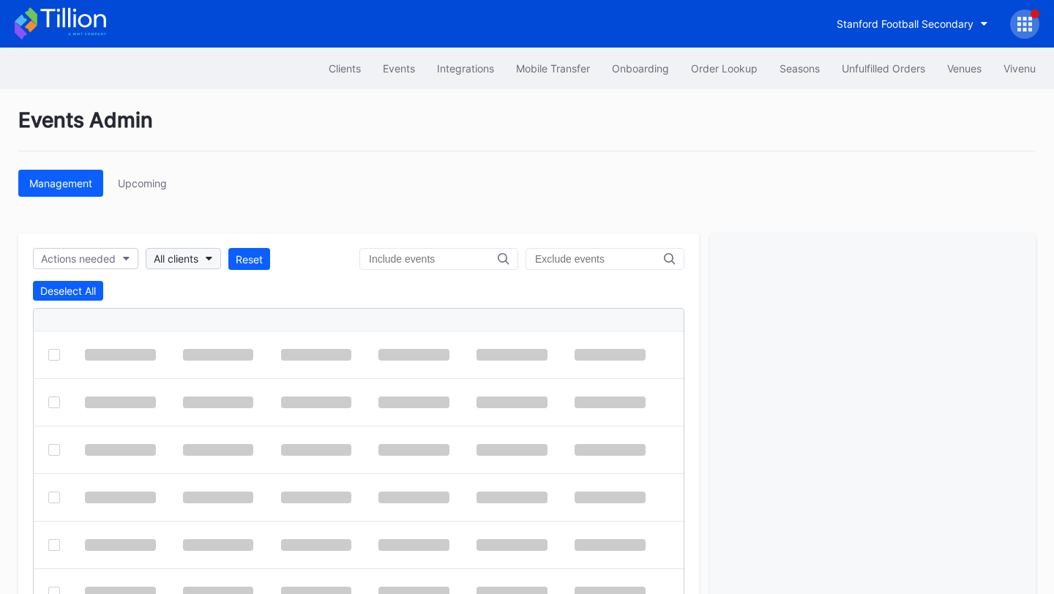
click at [206, 254] on button "All clients" at bounding box center [183, 258] width 75 height 21
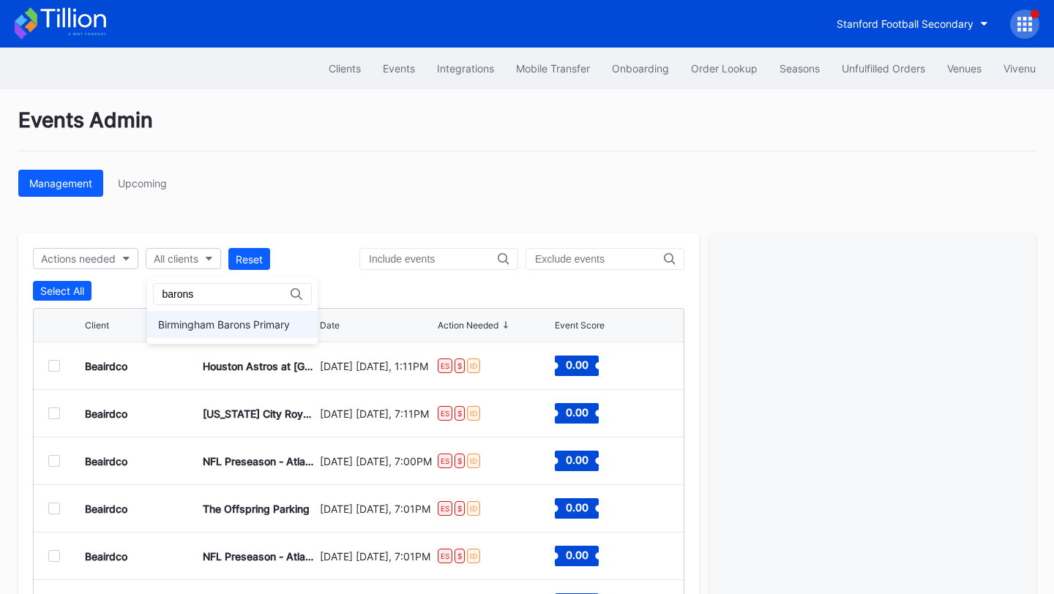
type input "barons"
click at [246, 326] on div "Birmingham Barons Primary" at bounding box center [224, 324] width 132 height 12
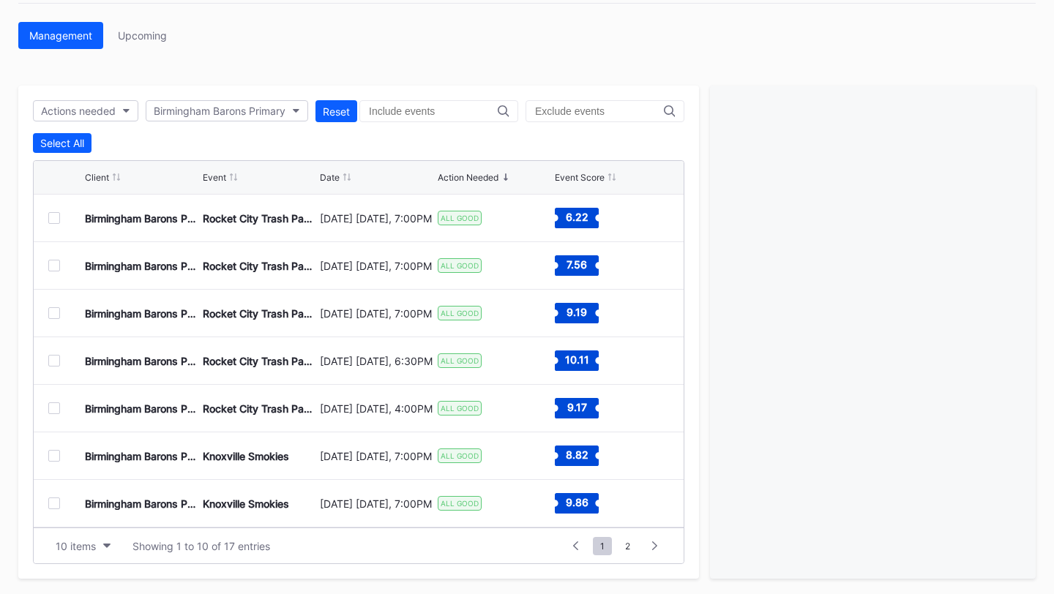
scroll to position [150, 0]
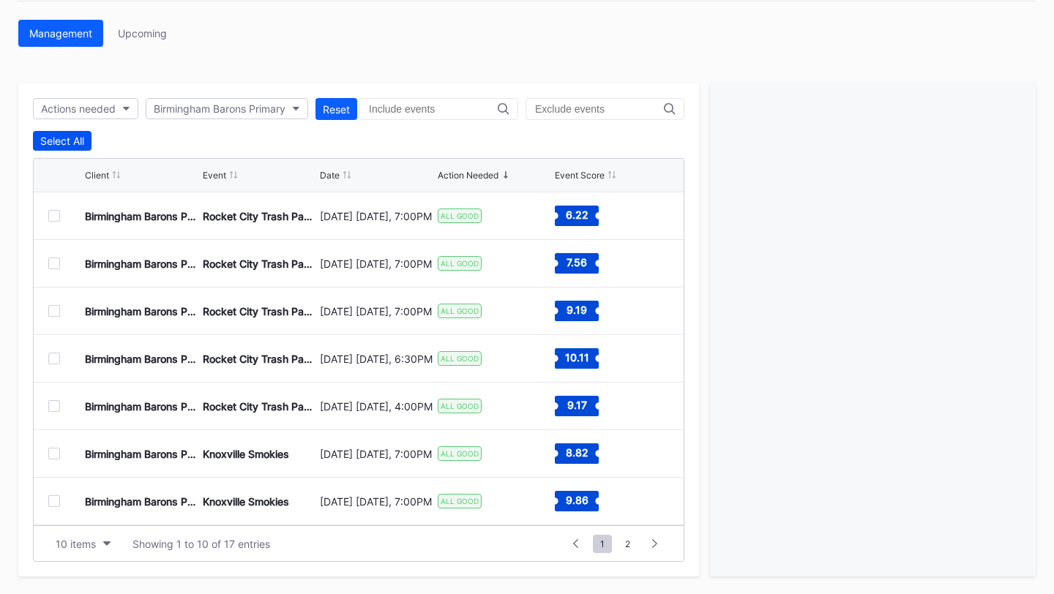
click at [70, 147] on button "Select All" at bounding box center [62, 141] width 59 height 20
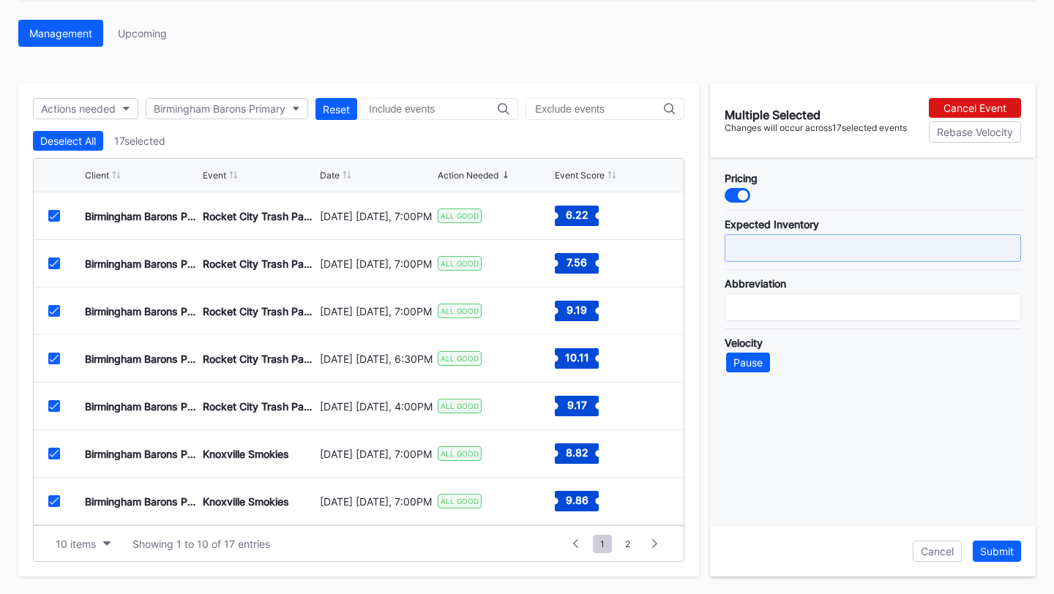
click at [796, 253] on input "text" at bounding box center [873, 248] width 296 height 28
type input "-4500"
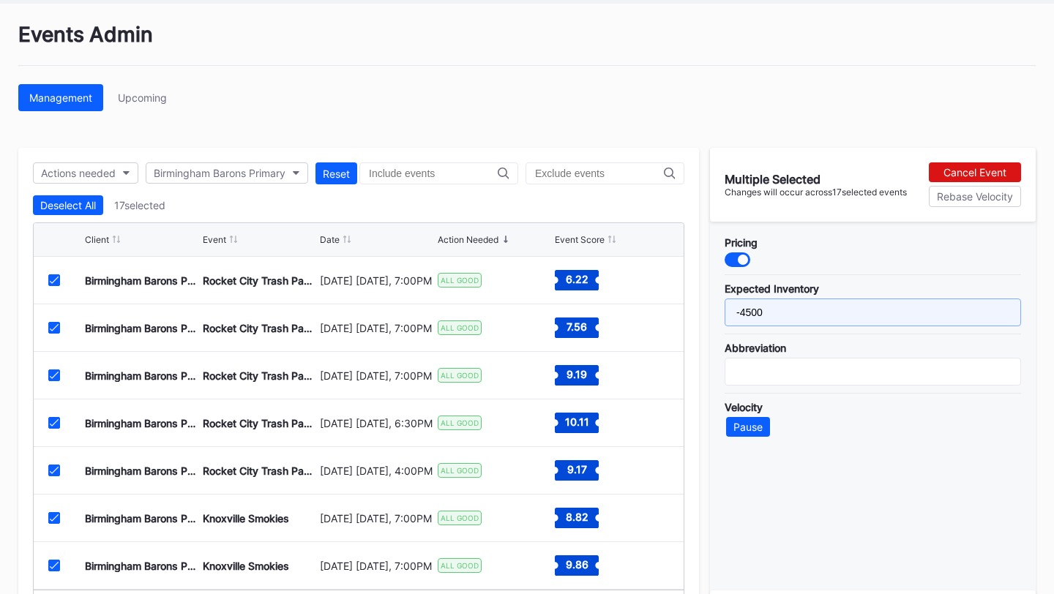
scroll to position [0, 0]
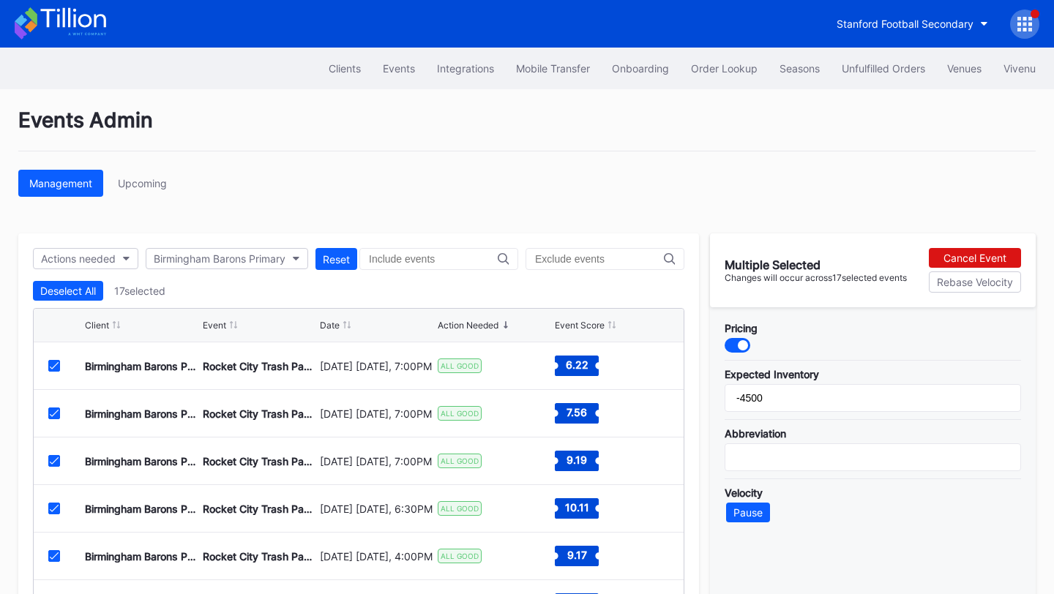
click at [52, 4] on div "Stanford Football Secondary" at bounding box center [527, 24] width 1054 height 48
click at [68, 24] on icon at bounding box center [72, 18] width 65 height 20
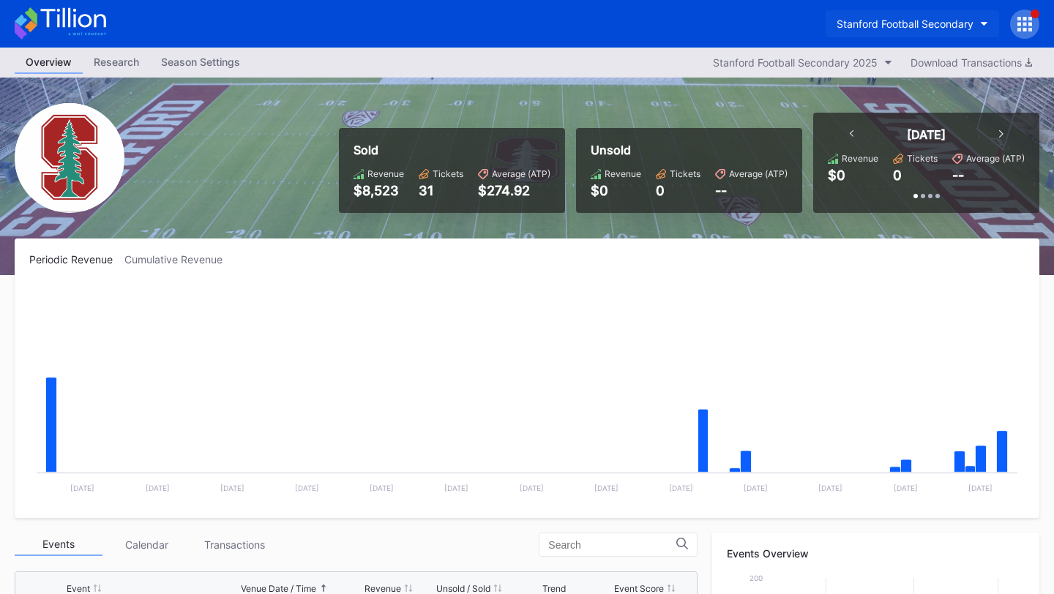
click at [881, 27] on div "Stanford Football Secondary" at bounding box center [905, 24] width 137 height 12
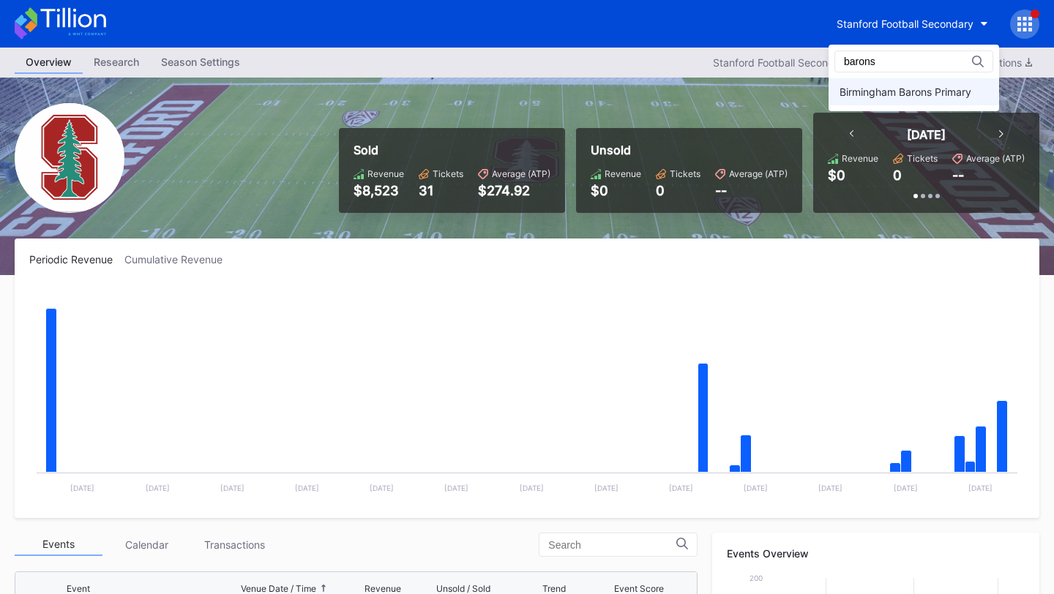
type input "barons"
click at [896, 86] on div "Birmingham Barons Primary" at bounding box center [906, 92] width 132 height 12
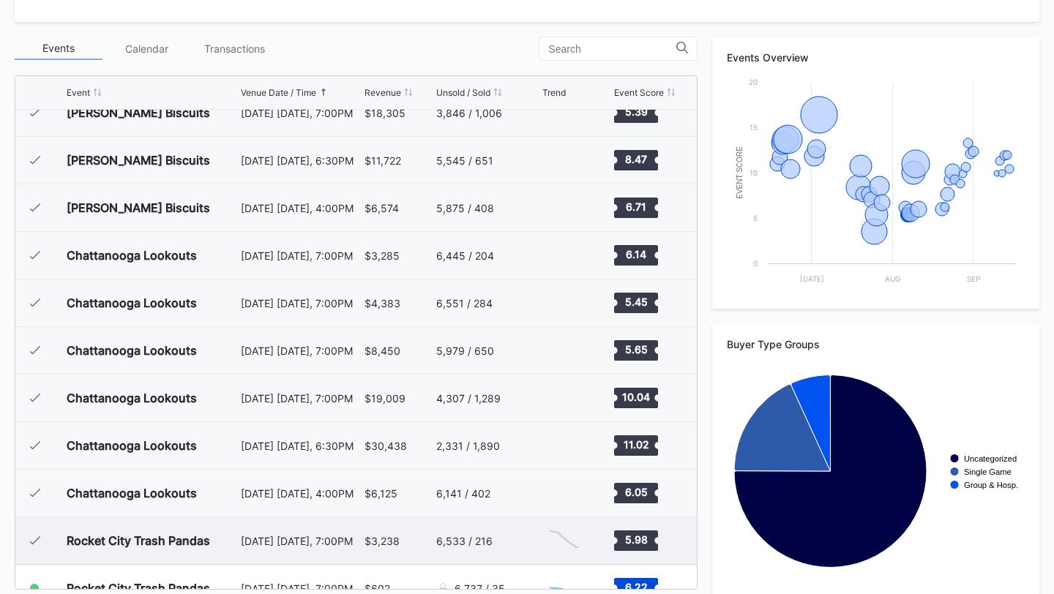
scroll to position [730, 0]
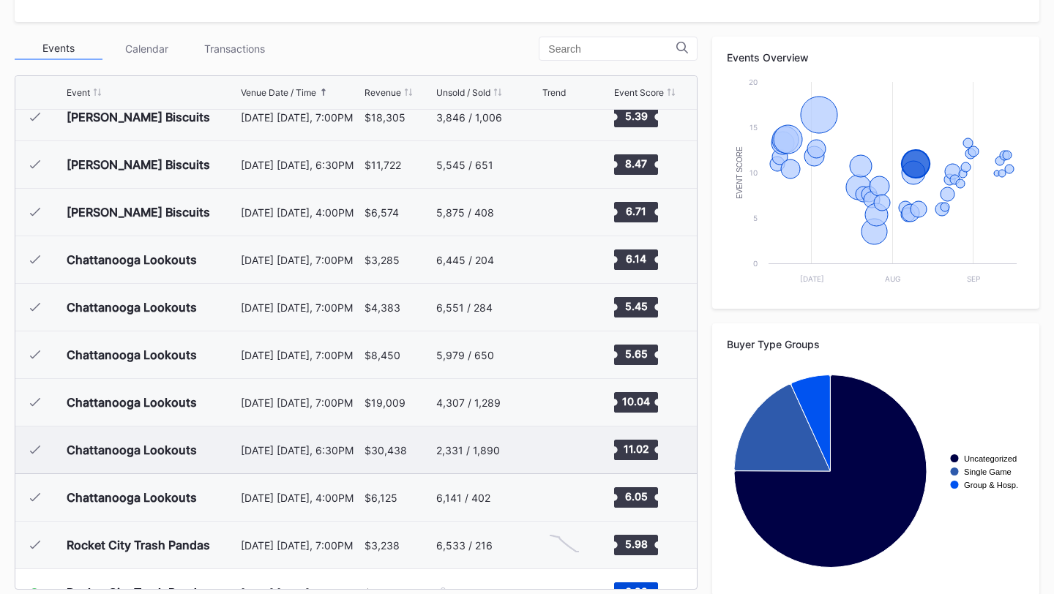
click at [479, 451] on div "2,331 / 1,890" at bounding box center [468, 450] width 64 height 12
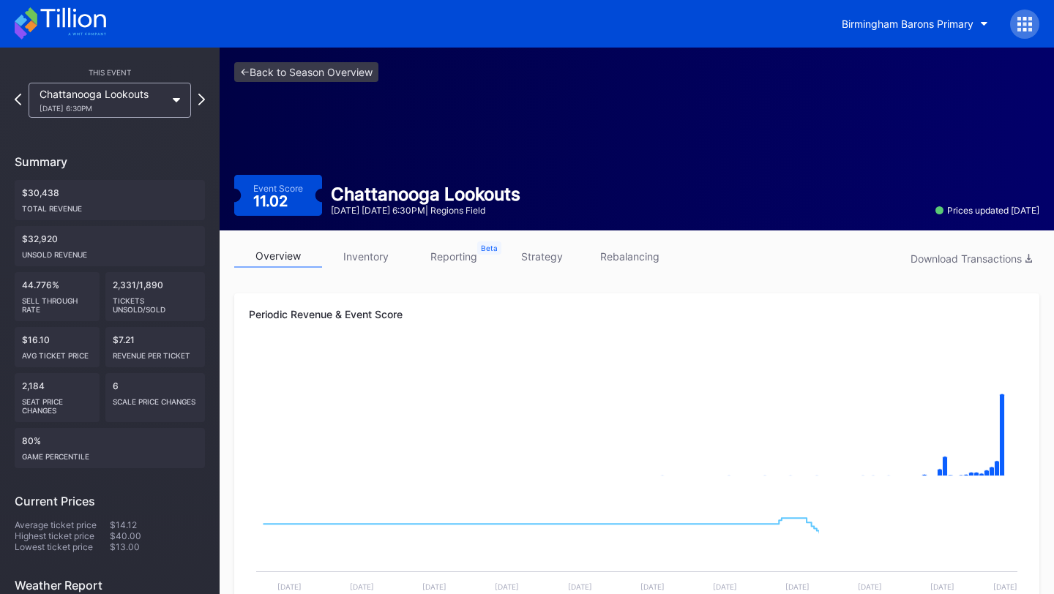
click at [542, 259] on link "strategy" at bounding box center [542, 256] width 88 height 23
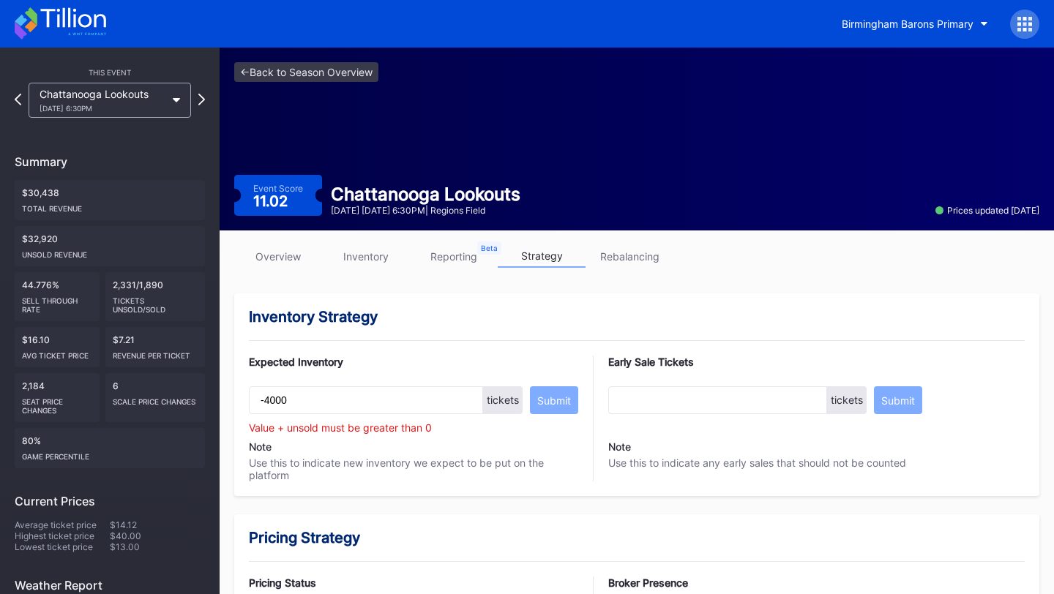
click at [67, 19] on icon at bounding box center [60, 23] width 91 height 32
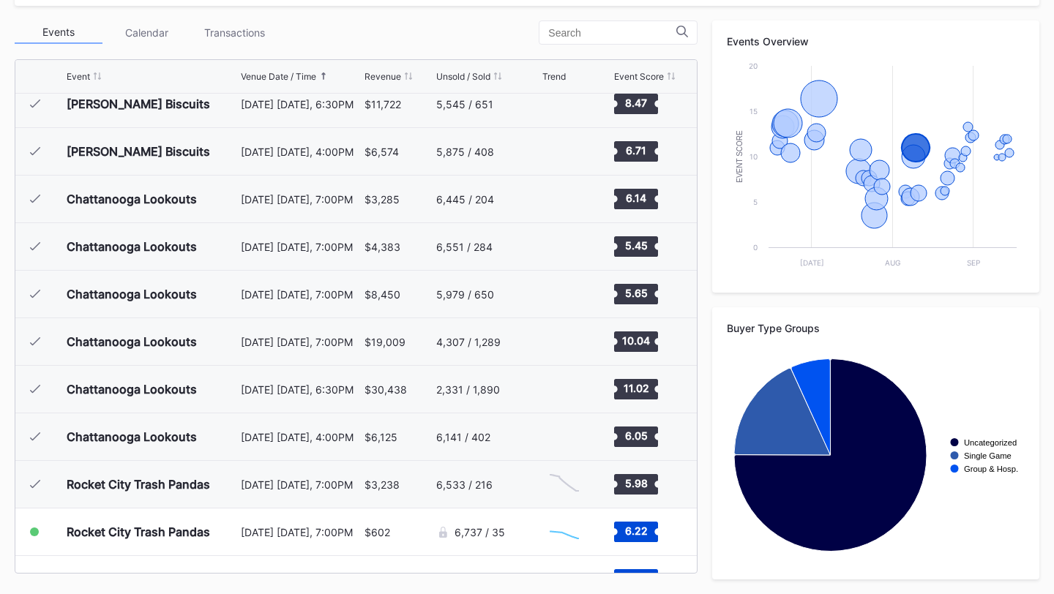
scroll to position [764, 0]
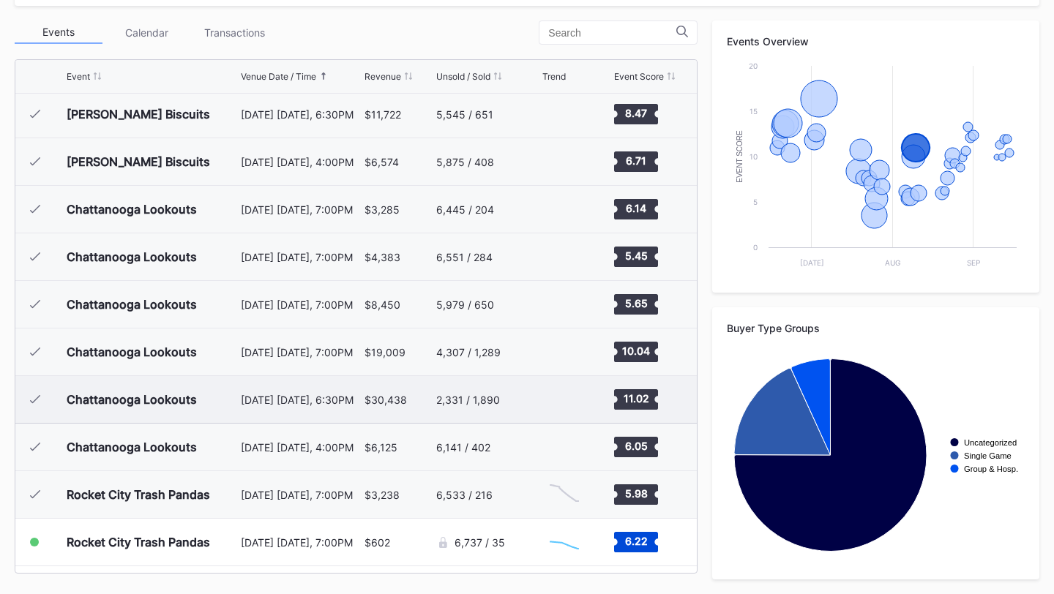
click at [423, 395] on div "$30,438" at bounding box center [399, 399] width 68 height 47
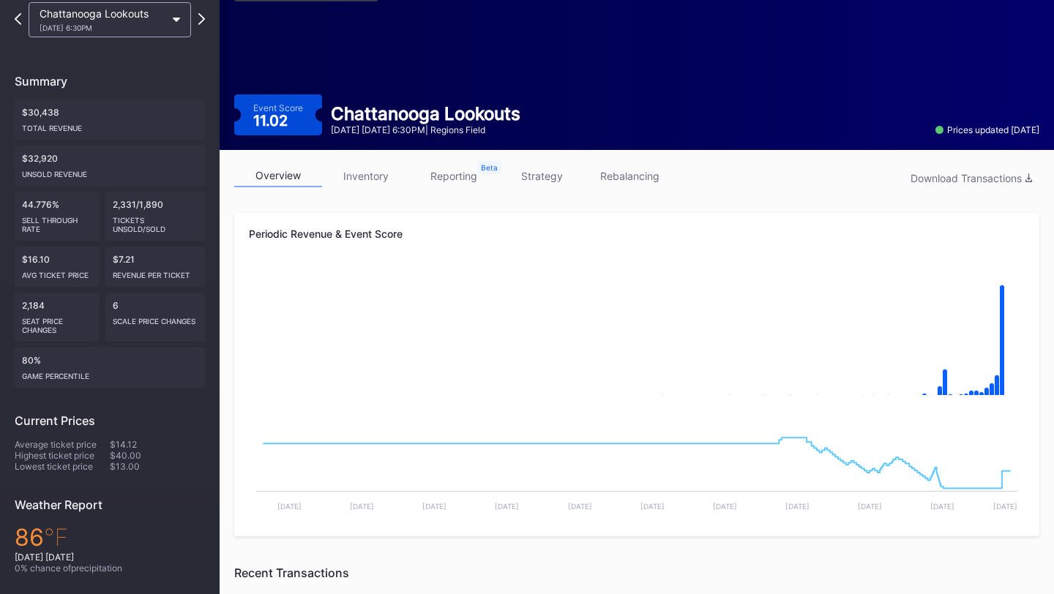
scroll to position [81, 0]
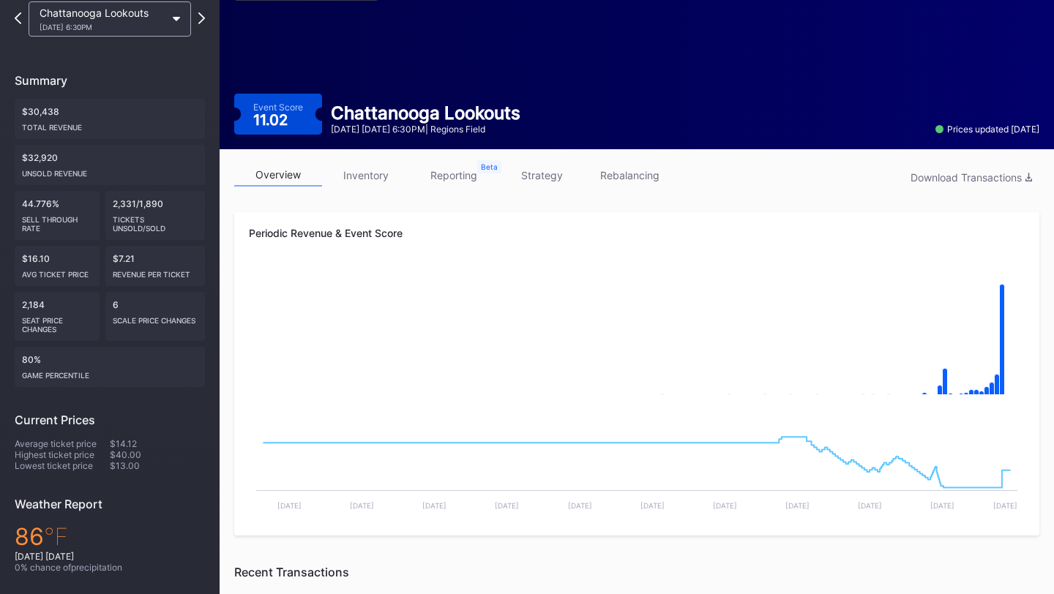
click at [542, 167] on link "strategy" at bounding box center [542, 175] width 88 height 23
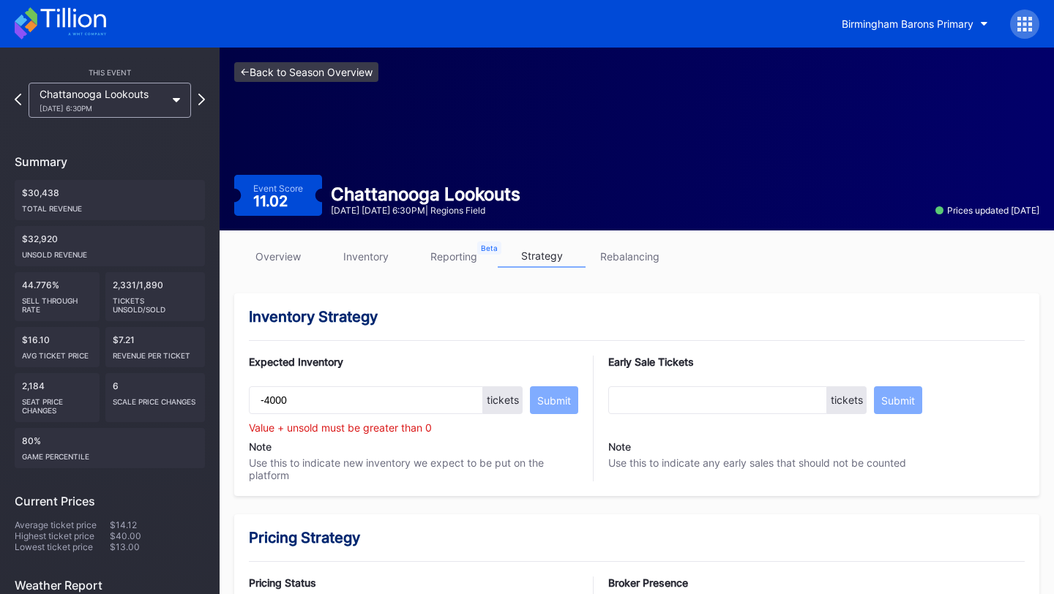
click at [308, 80] on link "<- Back to Season Overview" at bounding box center [306, 72] width 144 height 20
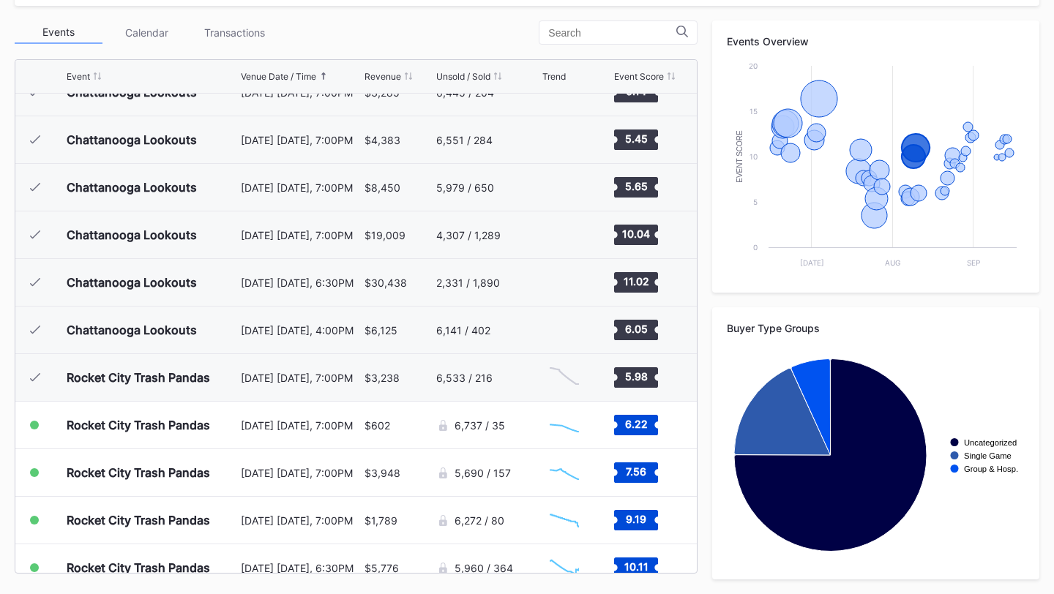
scroll to position [880, 0]
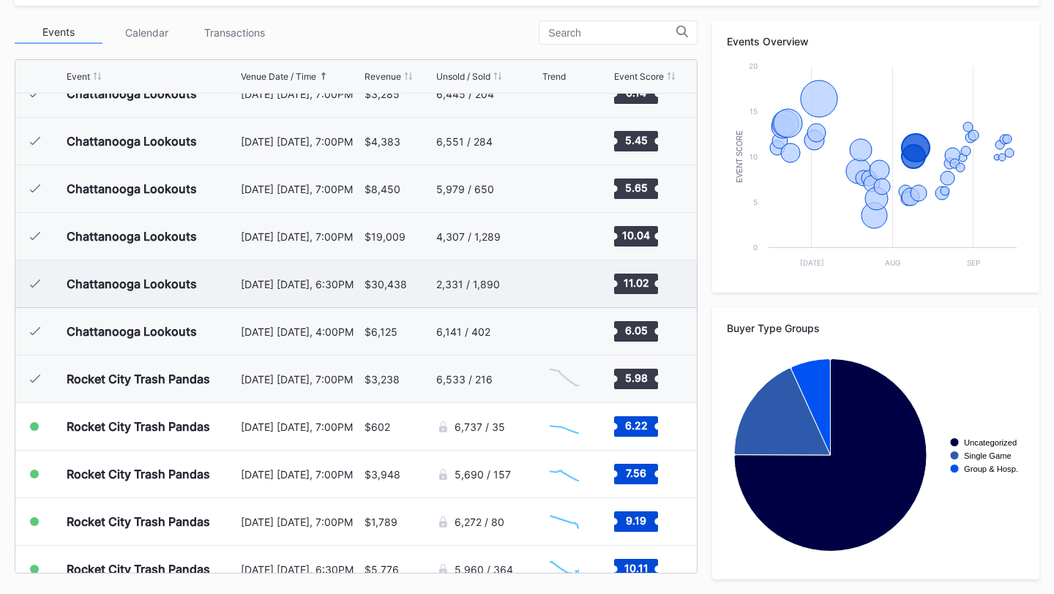
click at [432, 283] on div "Chattanooga Lookouts August 9 Saturday, 6:30PM $30,438 2,331 / 1,890 Created wi…" at bounding box center [355, 285] width 681 height 48
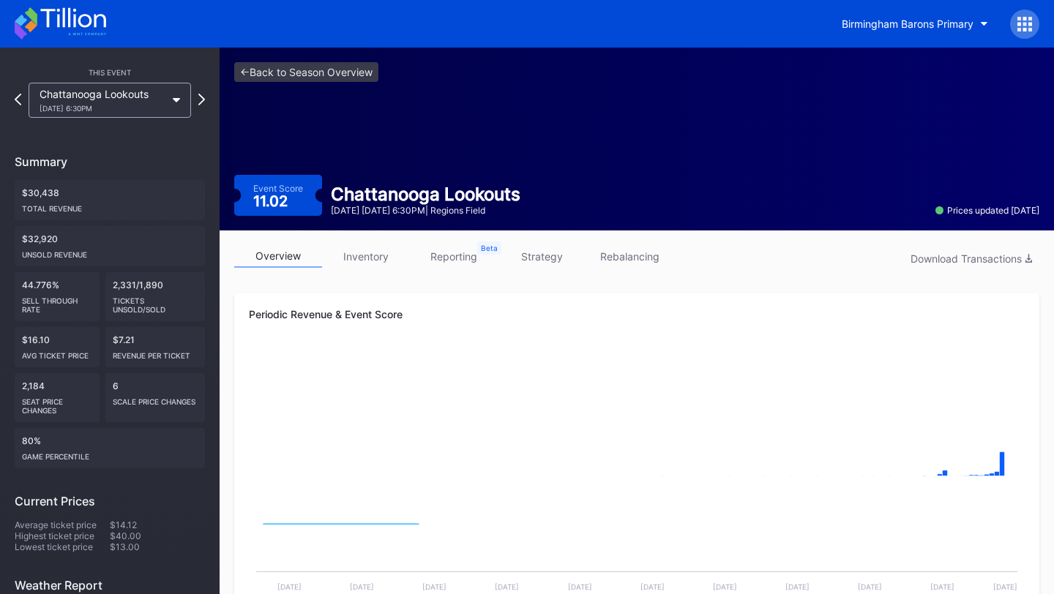
click at [384, 250] on link "inventory" at bounding box center [366, 256] width 88 height 23
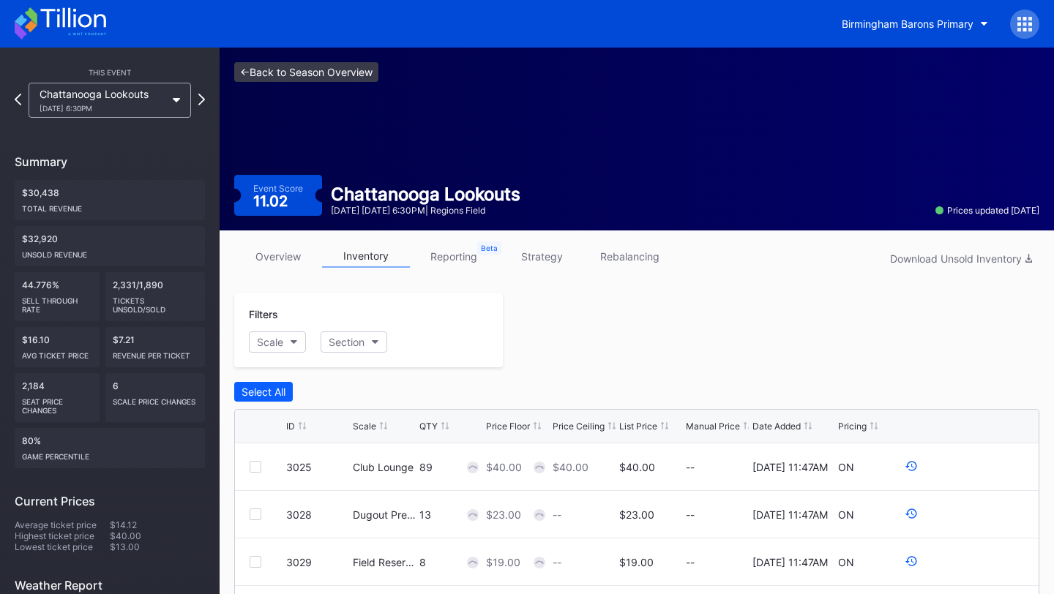
click at [321, 70] on link "<- Back to Season Overview" at bounding box center [306, 72] width 144 height 20
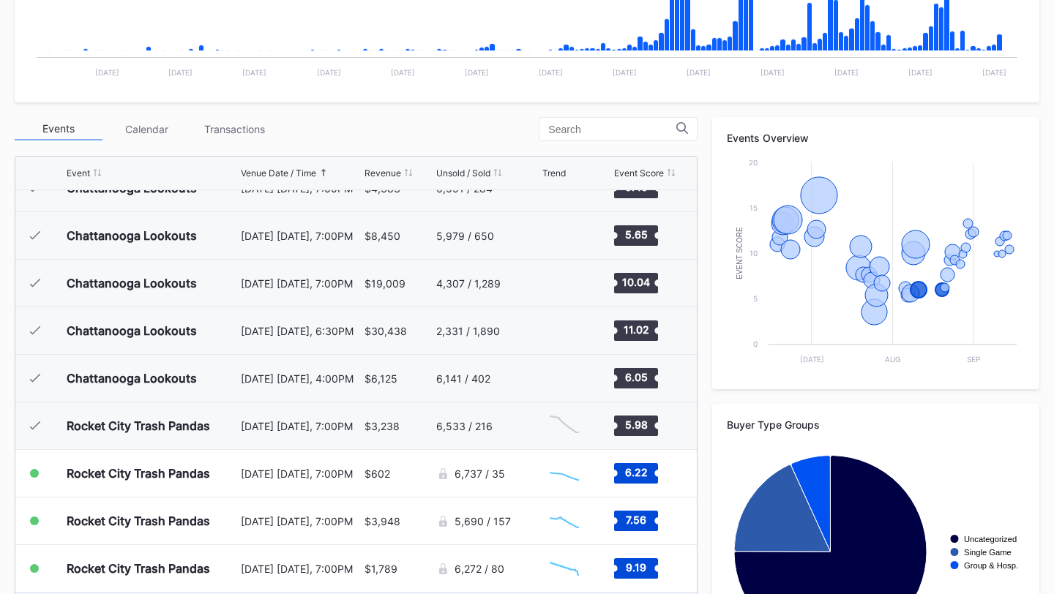
scroll to position [924, 0]
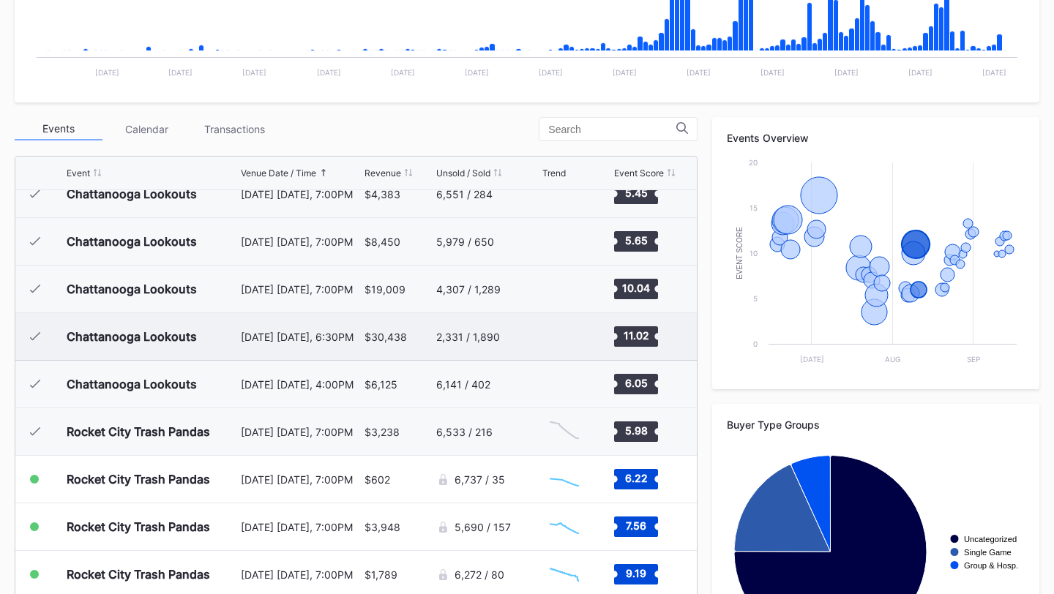
click at [410, 332] on div "$30,438" at bounding box center [399, 336] width 68 height 47
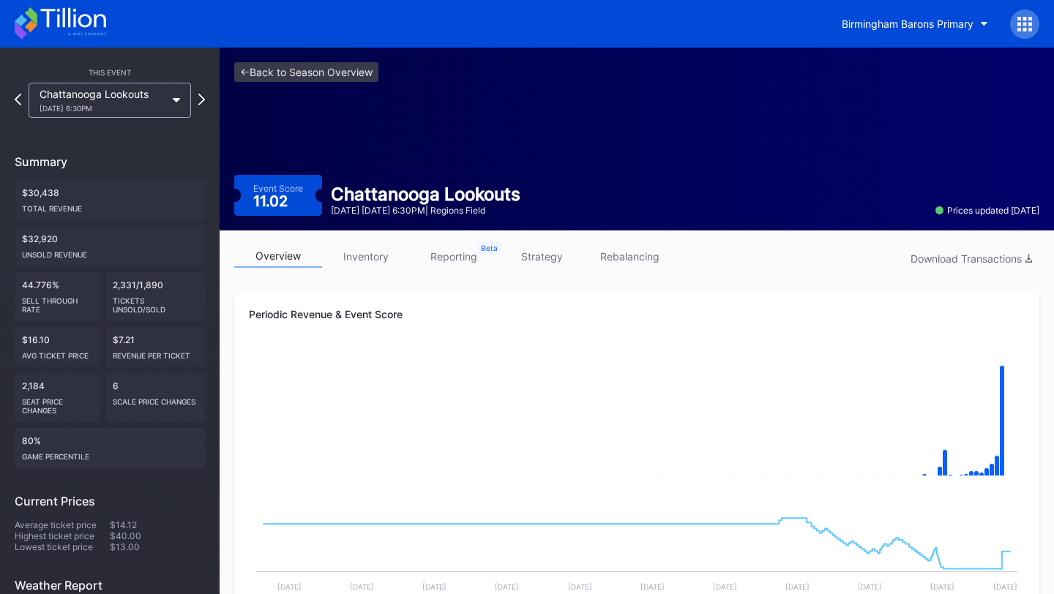
click at [459, 260] on link "reporting" at bounding box center [454, 256] width 88 height 23
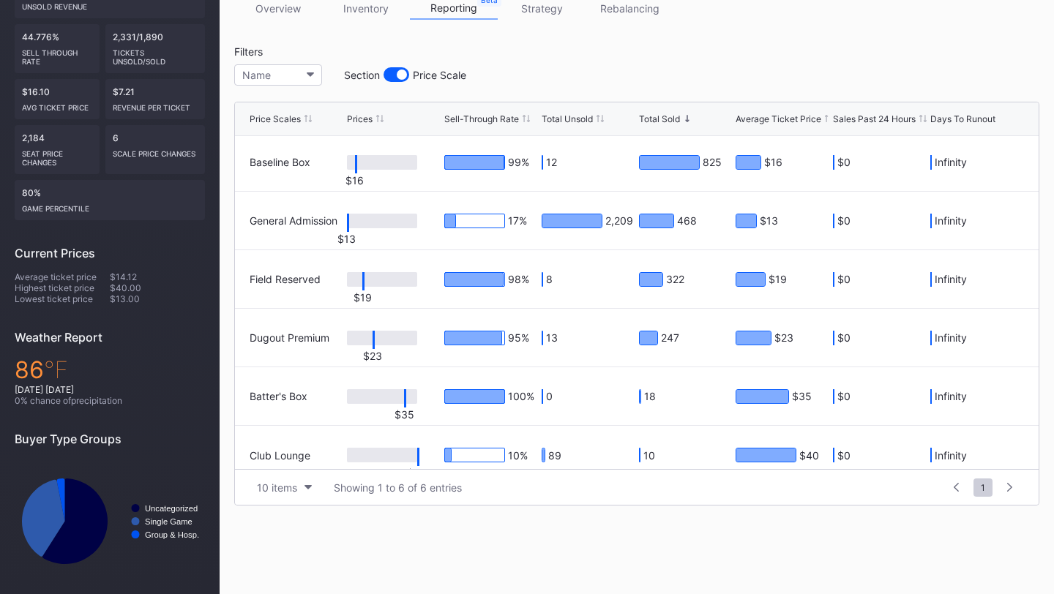
scroll to position [1, 0]
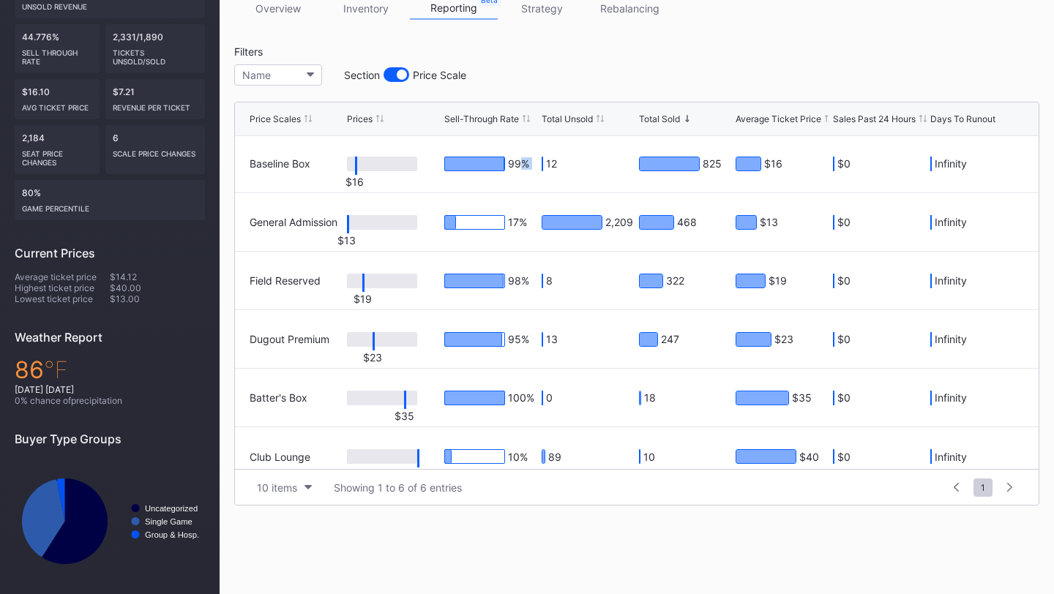
drag, startPoint x: 562, startPoint y: 168, endPoint x: 524, endPoint y: 168, distance: 38.1
click at [524, 168] on div "Baseline Box $16 99 % 12 825 $16 $0 Infinity" at bounding box center [637, 164] width 804 height 59
click at [552, 162] on div "12" at bounding box center [572, 164] width 61 height 15
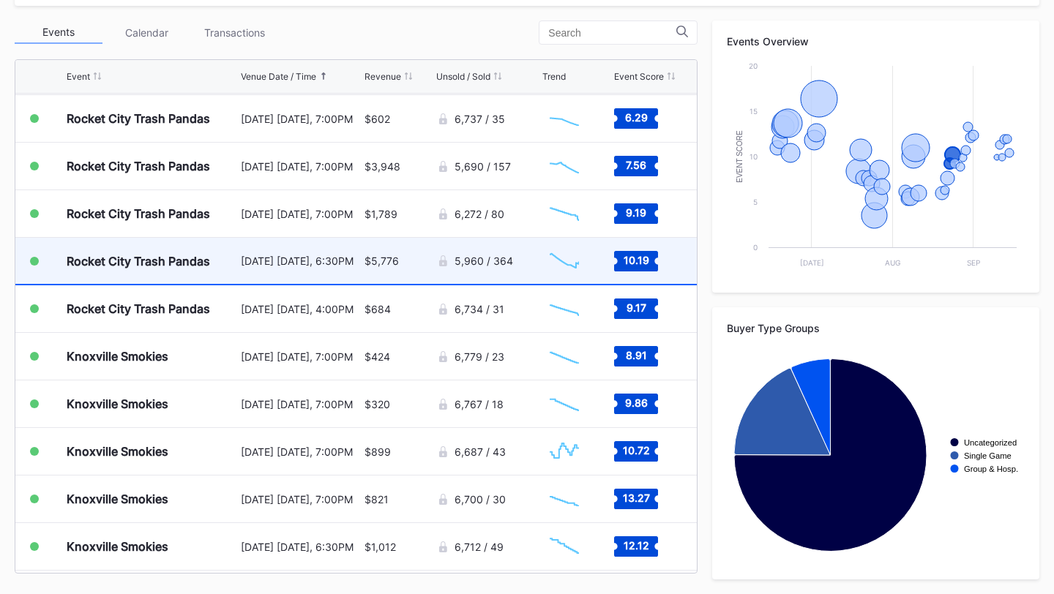
scroll to position [1194, 0]
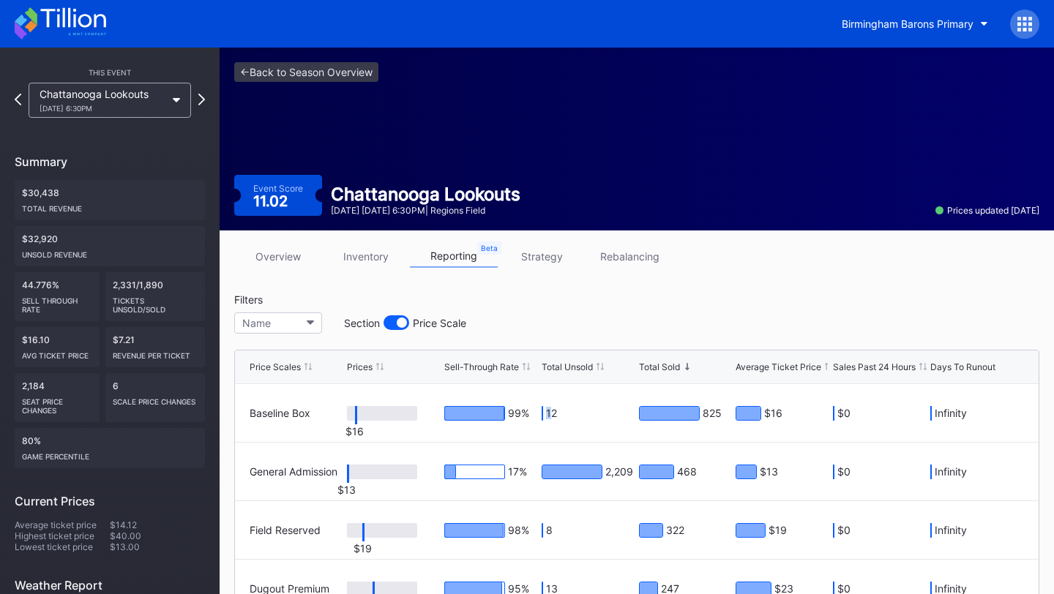
click at [285, 257] on link "overview" at bounding box center [278, 256] width 88 height 23
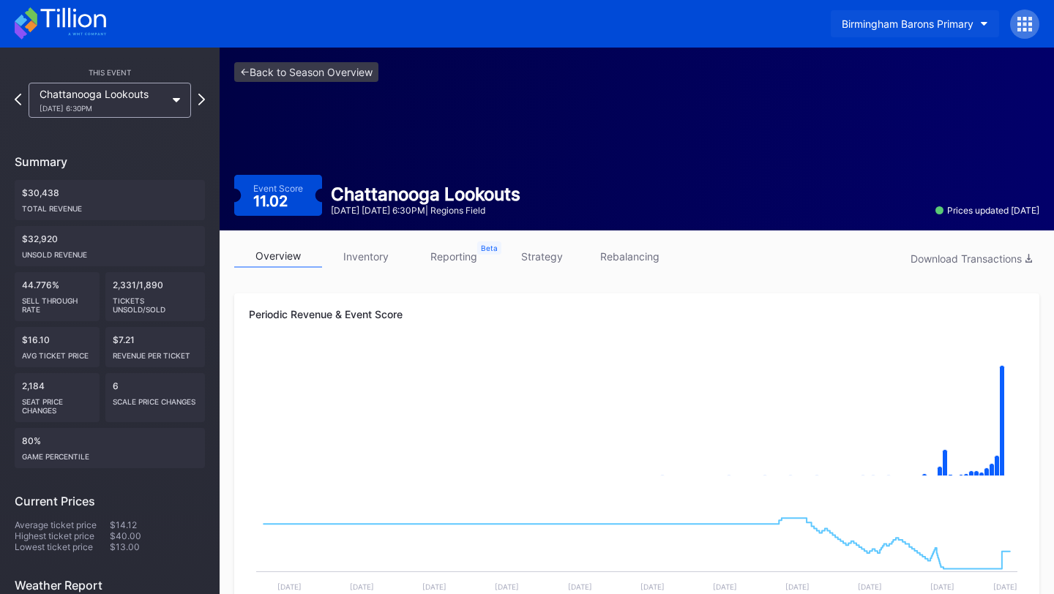
click at [916, 26] on div "Birmingham Barons Primary" at bounding box center [908, 24] width 132 height 12
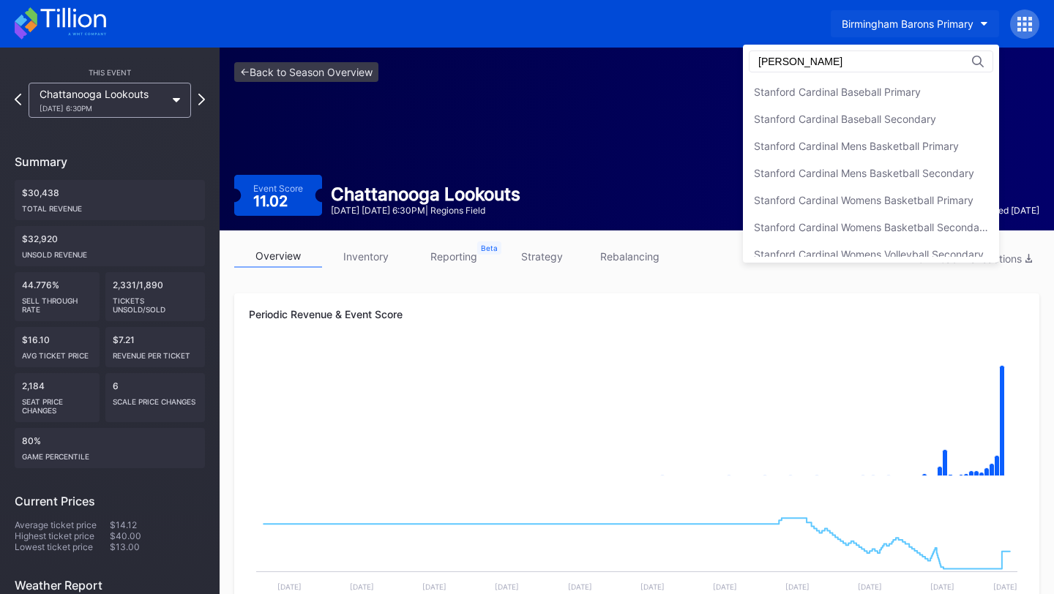
scroll to position [146, 0]
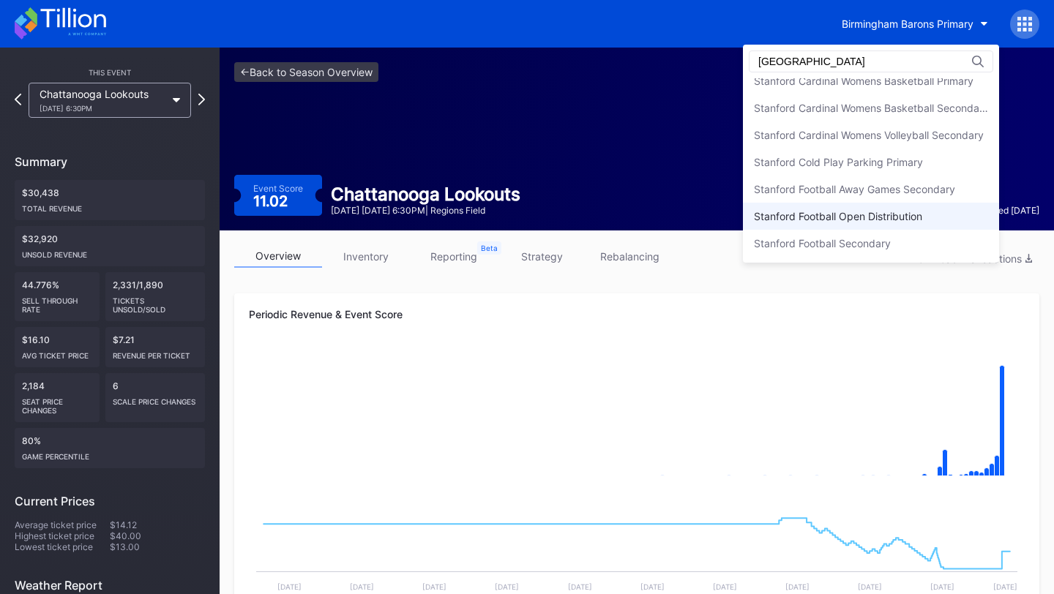
type input "[GEOGRAPHIC_DATA]"
click at [892, 217] on div "Stanford Football Open Distribution" at bounding box center [838, 216] width 168 height 12
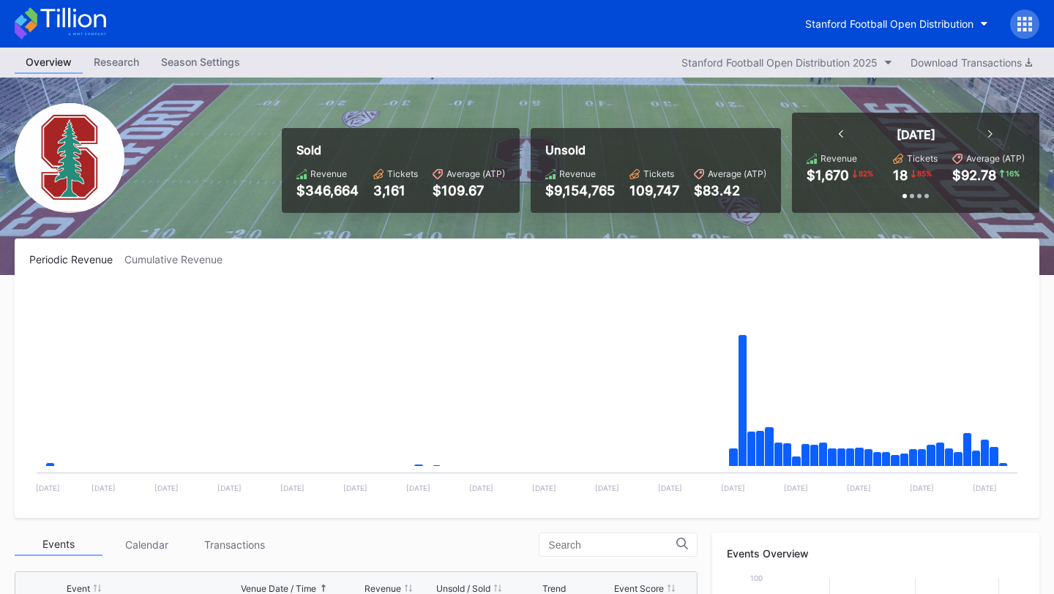
click at [837, 135] on div "[DATE]" at bounding box center [915, 134] width 183 height 15
click at [841, 135] on icon at bounding box center [841, 133] width 4 height 7
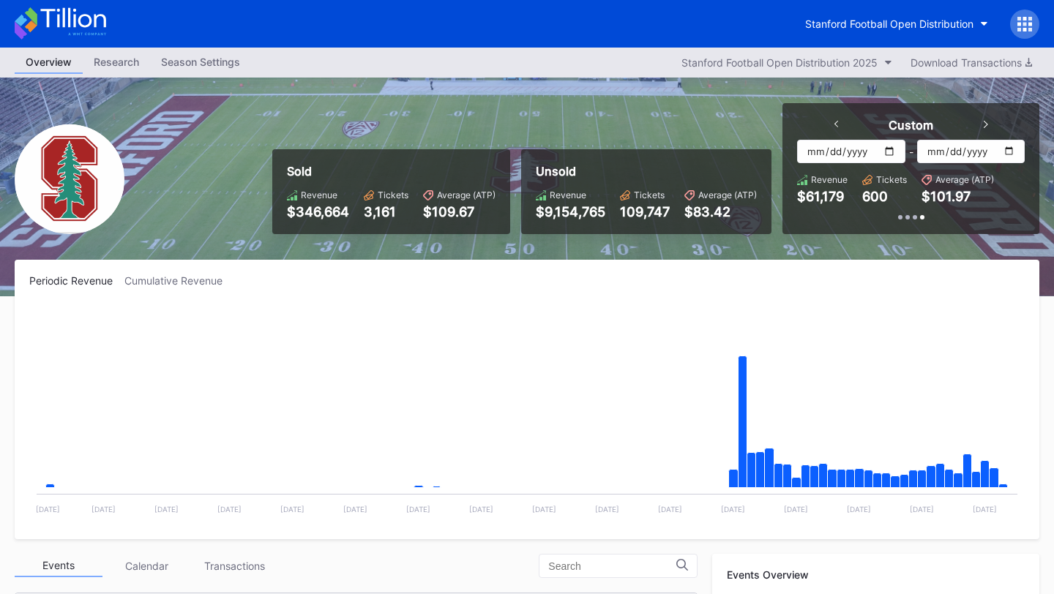
click at [837, 122] on icon at bounding box center [836, 124] width 4 height 7
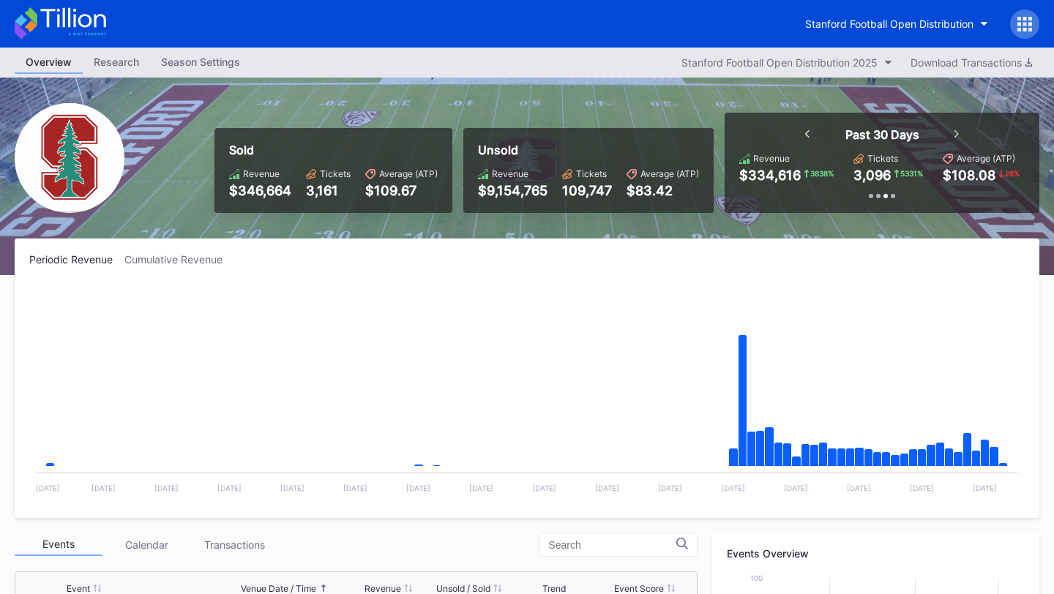
click at [960, 135] on div "Past 30 Days" at bounding box center [882, 134] width 183 height 15
click at [957, 135] on icon at bounding box center [957, 133] width 4 height 7
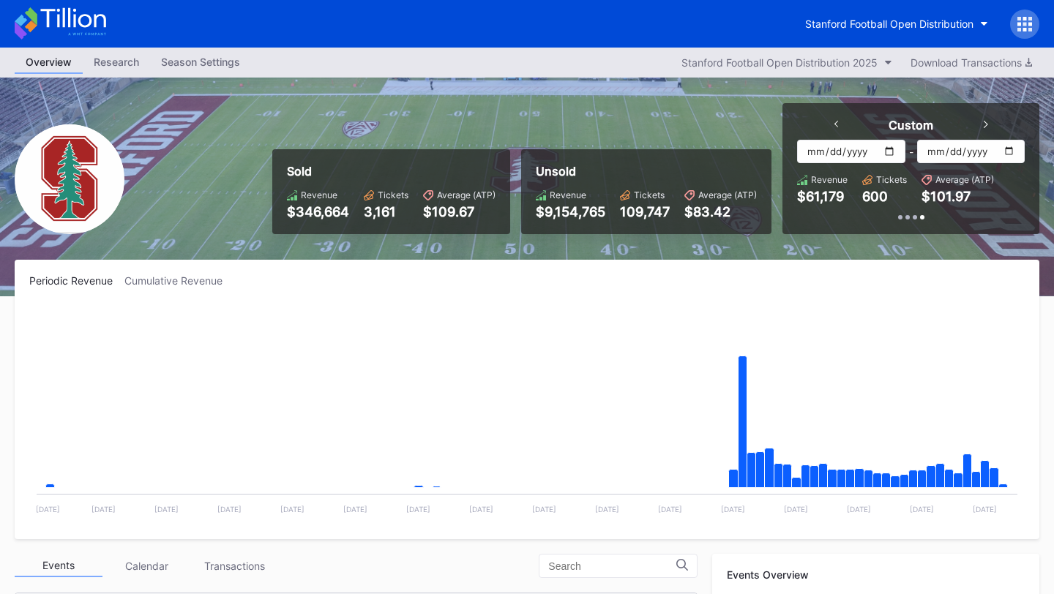
click at [892, 150] on input "[DATE]" at bounding box center [851, 151] width 108 height 23
type input "[DATE]"
click at [1006, 156] on input "[DATE]" at bounding box center [971, 151] width 108 height 23
click at [985, 150] on input "[DATE]" at bounding box center [971, 151] width 108 height 23
click at [1011, 148] on input "[DATE]" at bounding box center [971, 151] width 108 height 23
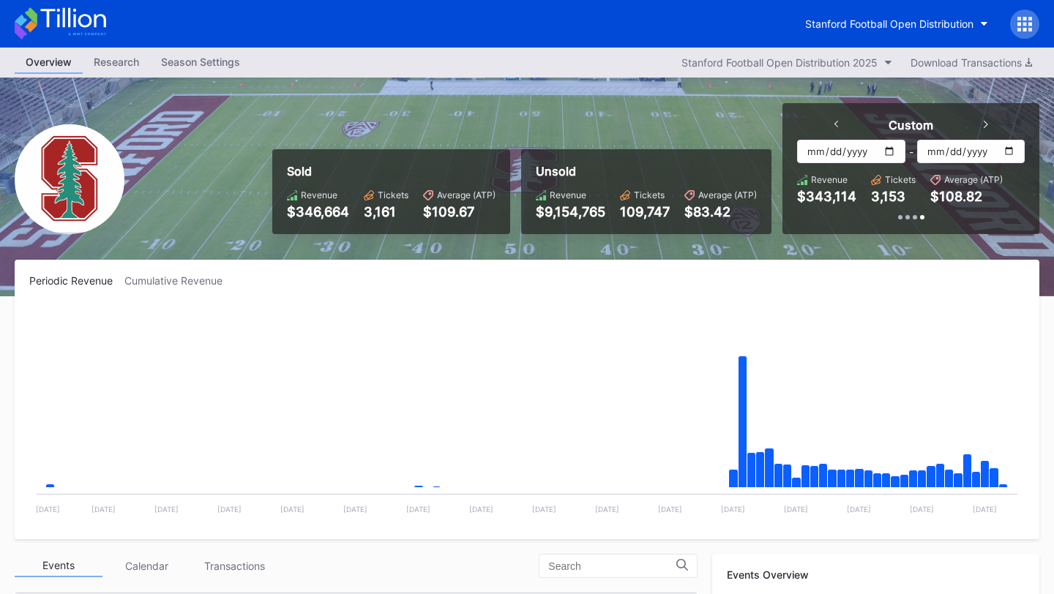
type input "[DATE]"
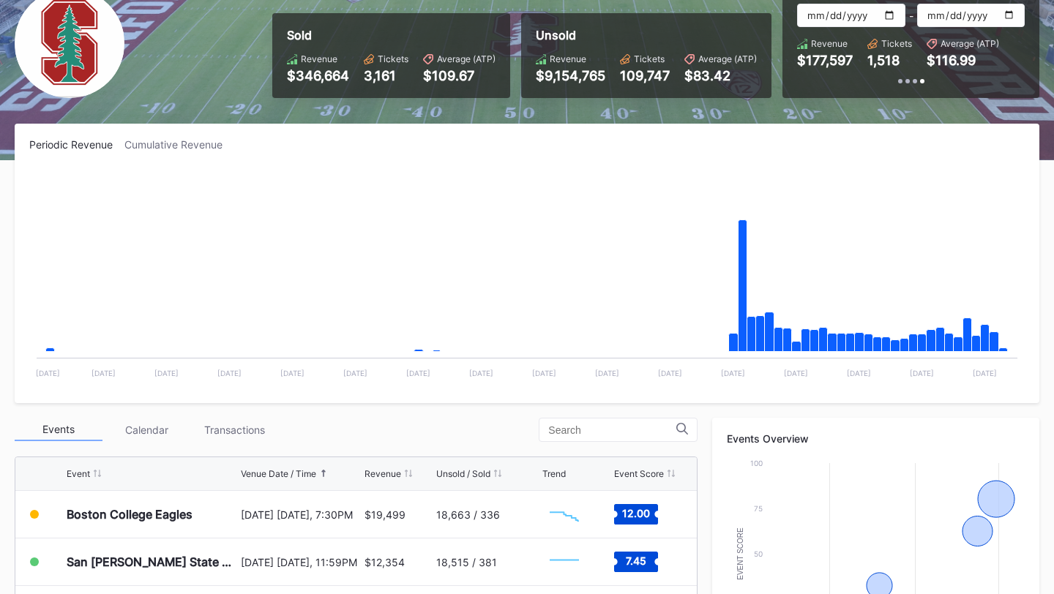
scroll to position [204, 0]
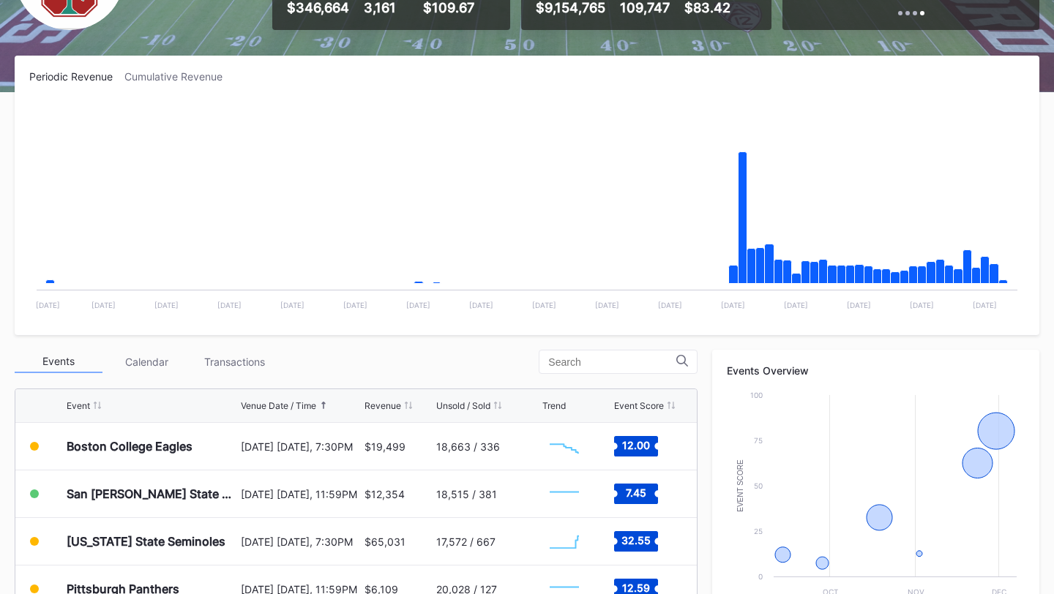
click at [245, 365] on div "Transactions" at bounding box center [234, 362] width 88 height 23
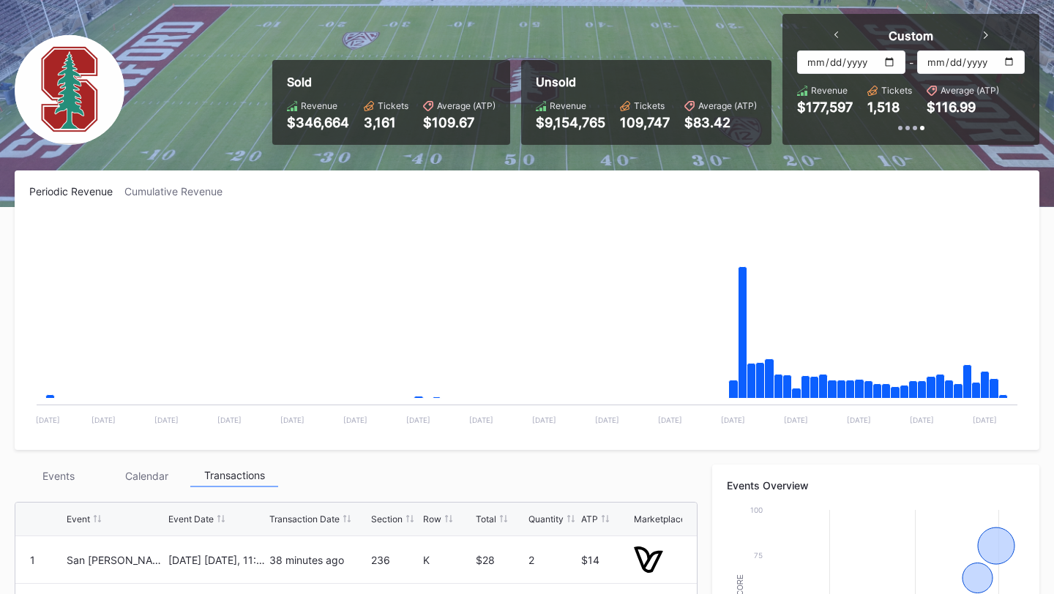
scroll to position [0, 0]
